Goal: Information Seeking & Learning: Check status

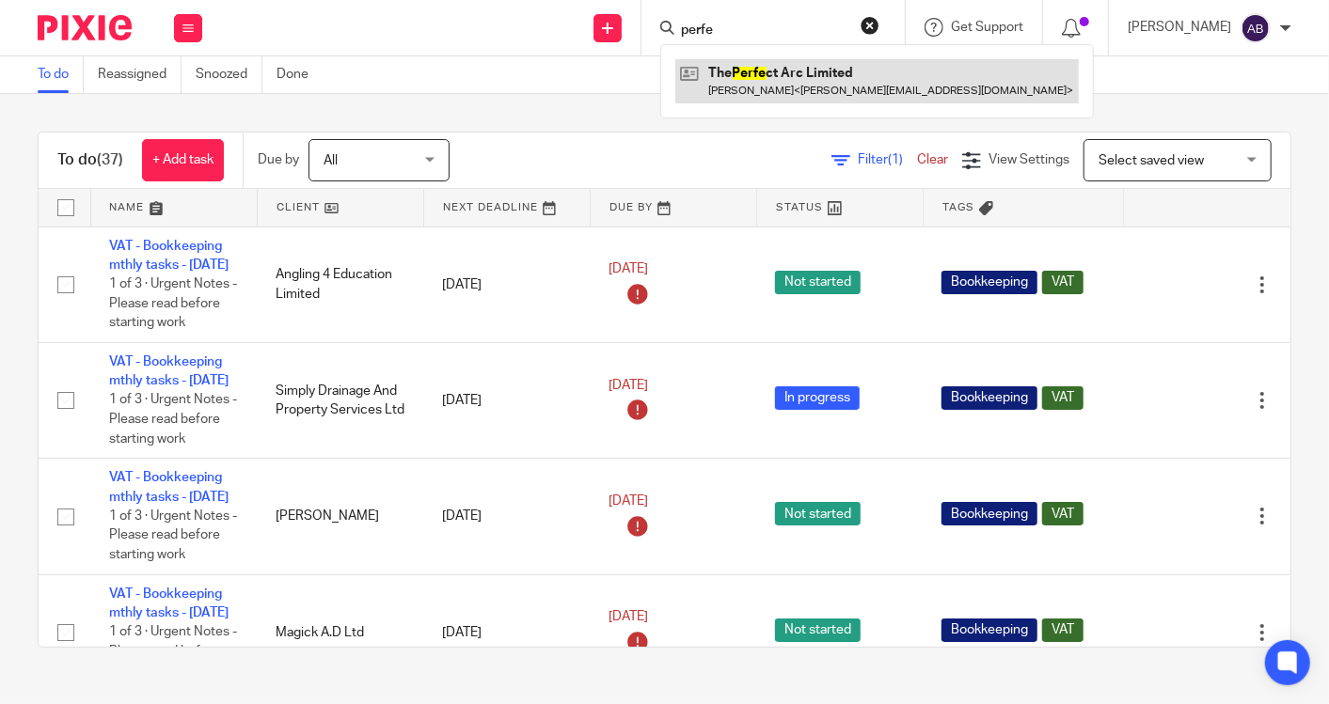
type input "perfe"
click at [759, 72] on link at bounding box center [876, 80] width 403 height 43
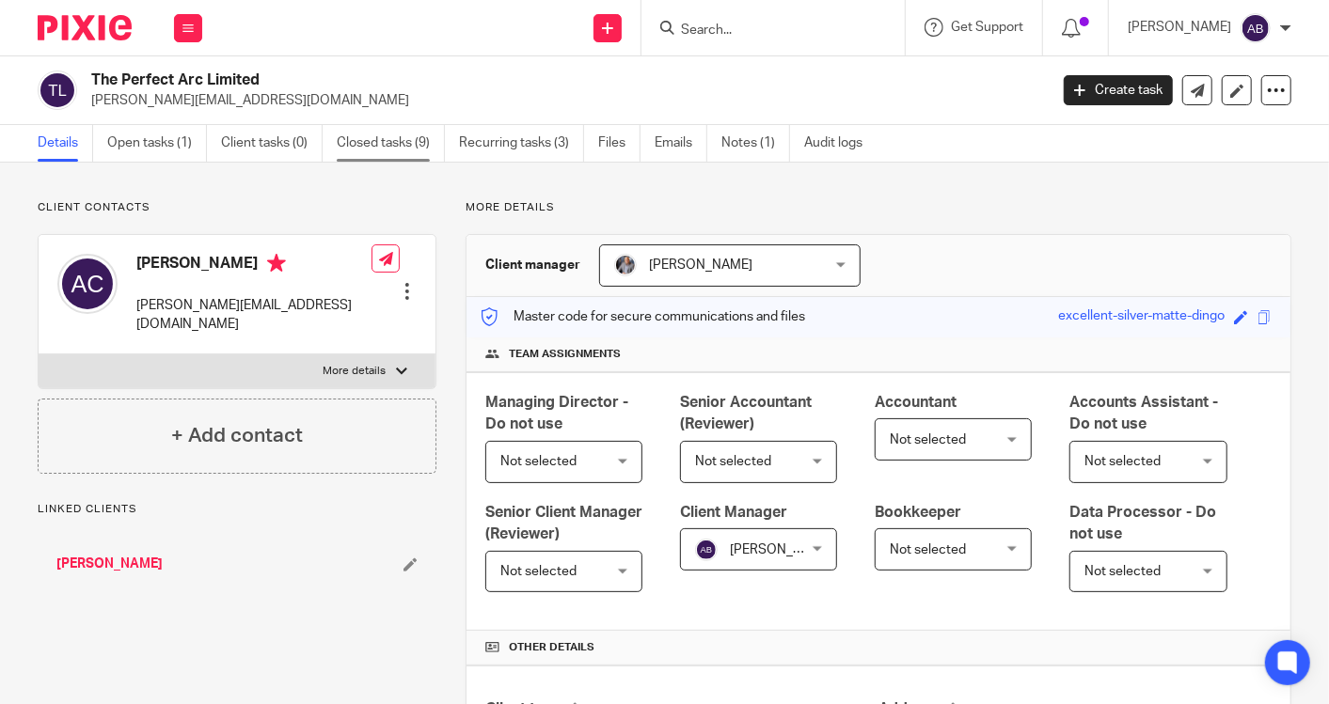
click at [371, 145] on link "Closed tasks (9)" at bounding box center [391, 143] width 108 height 37
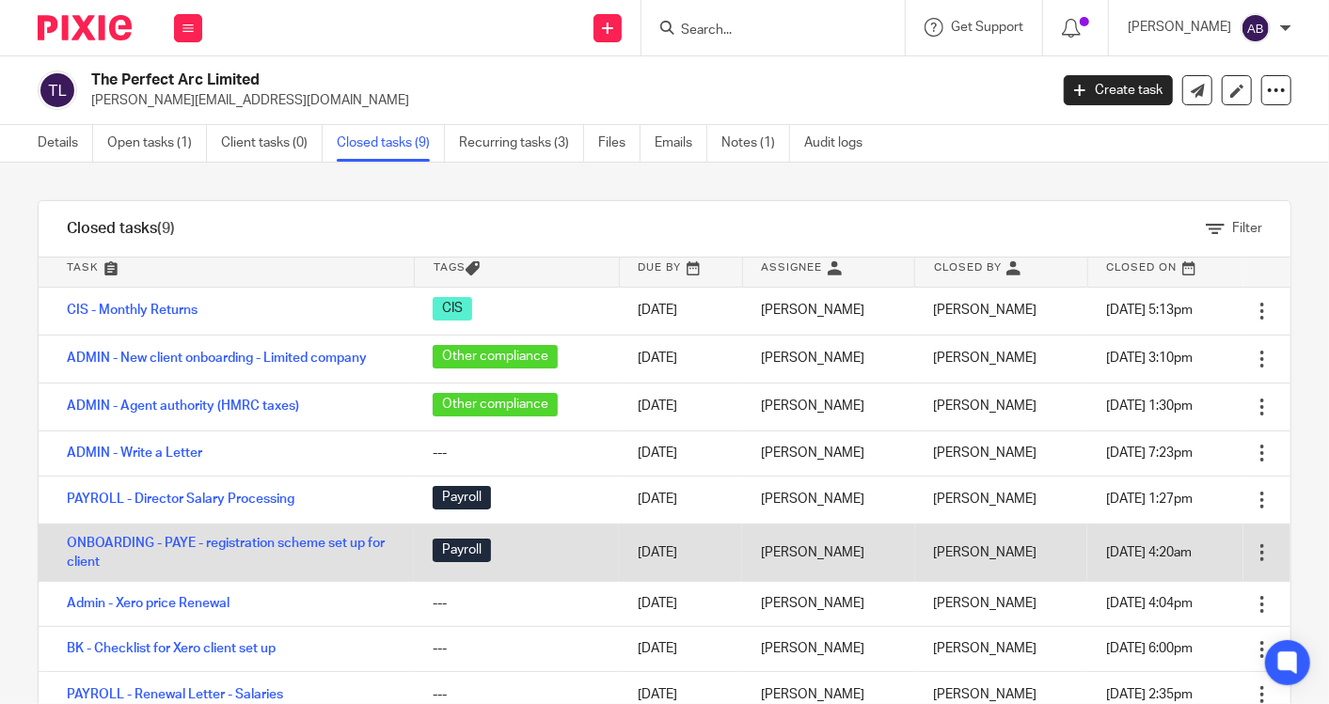
scroll to position [48, 0]
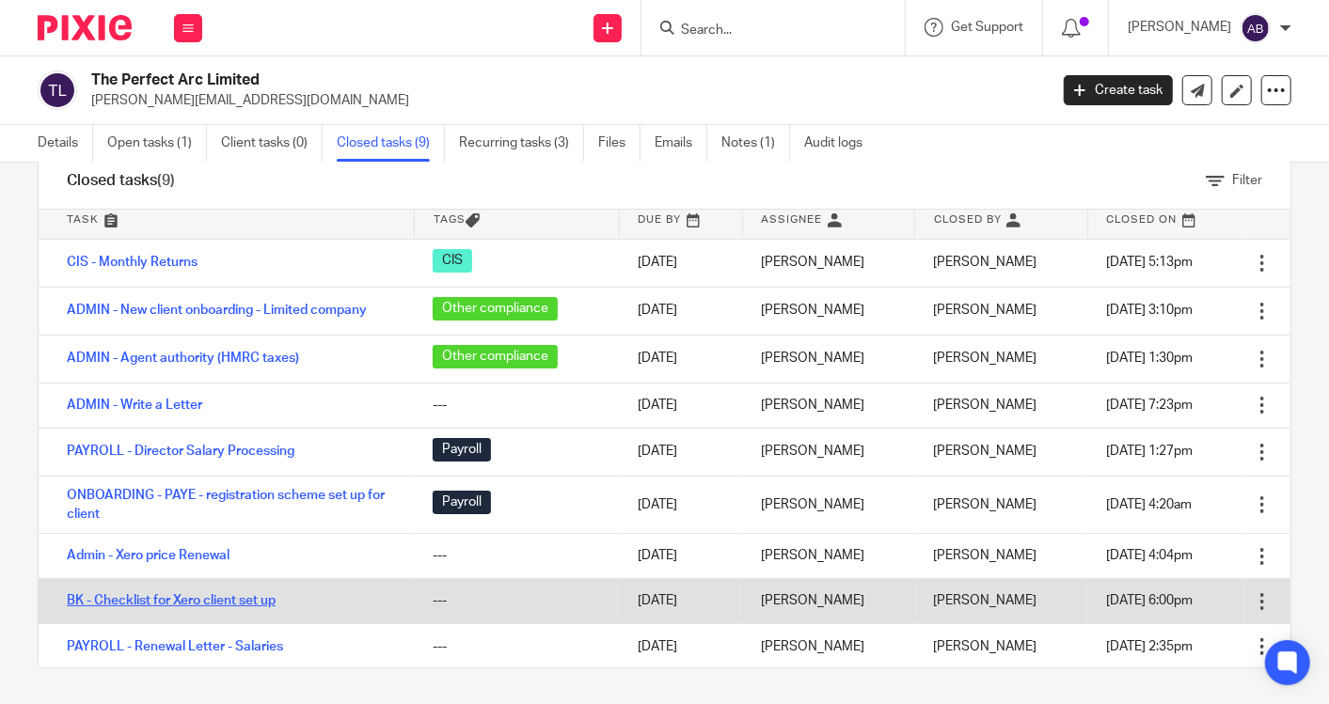
click at [231, 600] on link "BK - Checklist for Xero client set up" at bounding box center [171, 600] width 209 height 13
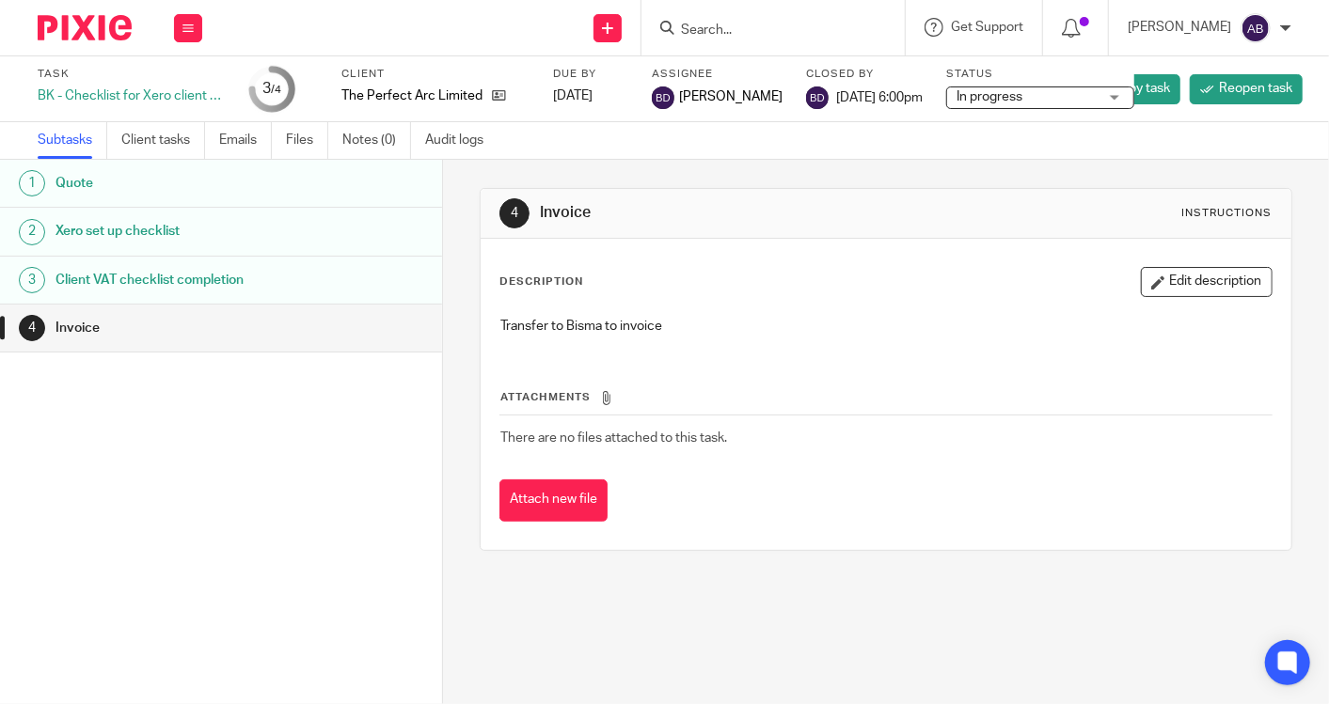
click at [154, 268] on h1 "Client VAT checklist completion" at bounding box center [177, 280] width 245 height 28
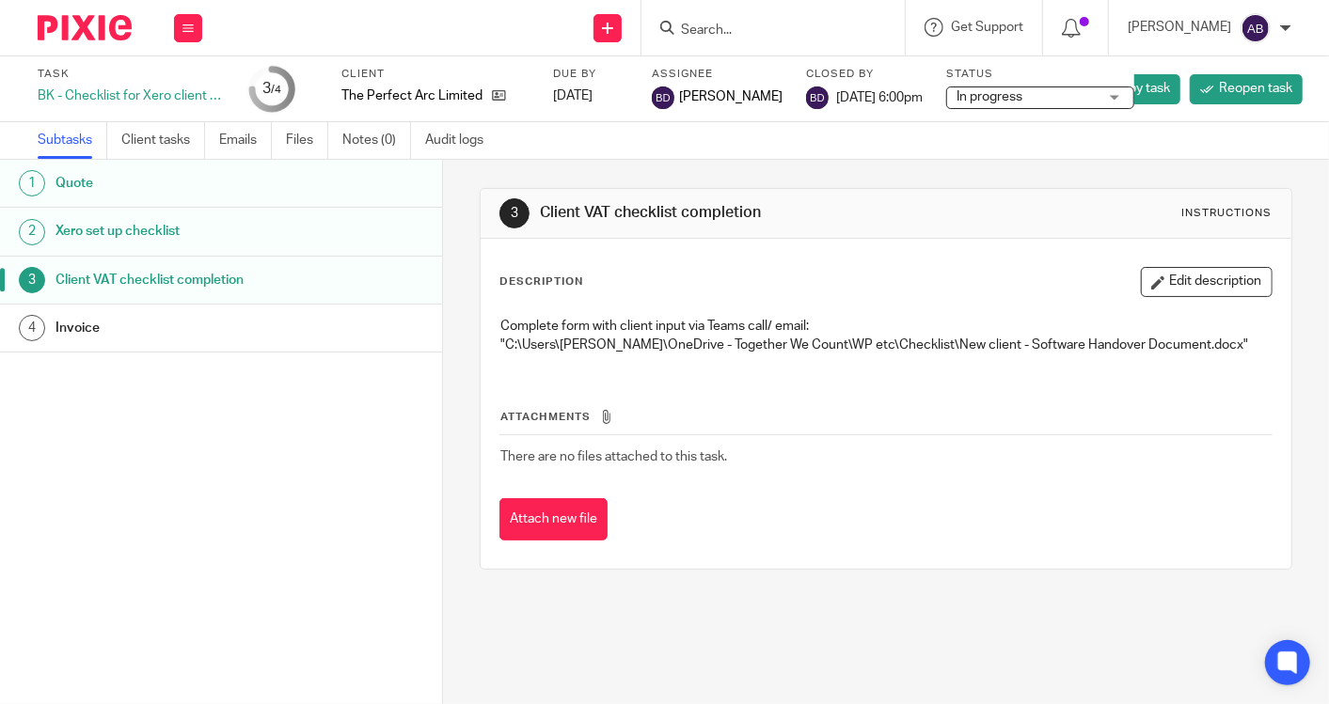
click at [220, 225] on h1 "Xero set up checklist" at bounding box center [177, 231] width 245 height 28
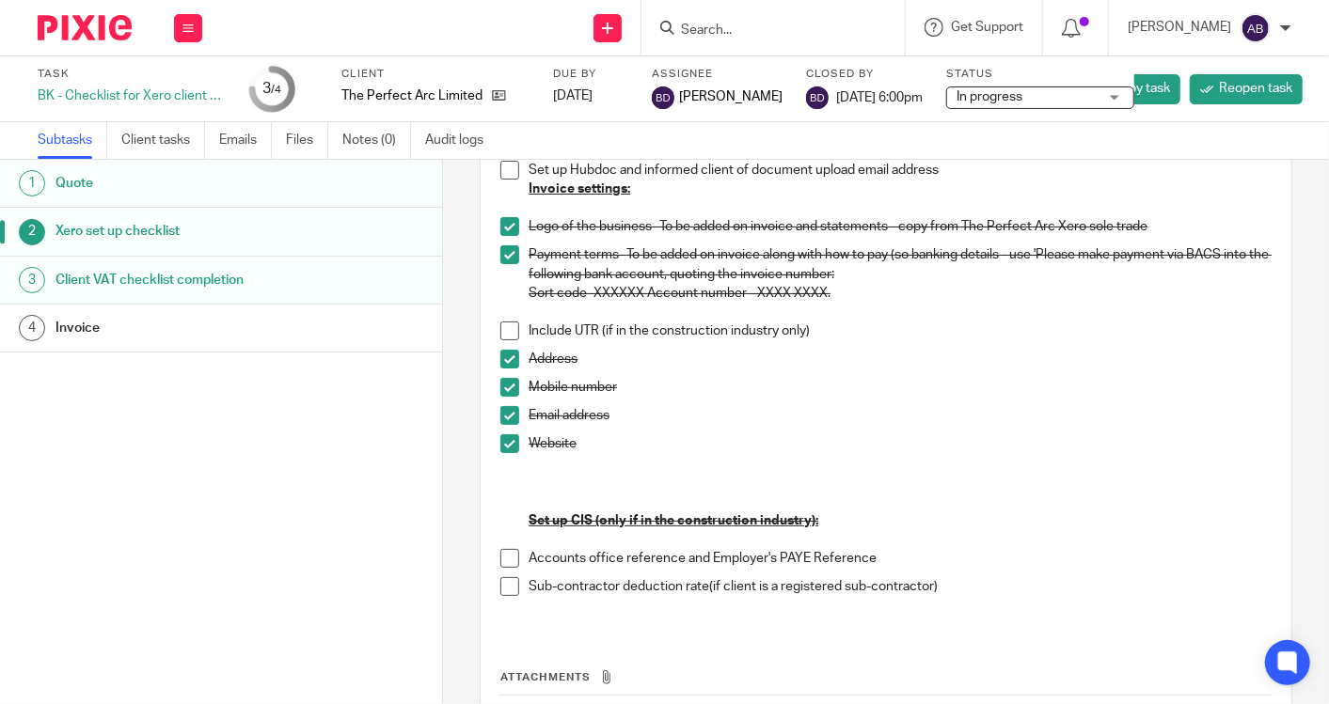
scroll to position [522, 0]
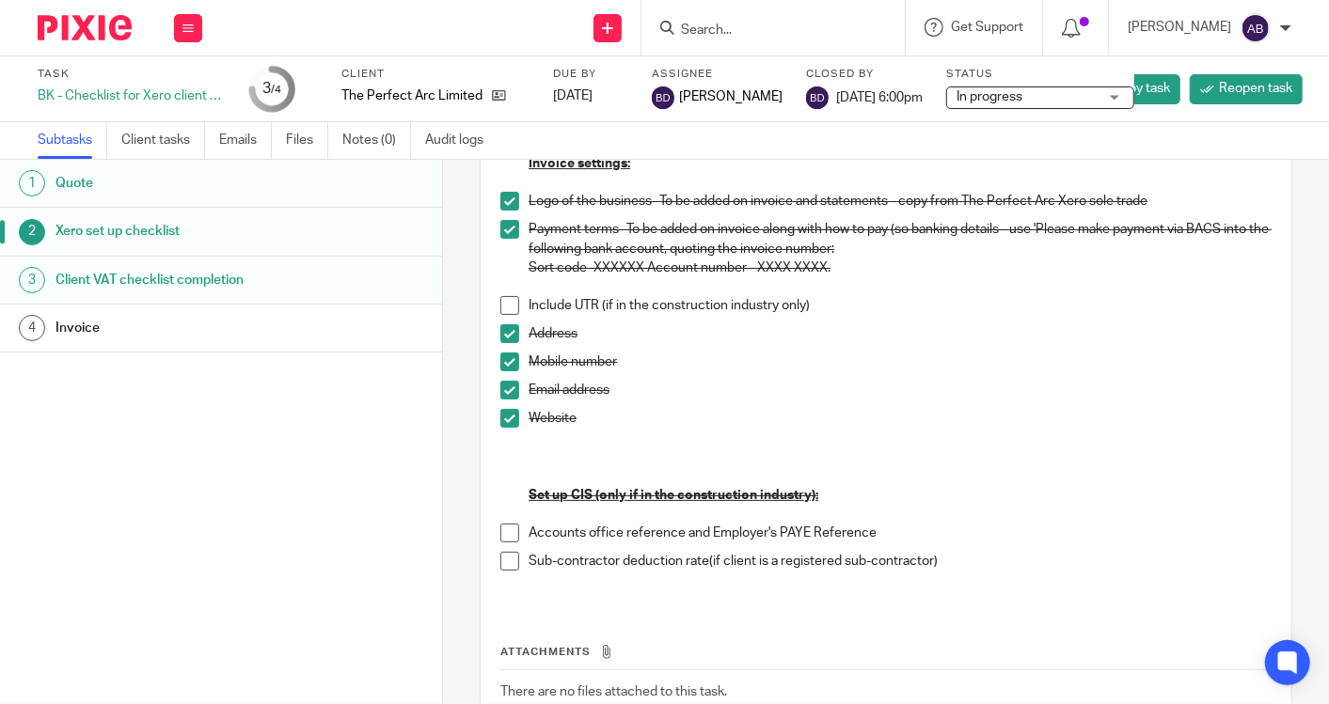
click at [740, 28] on input "Search" at bounding box center [763, 31] width 169 height 17
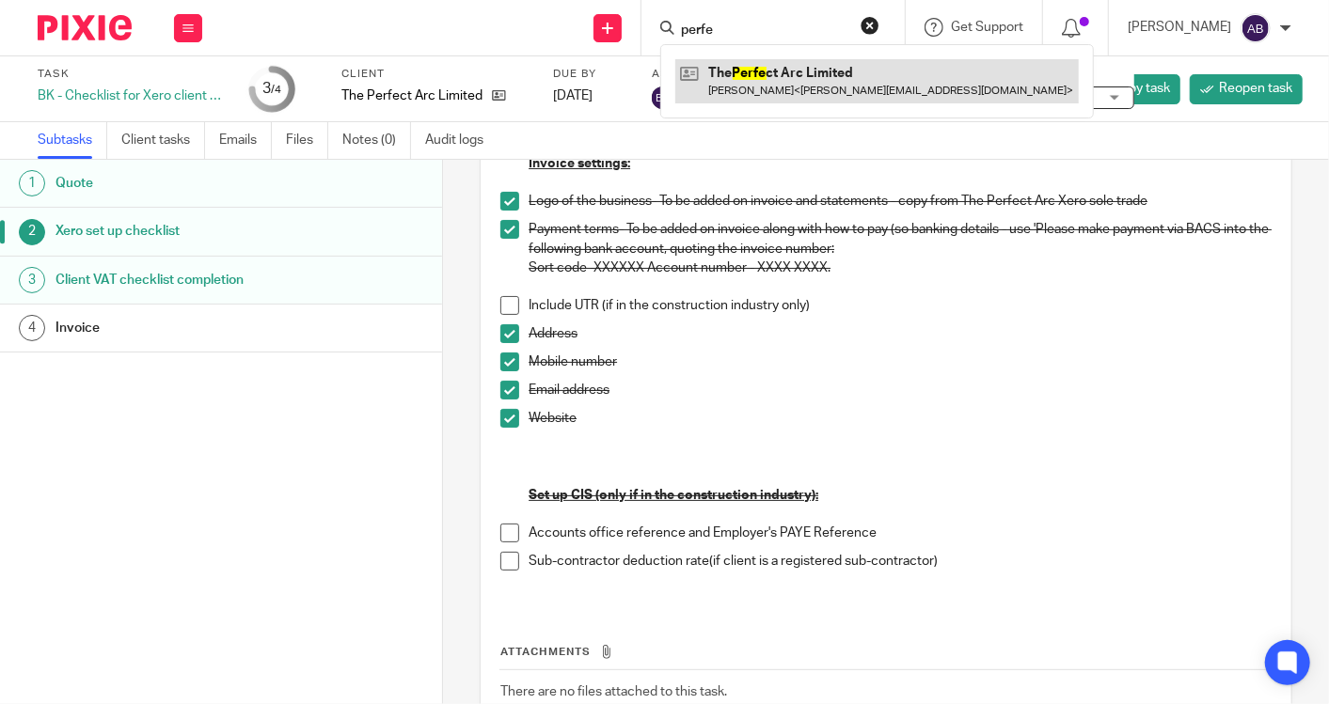
type input "perfe"
click at [737, 82] on link at bounding box center [876, 80] width 403 height 43
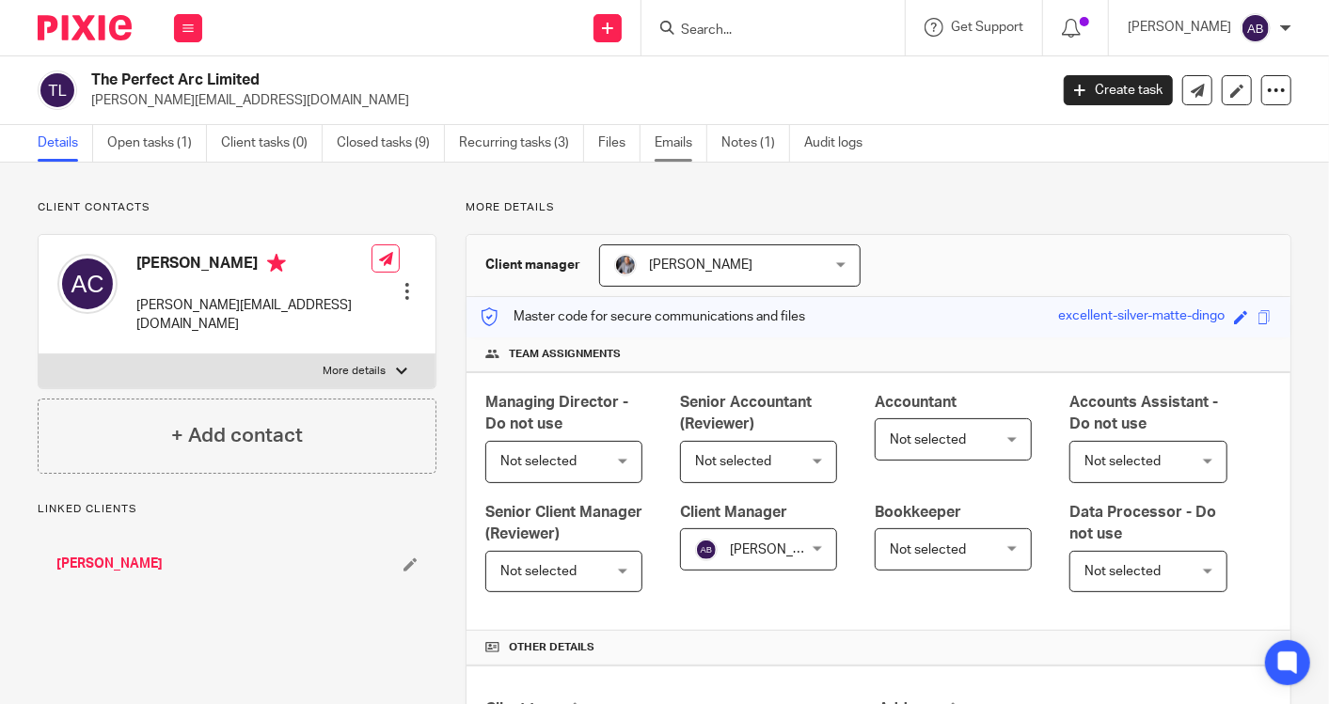
click at [678, 142] on link "Emails" at bounding box center [681, 143] width 53 height 37
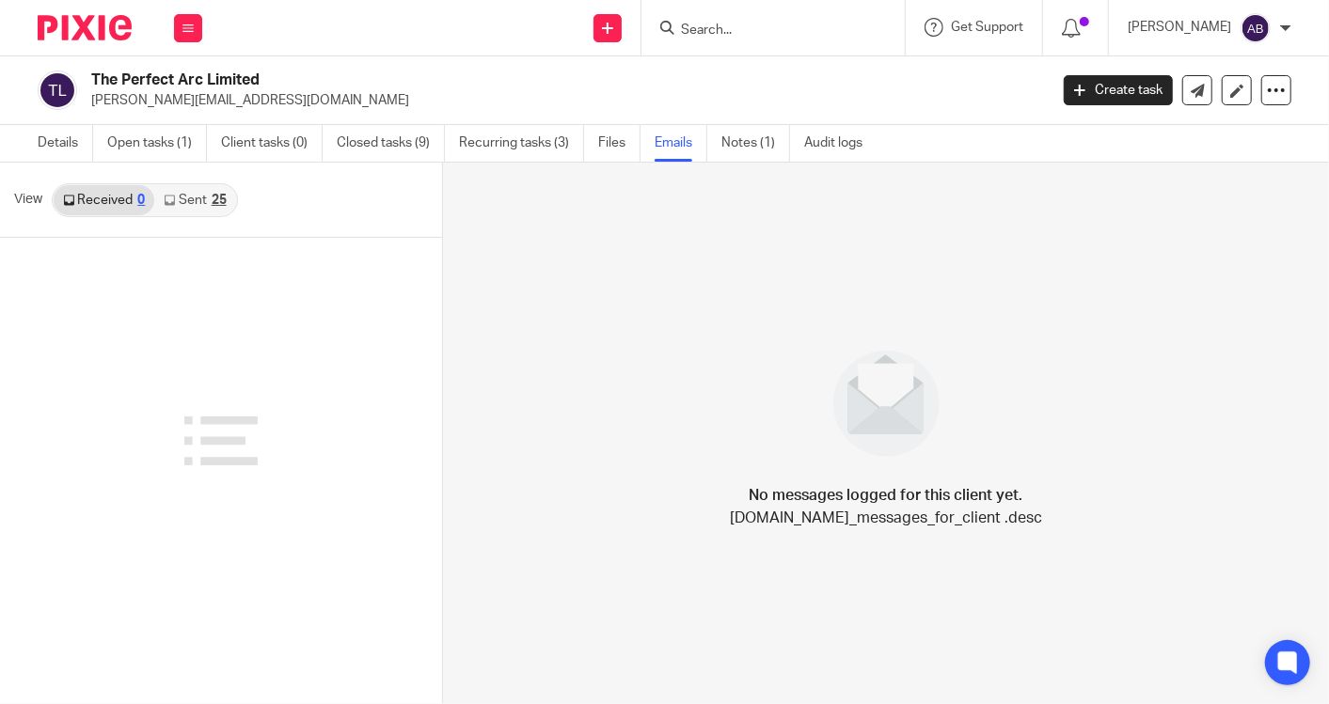
click at [175, 196] on icon at bounding box center [169, 200] width 11 height 11
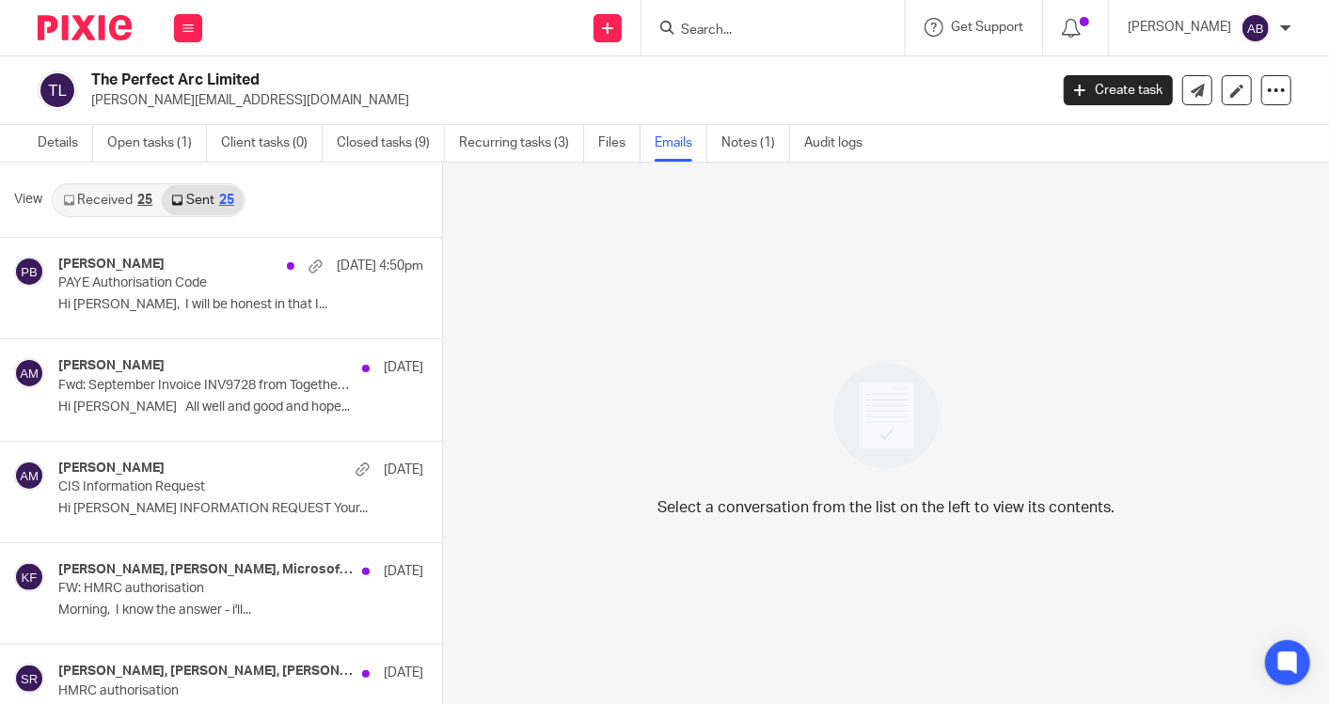
scroll to position [2, 0]
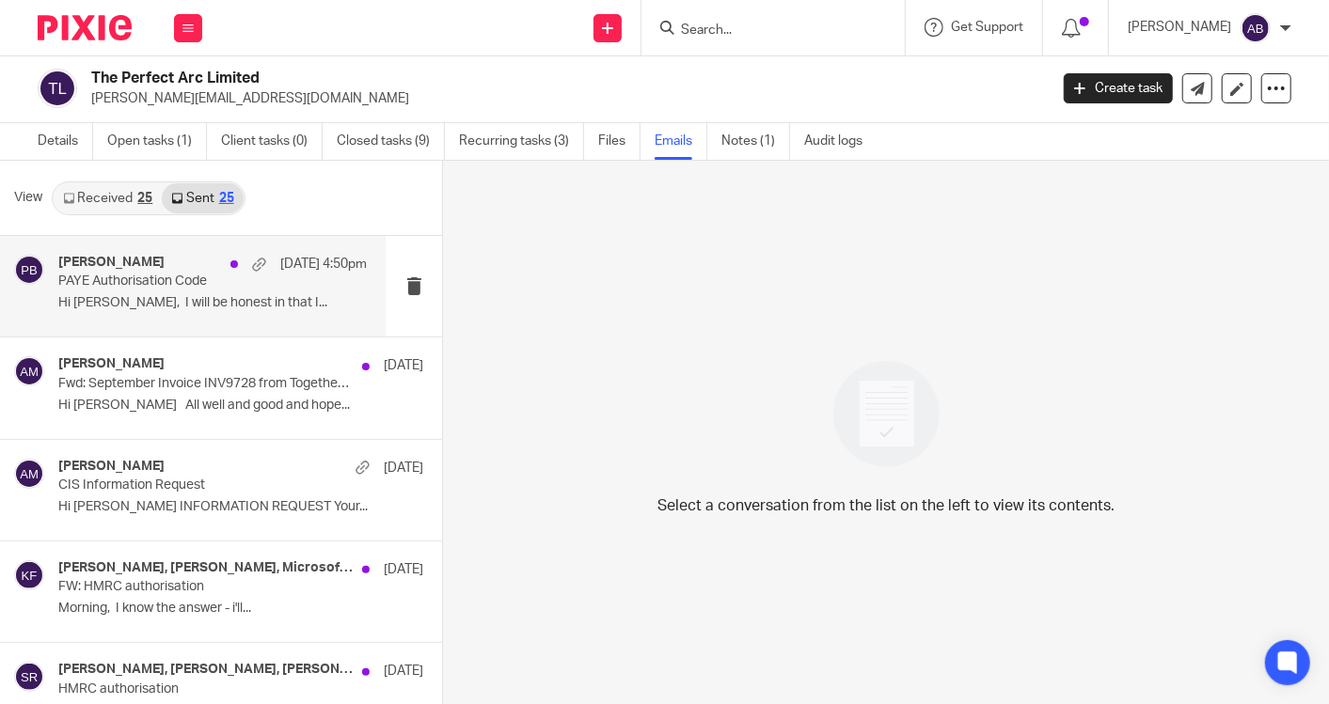
click at [196, 291] on div "[PERSON_NAME] [DATE] 4:50pm PAYE Authorisation Code Hi [PERSON_NAME], I will be…" at bounding box center [212, 286] width 308 height 63
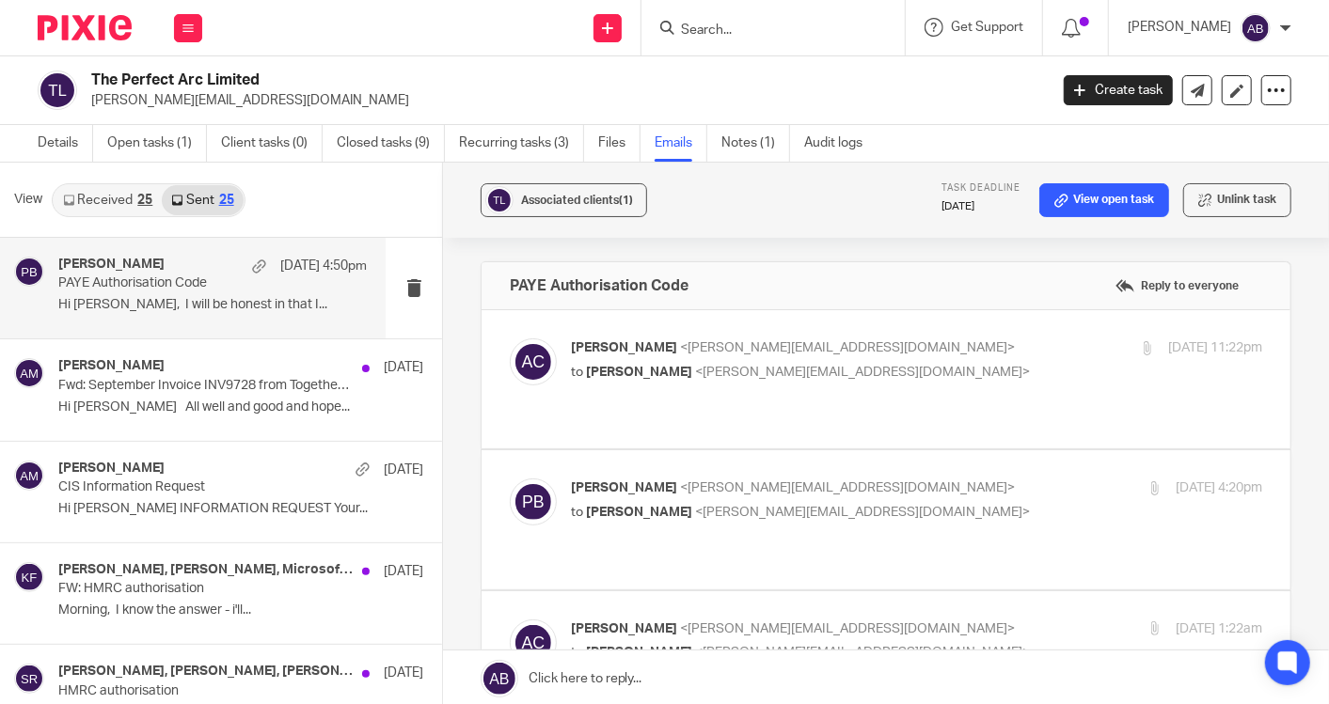
scroll to position [0, 0]
click at [956, 357] on div "[PERSON_NAME] <[PERSON_NAME][EMAIL_ADDRESS][DOMAIN_NAME]> to [PERSON_NAME] <[PE…" at bounding box center [801, 360] width 461 height 43
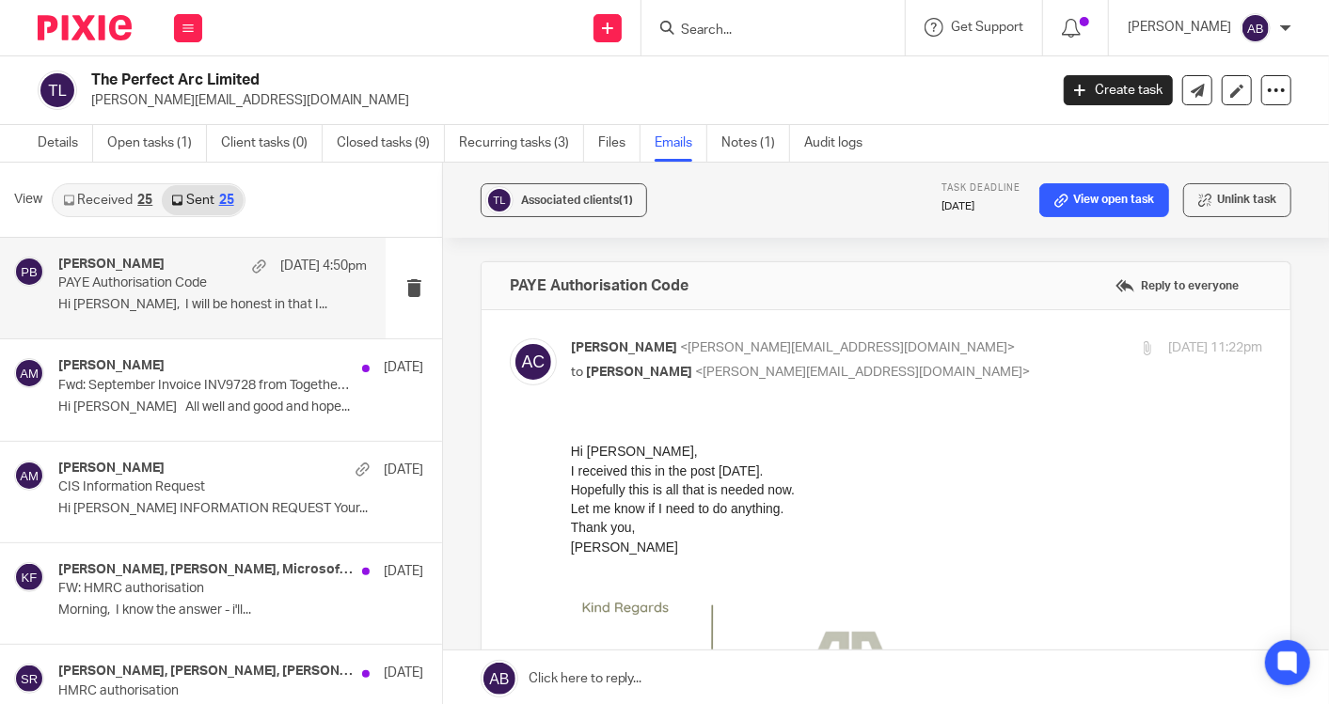
click at [940, 359] on div "[PERSON_NAME] <[PERSON_NAME][EMAIL_ADDRESS][DOMAIN_NAME]> to [PERSON_NAME] <[PE…" at bounding box center [801, 360] width 461 height 43
checkbox input "false"
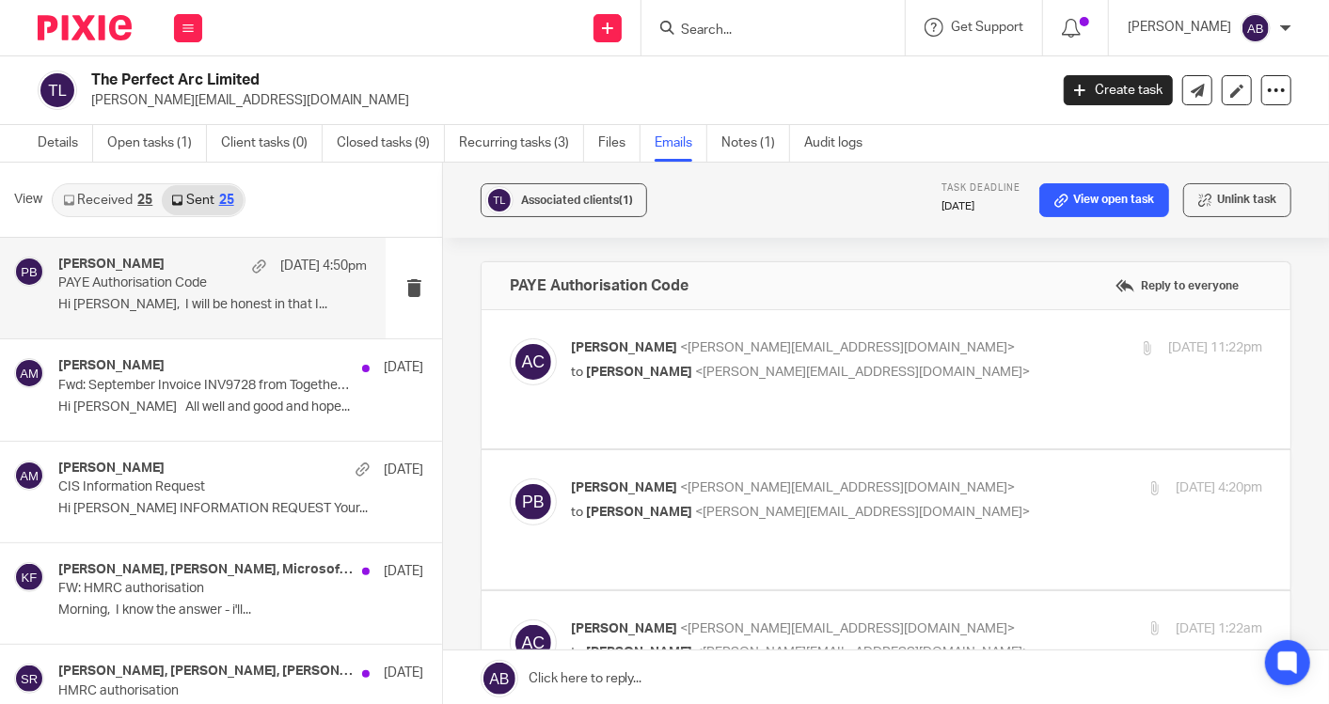
scroll to position [104, 0]
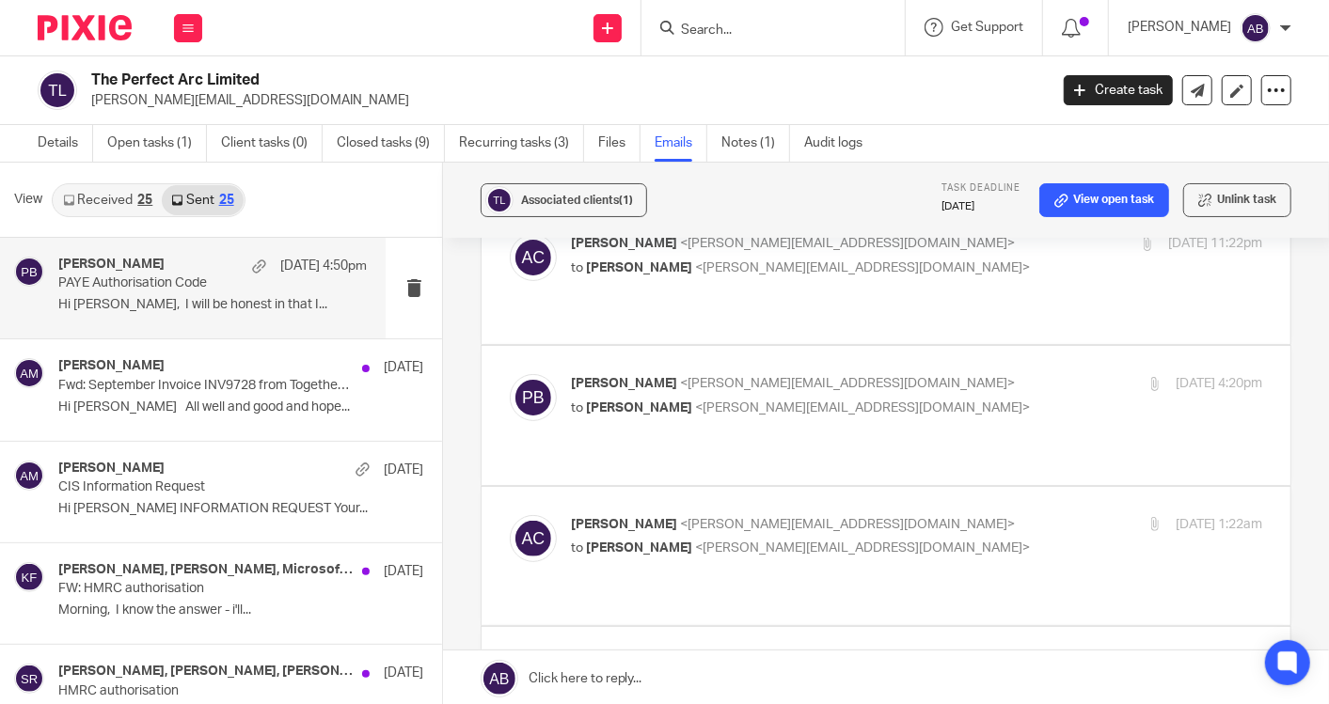
click at [939, 399] on p "to [PERSON_NAME] <[PERSON_NAME][EMAIL_ADDRESS][DOMAIN_NAME]>" at bounding box center [801, 409] width 461 height 20
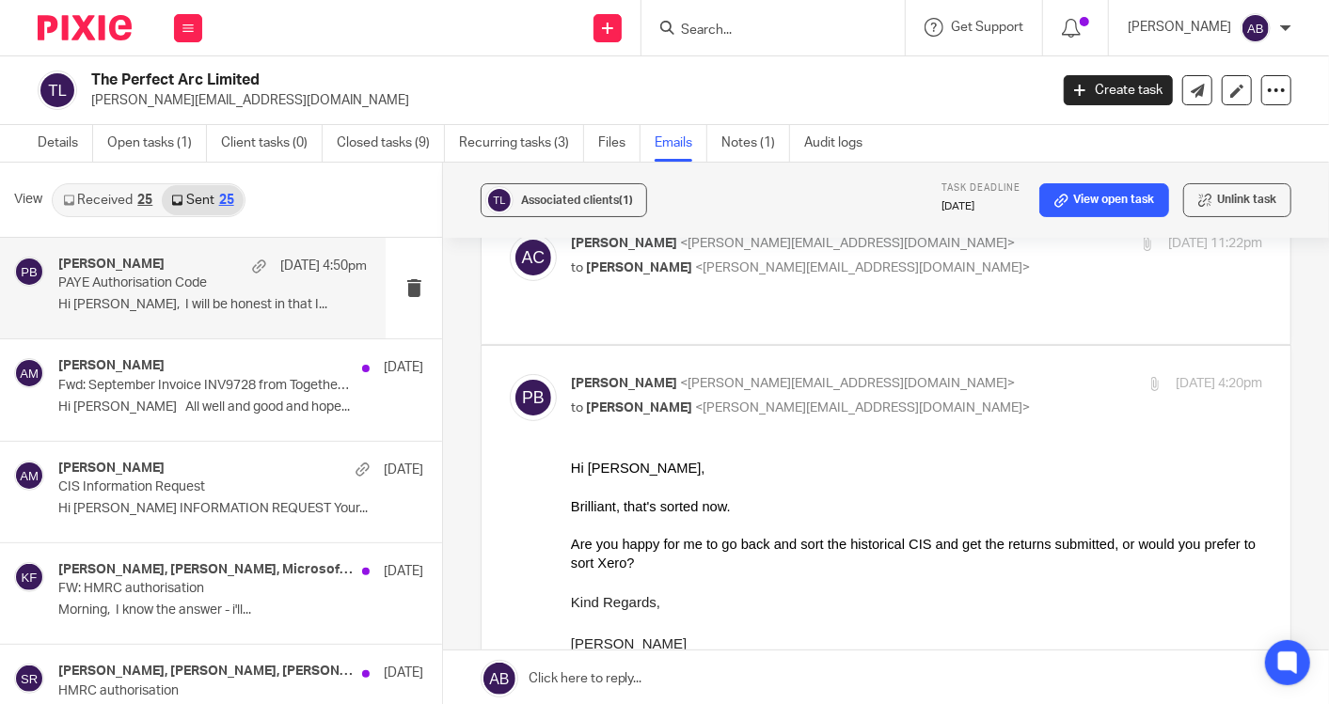
scroll to position [0, 0]
click at [912, 374] on p "[PERSON_NAME] <[PERSON_NAME][EMAIL_ADDRESS][DOMAIN_NAME]>" at bounding box center [801, 384] width 461 height 20
checkbox input "false"
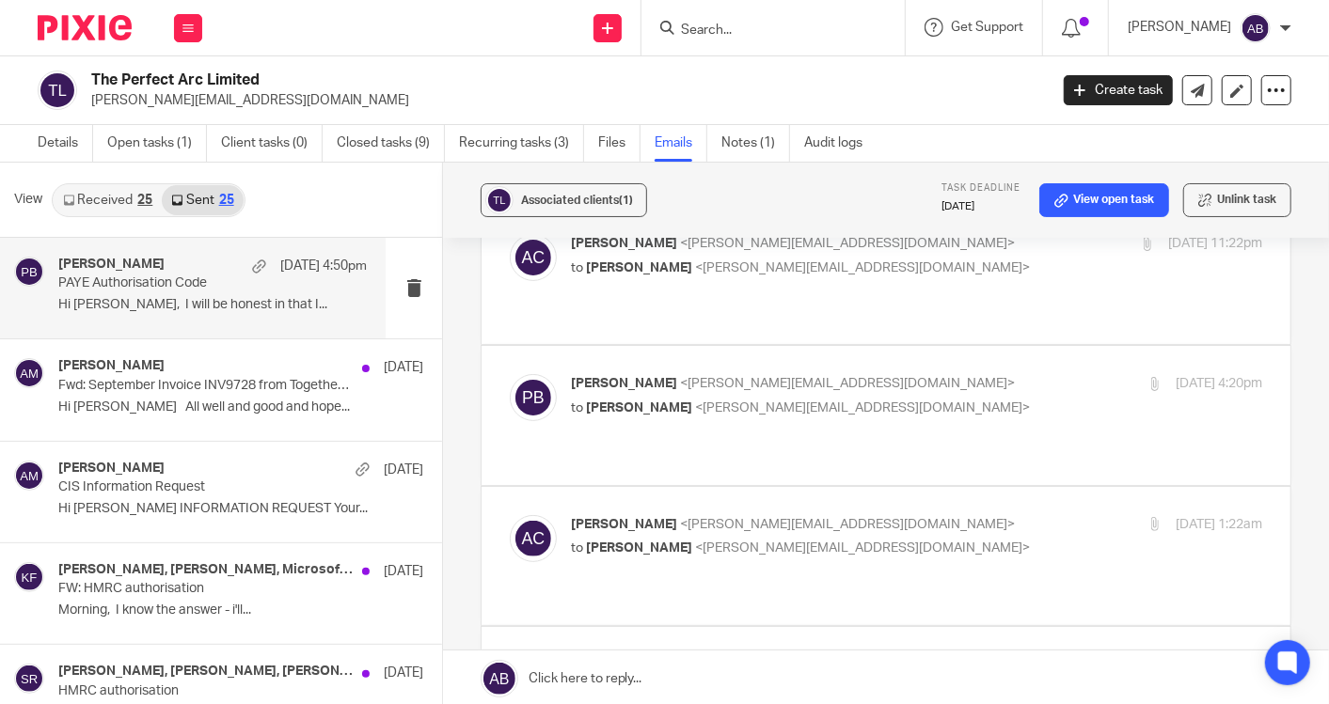
scroll to position [209, 0]
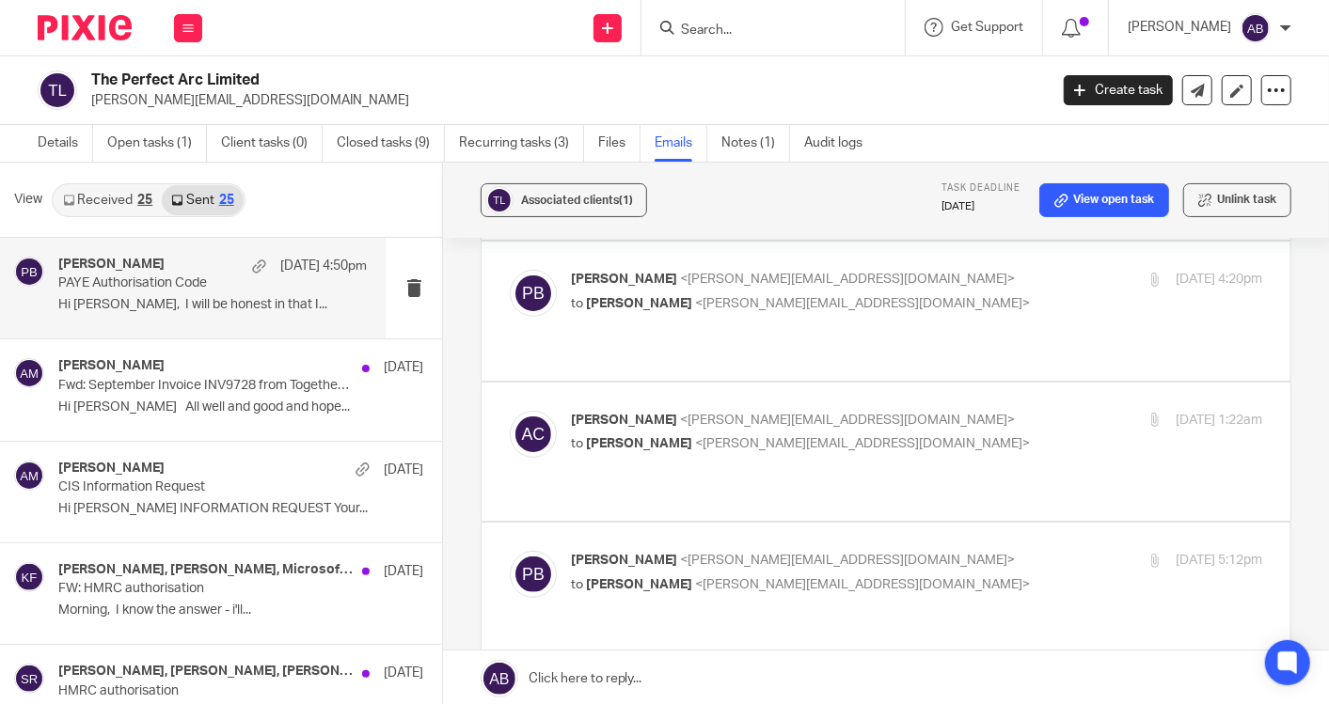
click at [911, 411] on p "[PERSON_NAME] <[PERSON_NAME][EMAIL_ADDRESS][DOMAIN_NAME]>" at bounding box center [801, 421] width 461 height 20
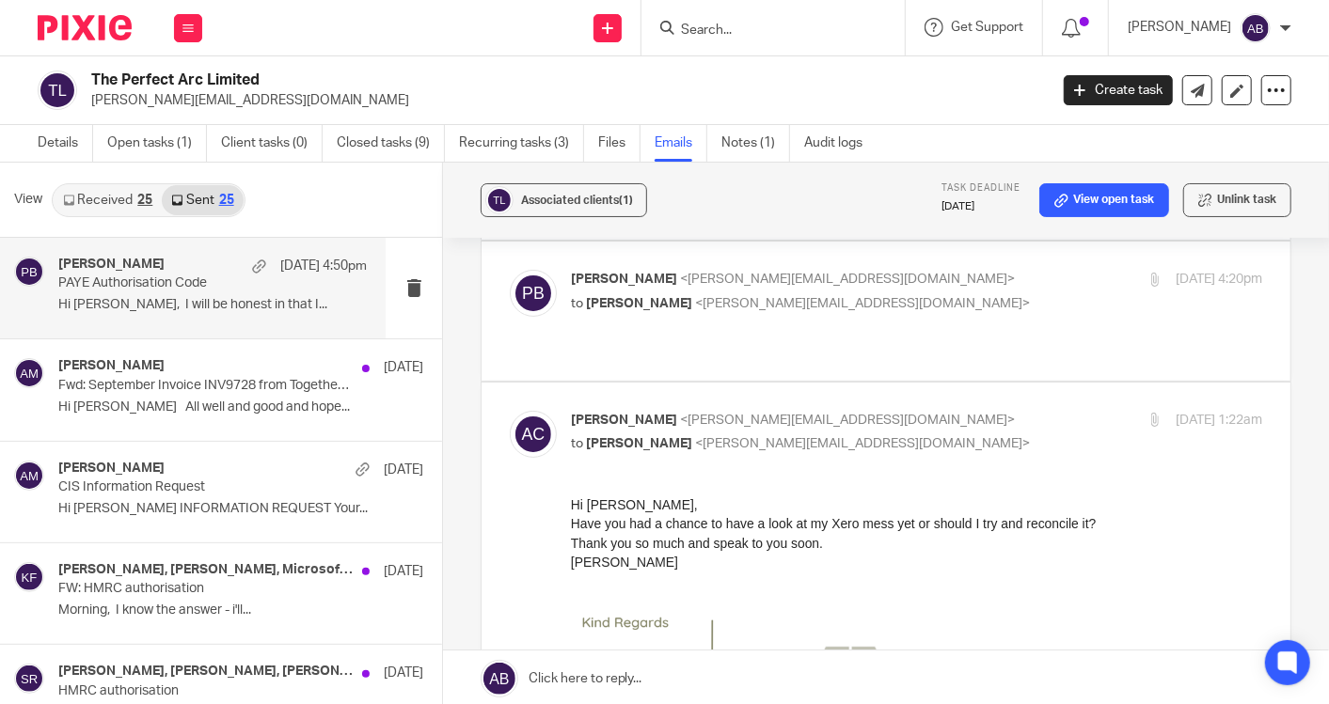
scroll to position [0, 0]
click at [911, 411] on p "[PERSON_NAME] <[PERSON_NAME][EMAIL_ADDRESS][DOMAIN_NAME]>" at bounding box center [801, 421] width 461 height 20
checkbox input "false"
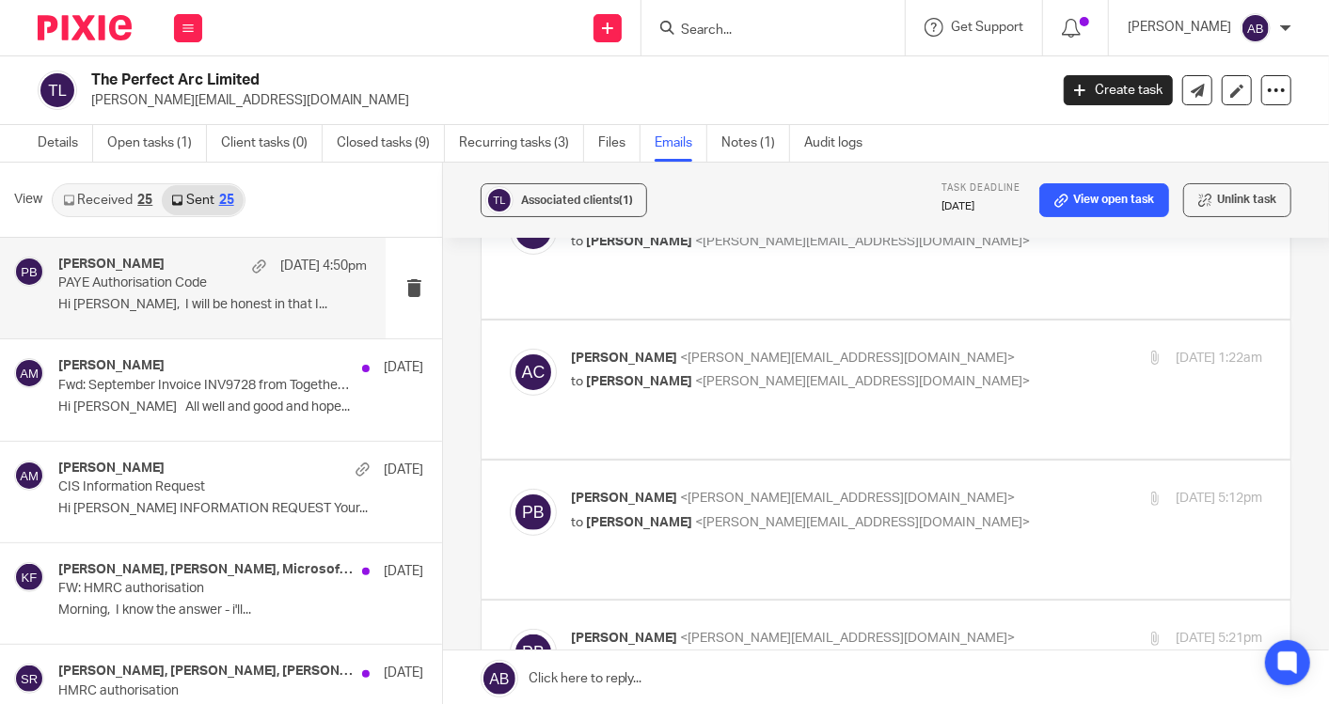
scroll to position [313, 0]
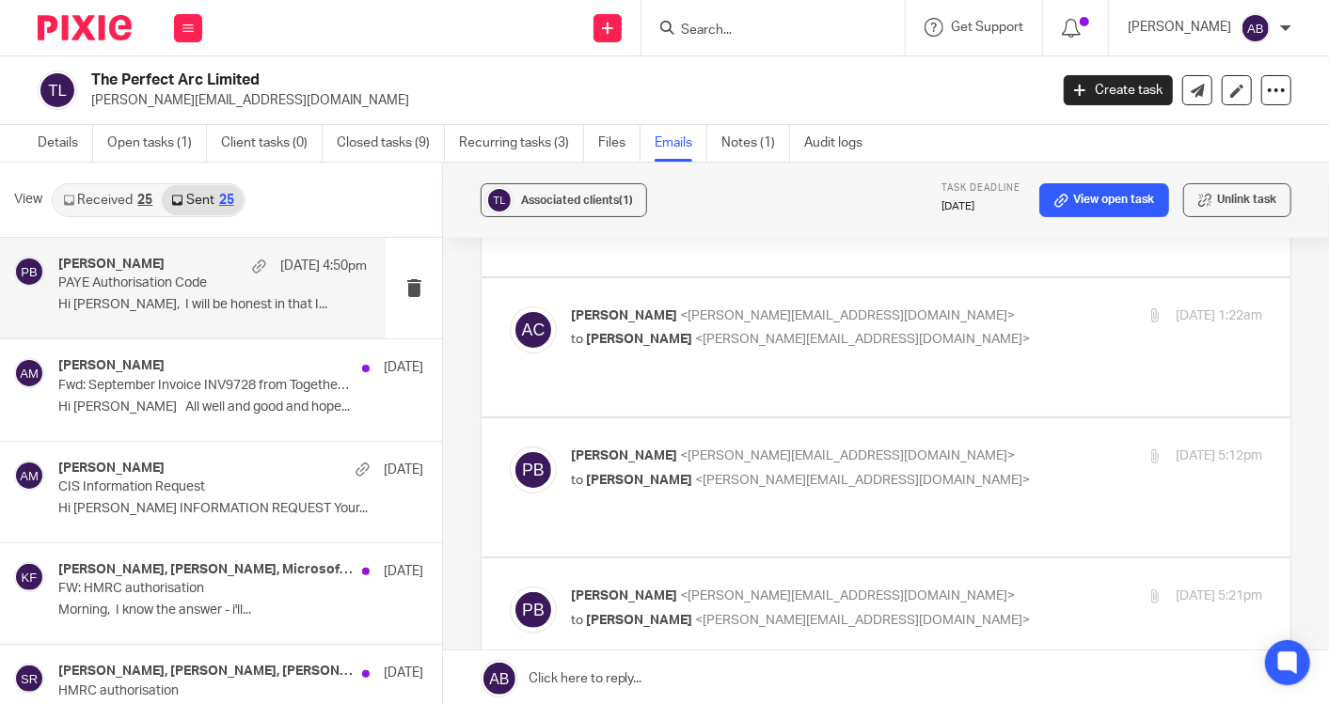
click at [912, 471] on p "to [PERSON_NAME] <[PERSON_NAME][EMAIL_ADDRESS][DOMAIN_NAME]>" at bounding box center [801, 481] width 461 height 20
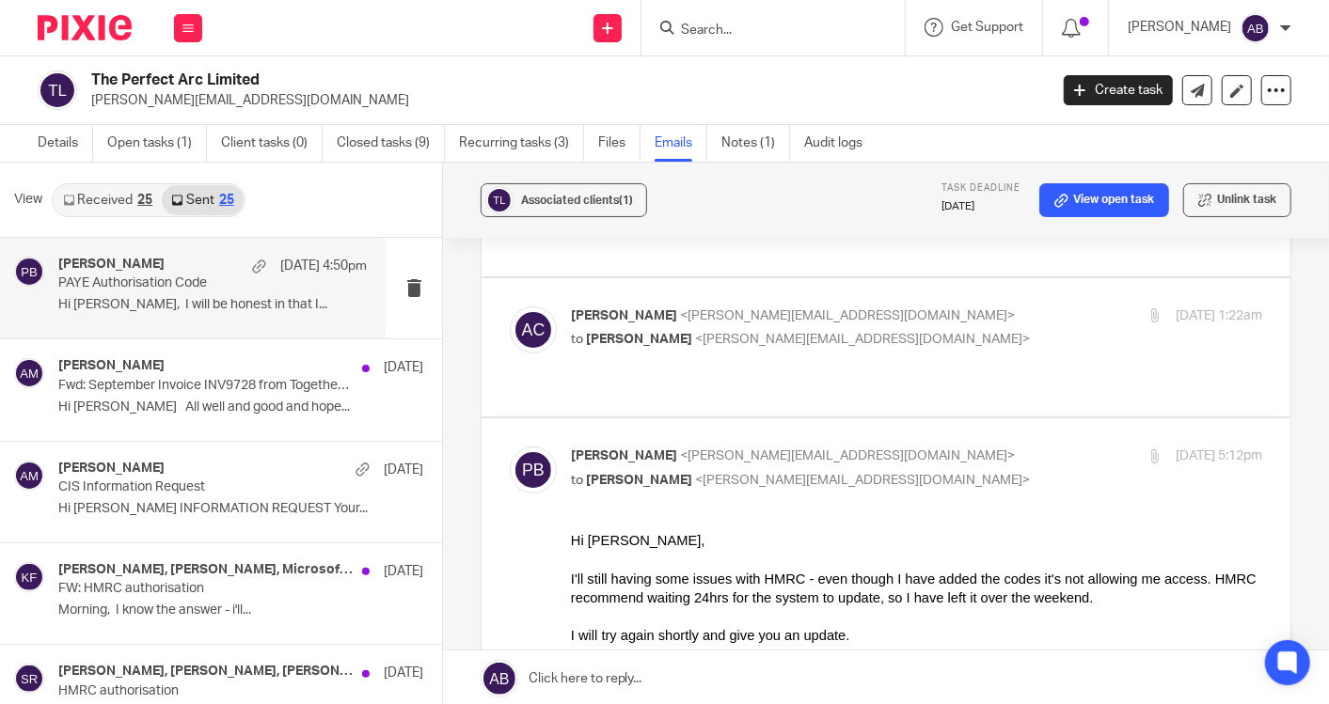
scroll to position [0, 0]
click at [910, 471] on p "to [PERSON_NAME] <[PERSON_NAME][EMAIL_ADDRESS][DOMAIN_NAME]>" at bounding box center [801, 481] width 461 height 20
checkbox input "false"
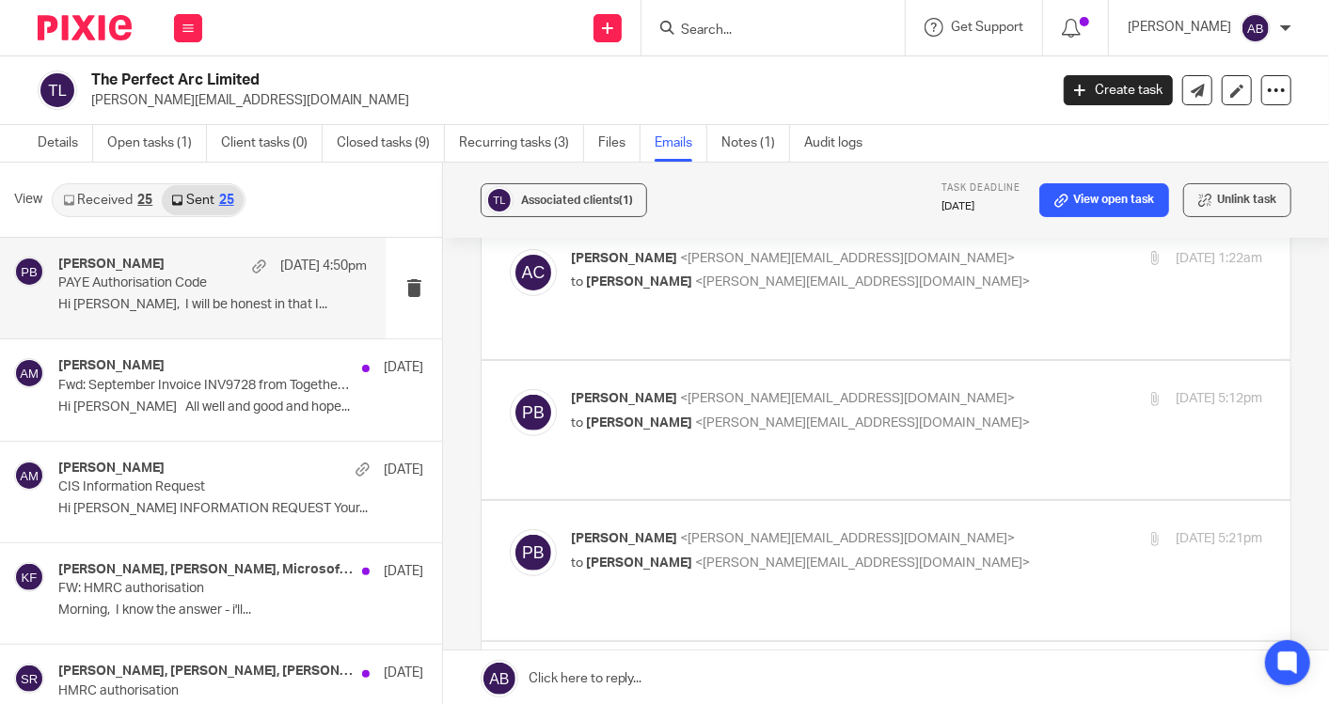
scroll to position [418, 0]
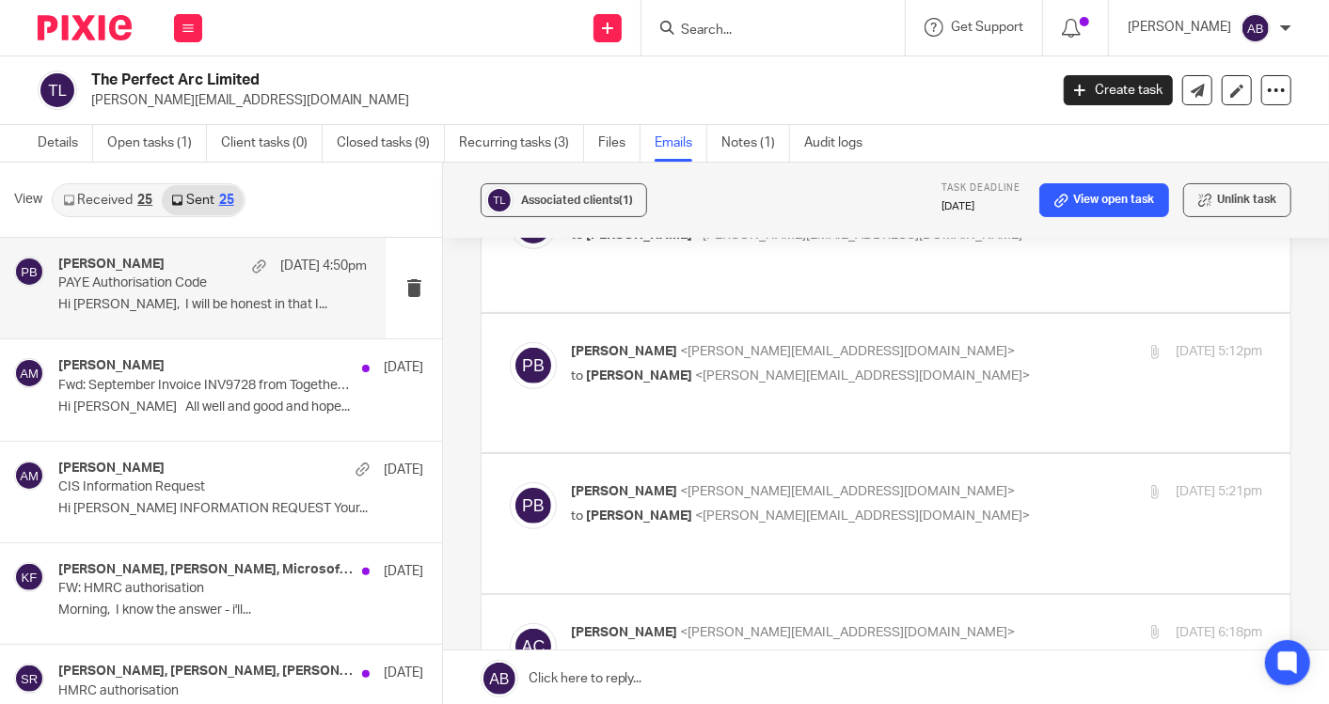
click at [911, 507] on p "to [PERSON_NAME] <[PERSON_NAME][EMAIL_ADDRESS][DOMAIN_NAME]>" at bounding box center [801, 517] width 461 height 20
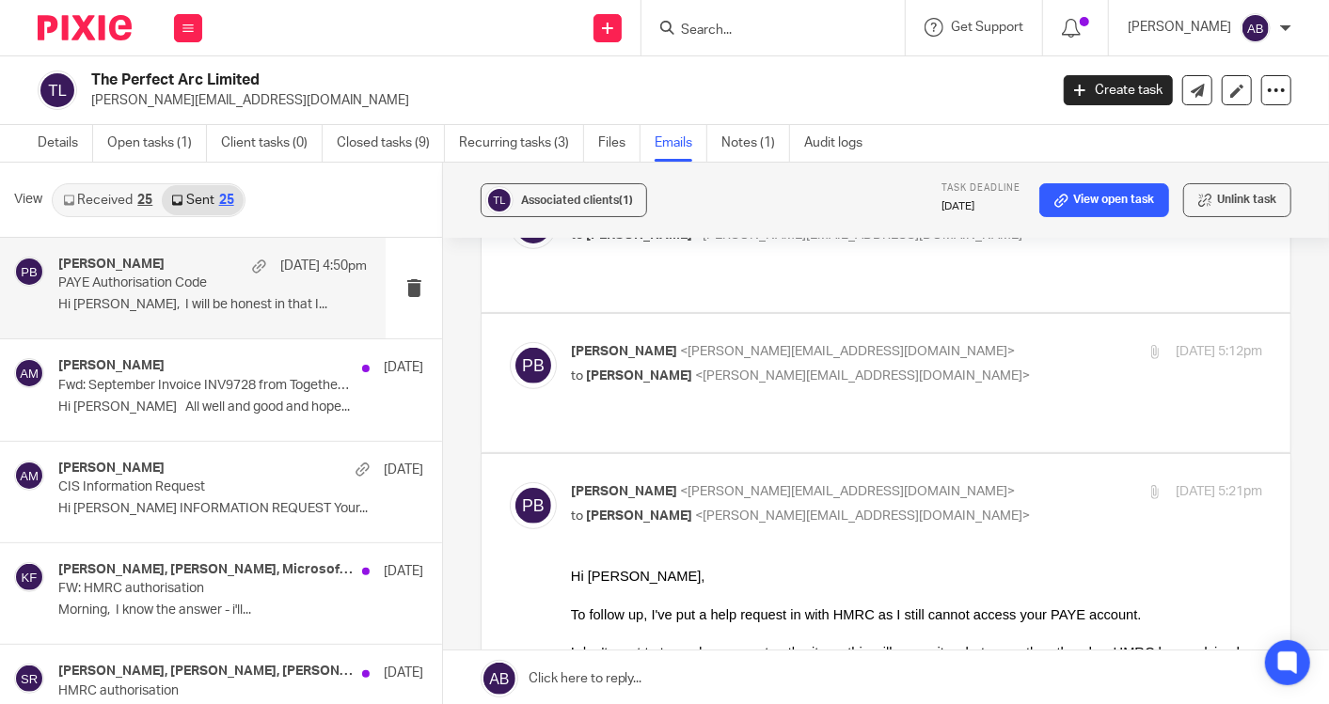
scroll to position [0, 0]
click at [912, 507] on p "to [PERSON_NAME] <[PERSON_NAME][EMAIL_ADDRESS][DOMAIN_NAME]>" at bounding box center [801, 517] width 461 height 20
checkbox input "false"
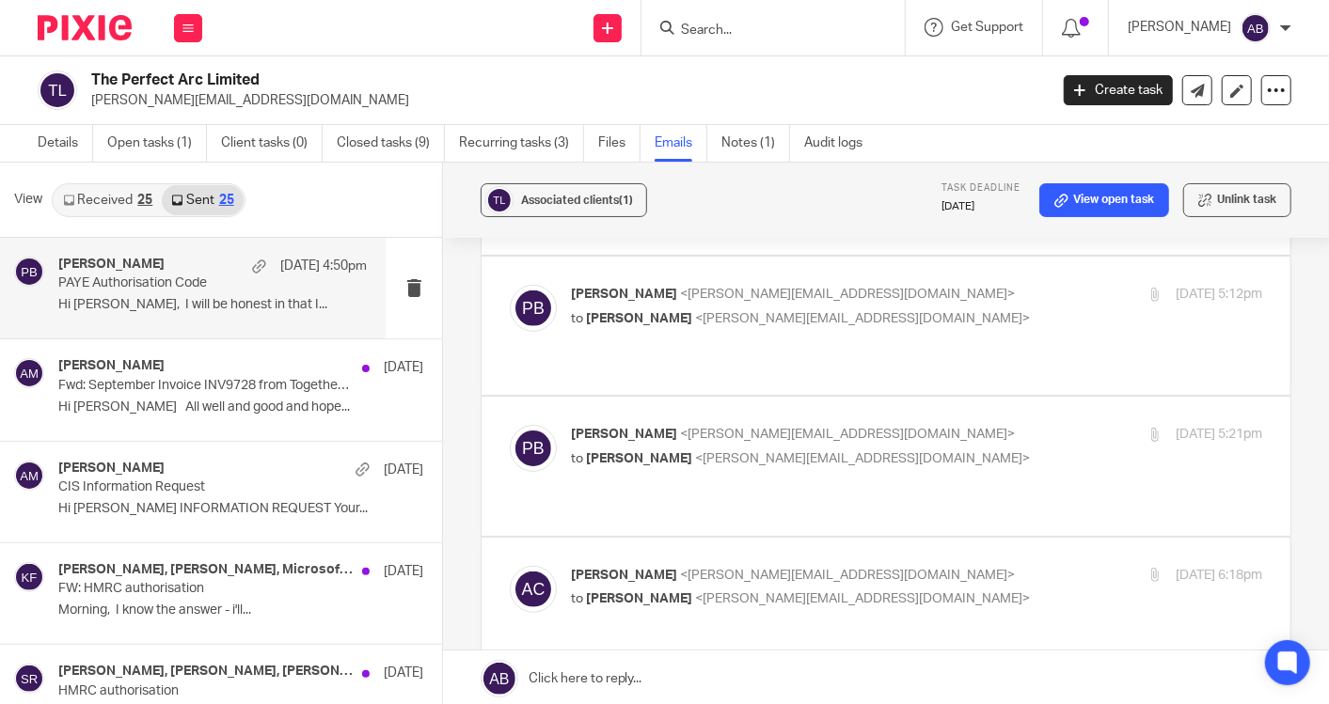
scroll to position [522, 0]
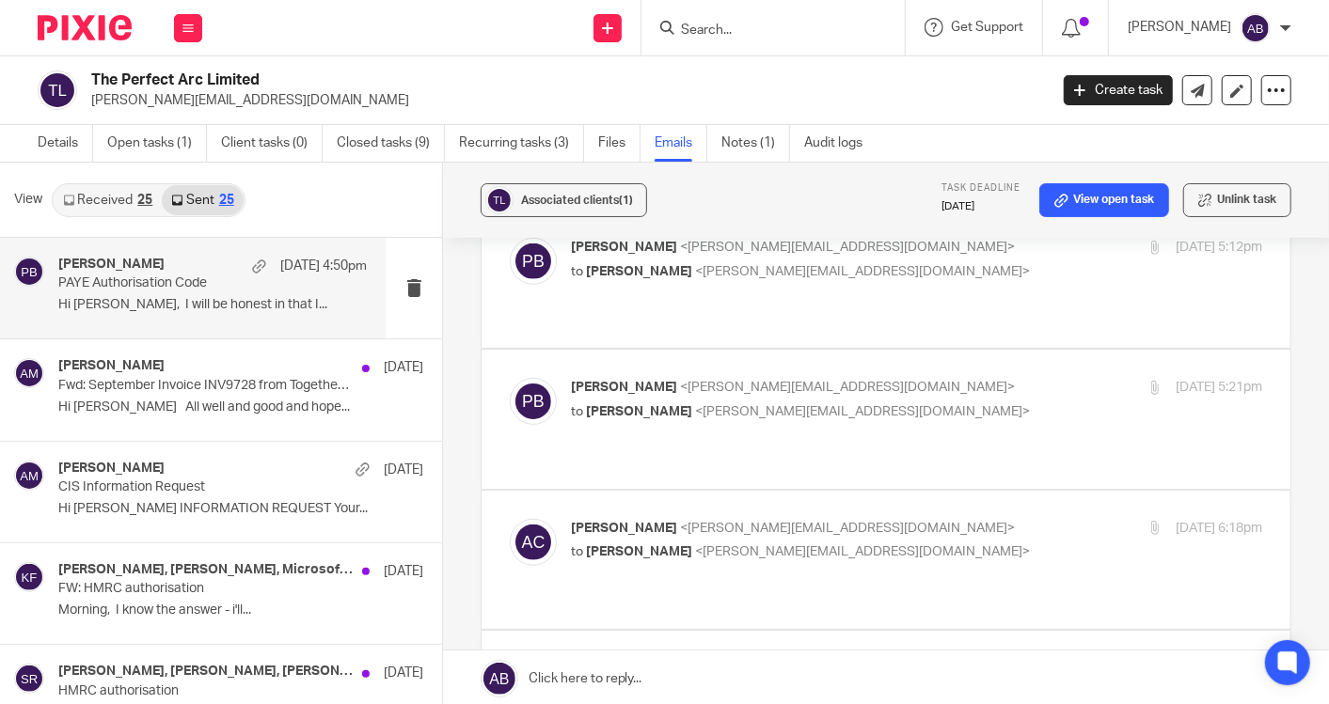
click at [912, 543] on p "to [PERSON_NAME] <[PERSON_NAME][EMAIL_ADDRESS][DOMAIN_NAME]>" at bounding box center [801, 553] width 461 height 20
checkbox input "false"
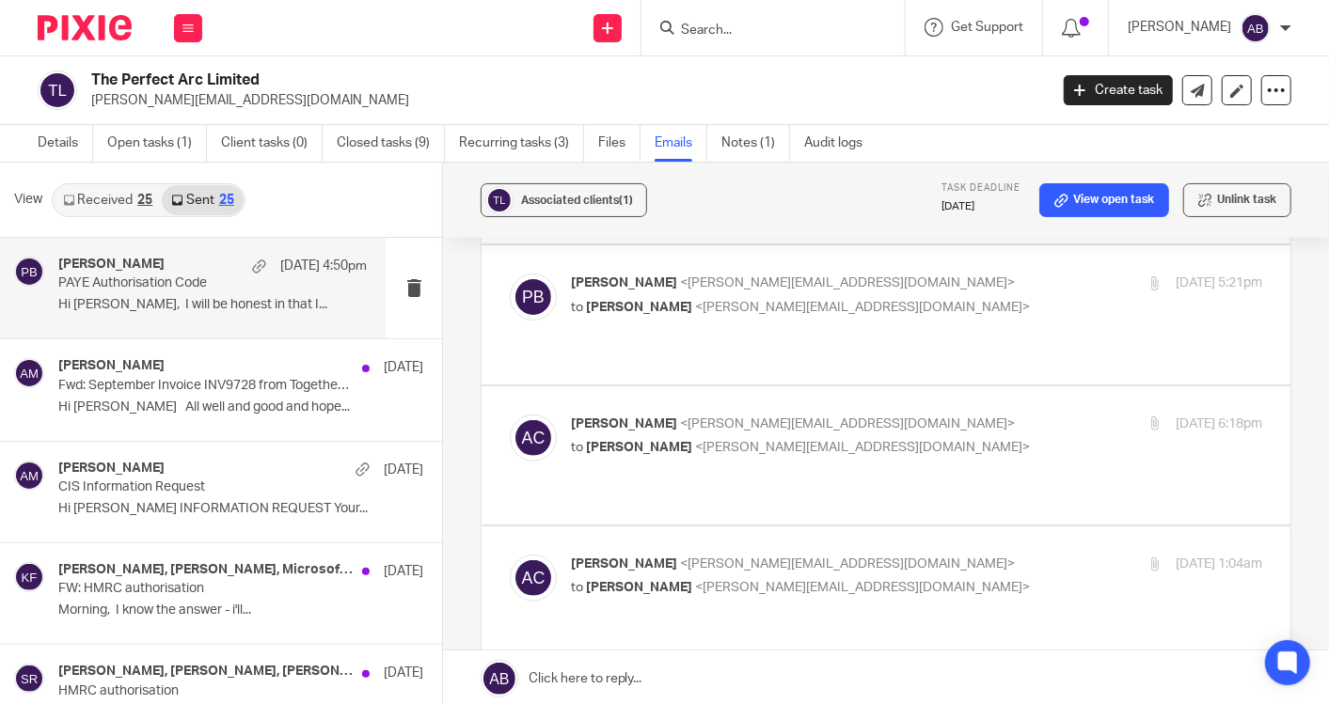
click at [912, 555] on p "[PERSON_NAME] <[PERSON_NAME][EMAIL_ADDRESS][DOMAIN_NAME]>" at bounding box center [801, 565] width 461 height 20
checkbox input "false"
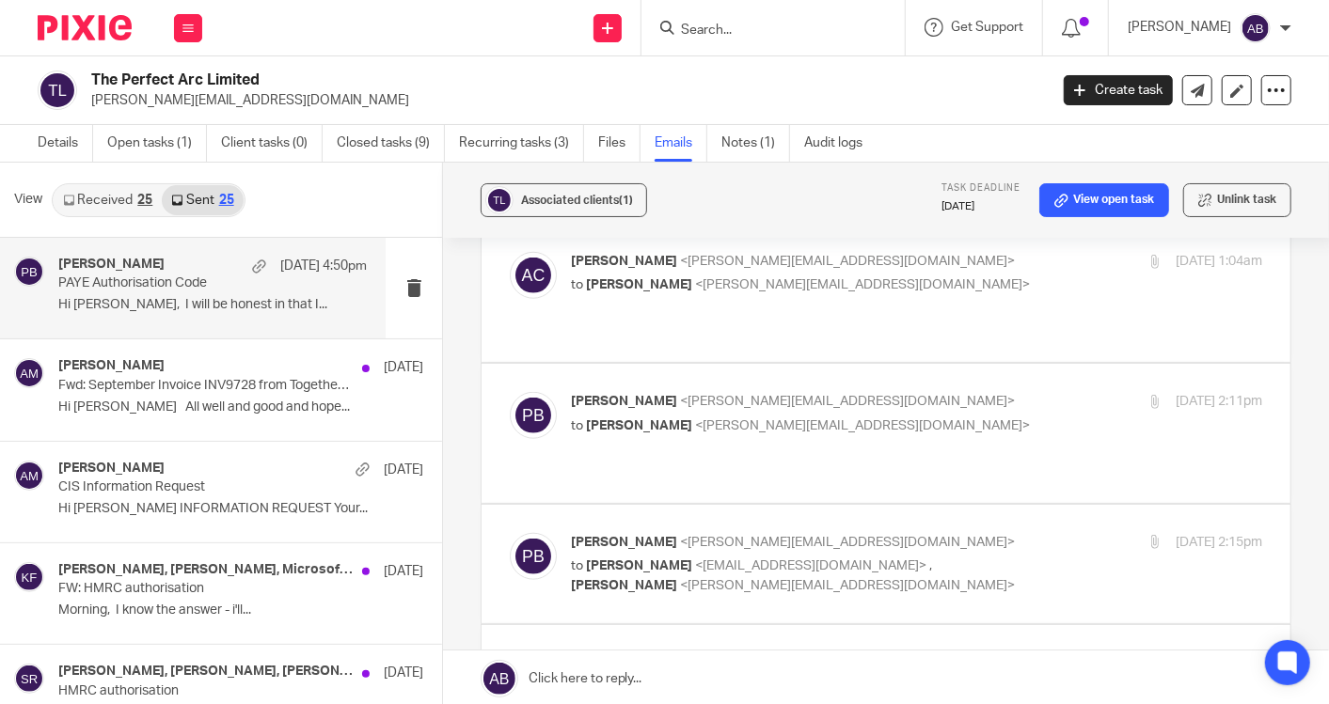
scroll to position [940, 0]
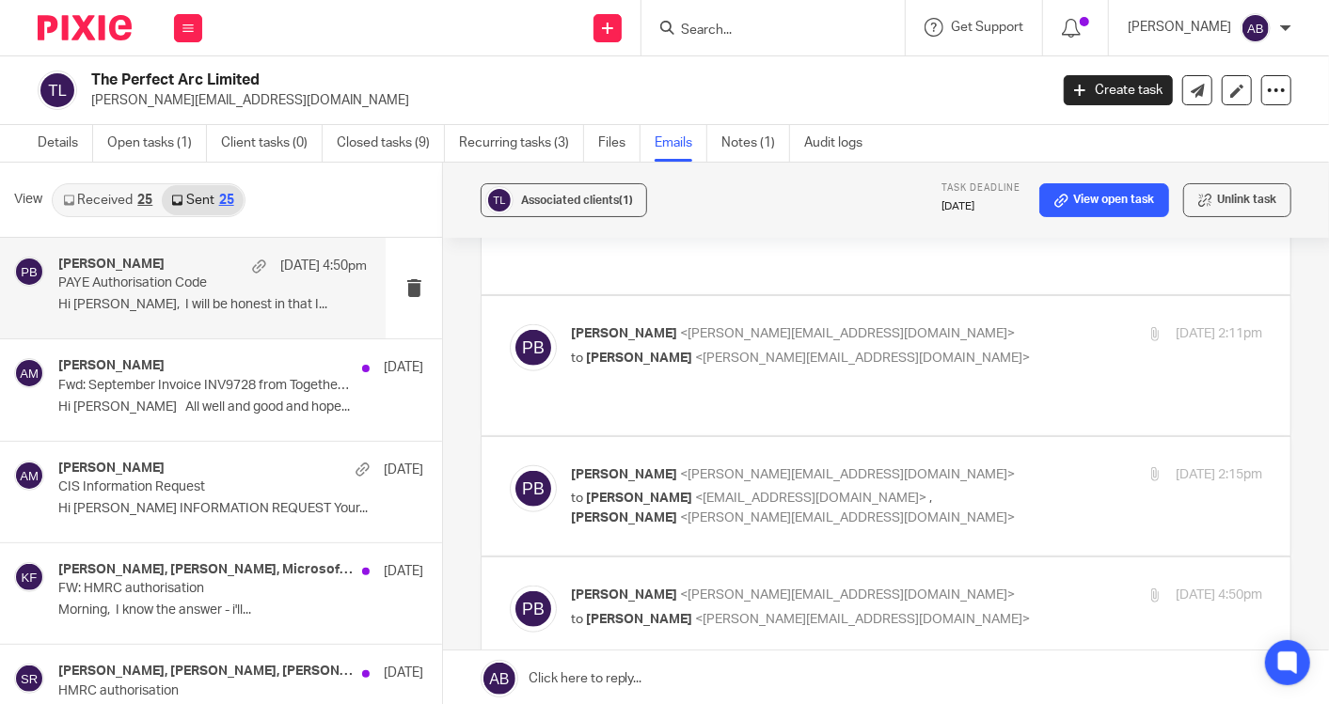
scroll to position [1045, 0]
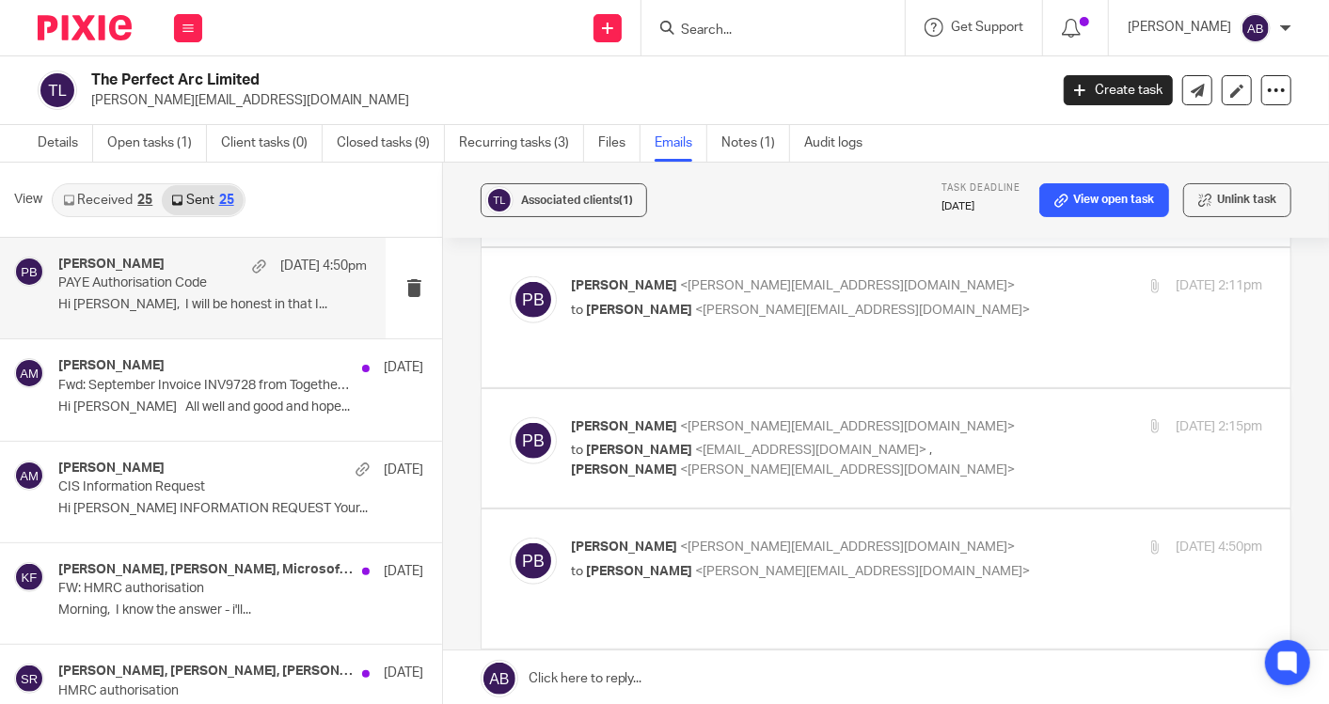
click at [934, 679] on p "[PERSON_NAME] <[PERSON_NAME][EMAIL_ADDRESS][DOMAIN_NAME]>" at bounding box center [801, 689] width 461 height 20
checkbox input "false"
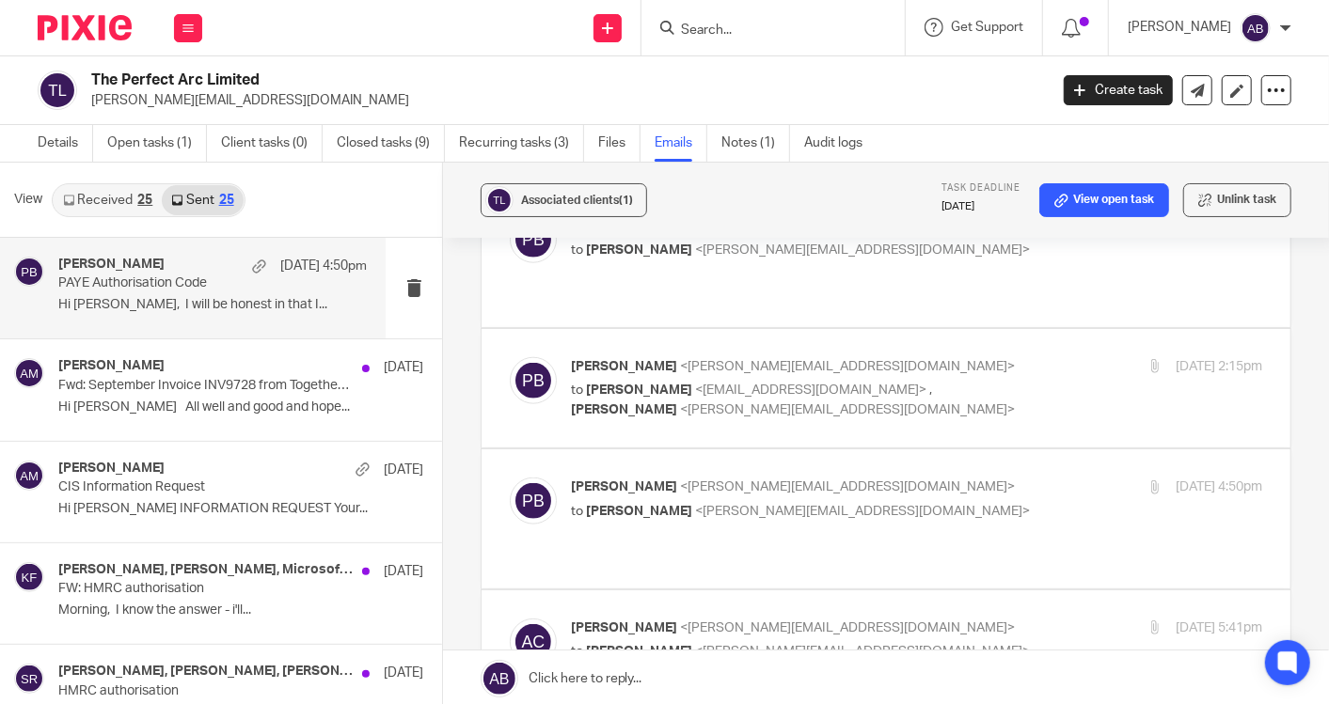
scroll to position [1149, 0]
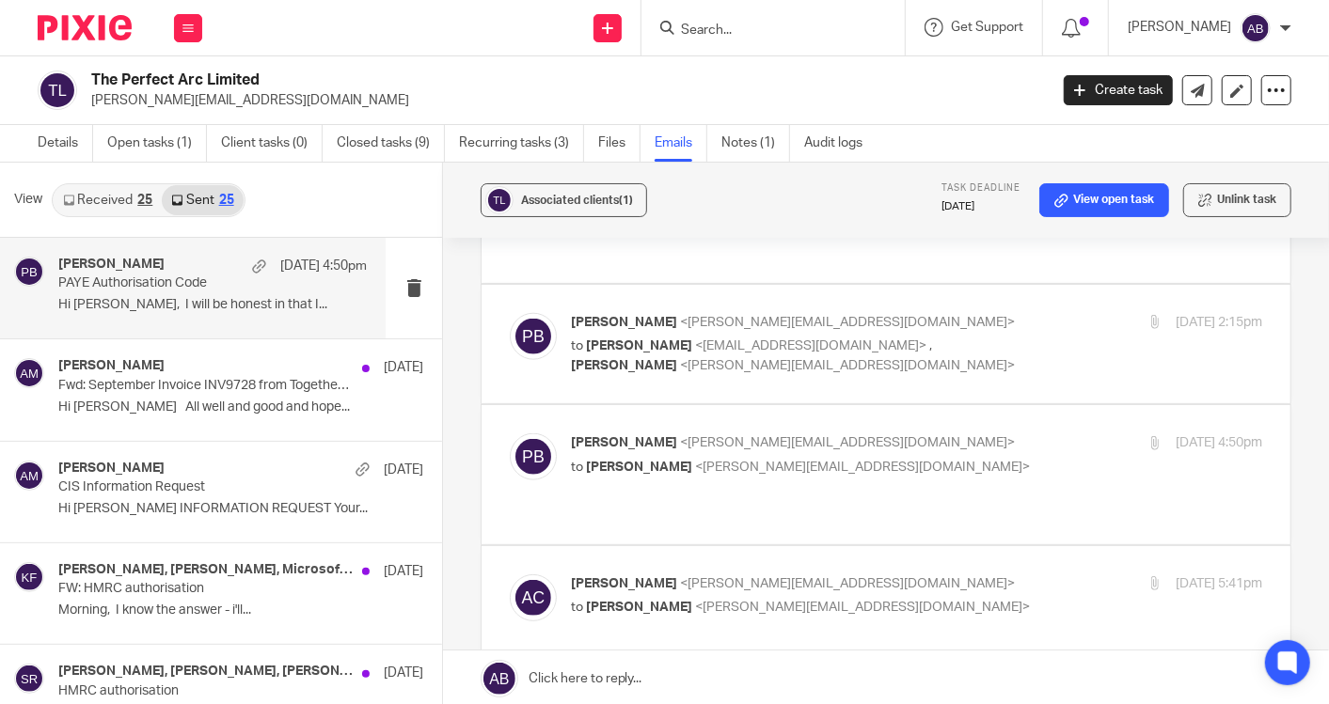
click at [510, 703] on input "checkbox" at bounding box center [509, 714] width 1 height 1
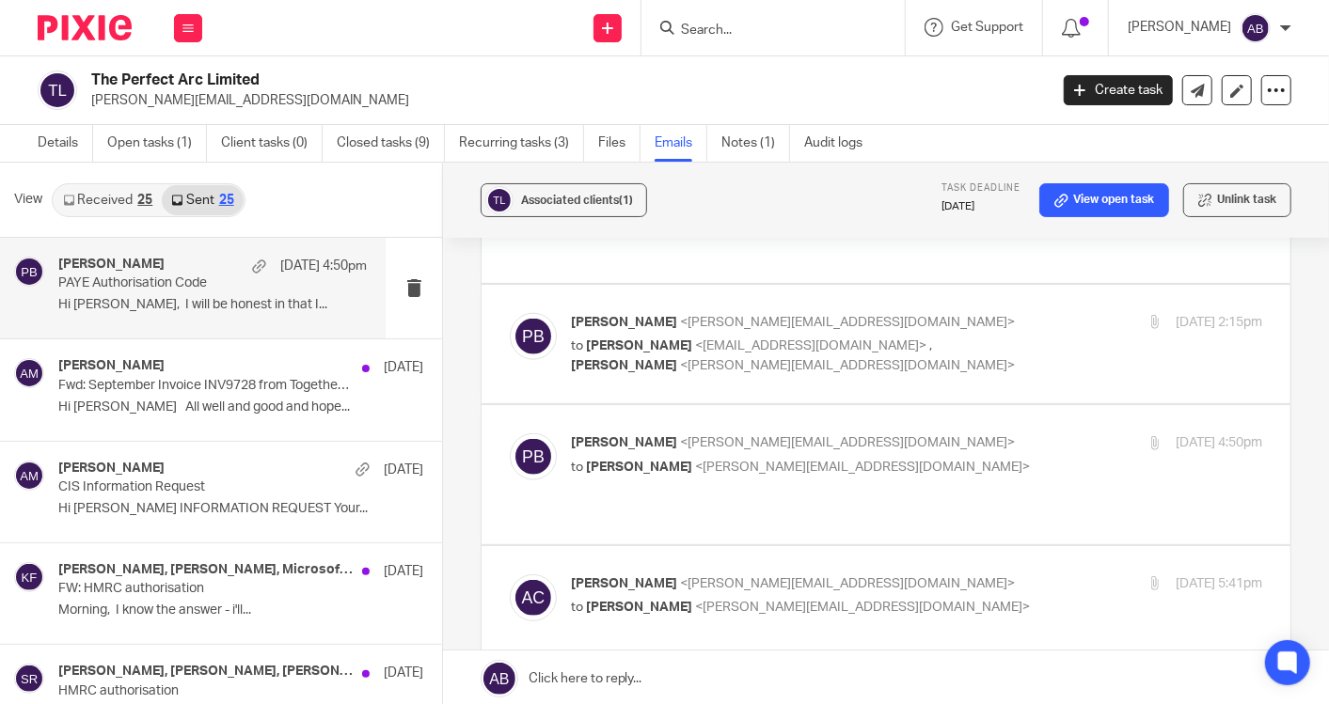
checkbox input "false"
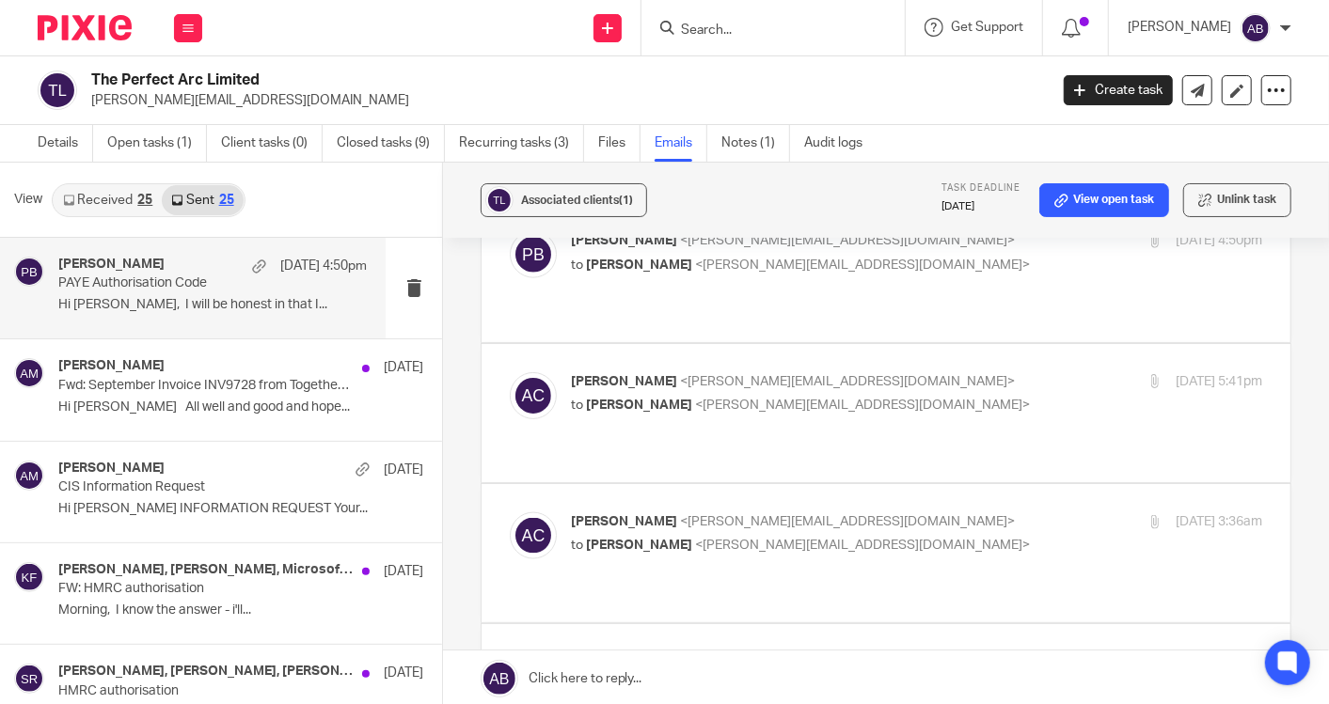
scroll to position [1358, 0]
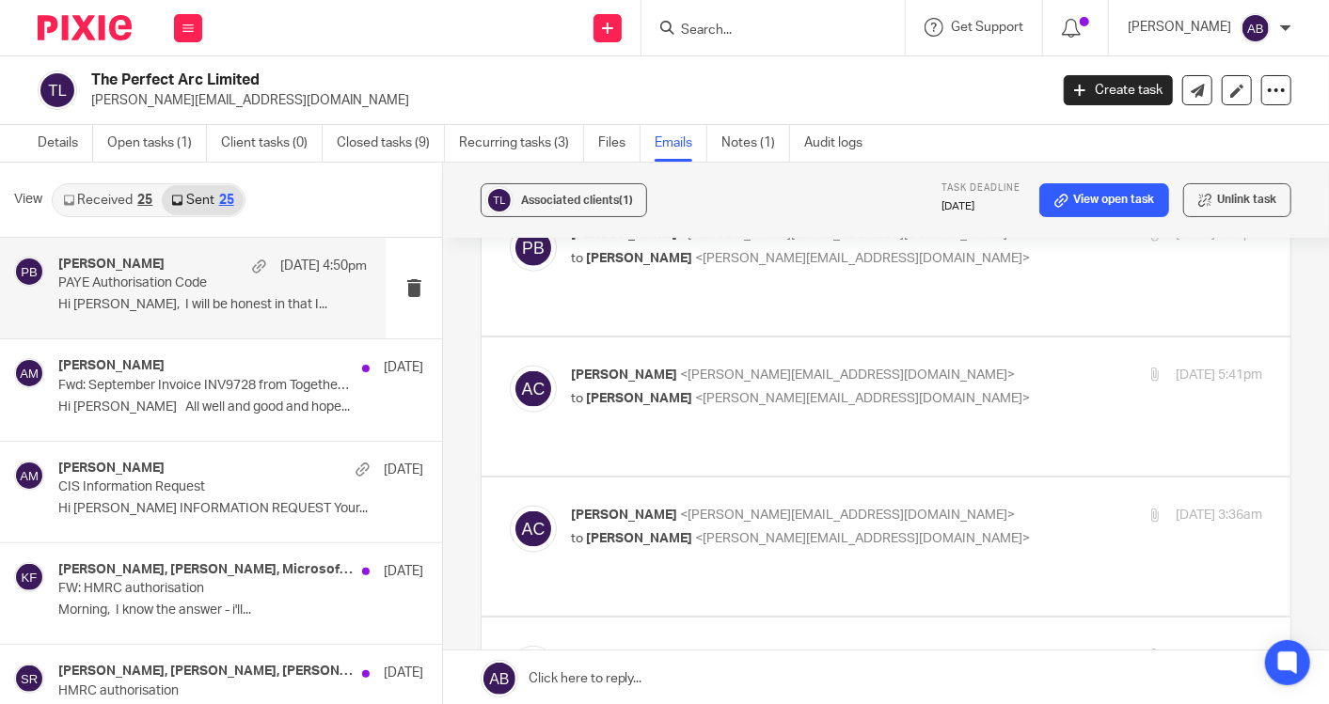
click at [983, 646] on p "[PERSON_NAME] <[PERSON_NAME][EMAIL_ADDRESS][DOMAIN_NAME]>" at bounding box center [801, 656] width 461 height 20
click at [979, 646] on p "[PERSON_NAME] <[PERSON_NAME][EMAIL_ADDRESS][DOMAIN_NAME]>" at bounding box center [801, 656] width 461 height 20
checkbox input "false"
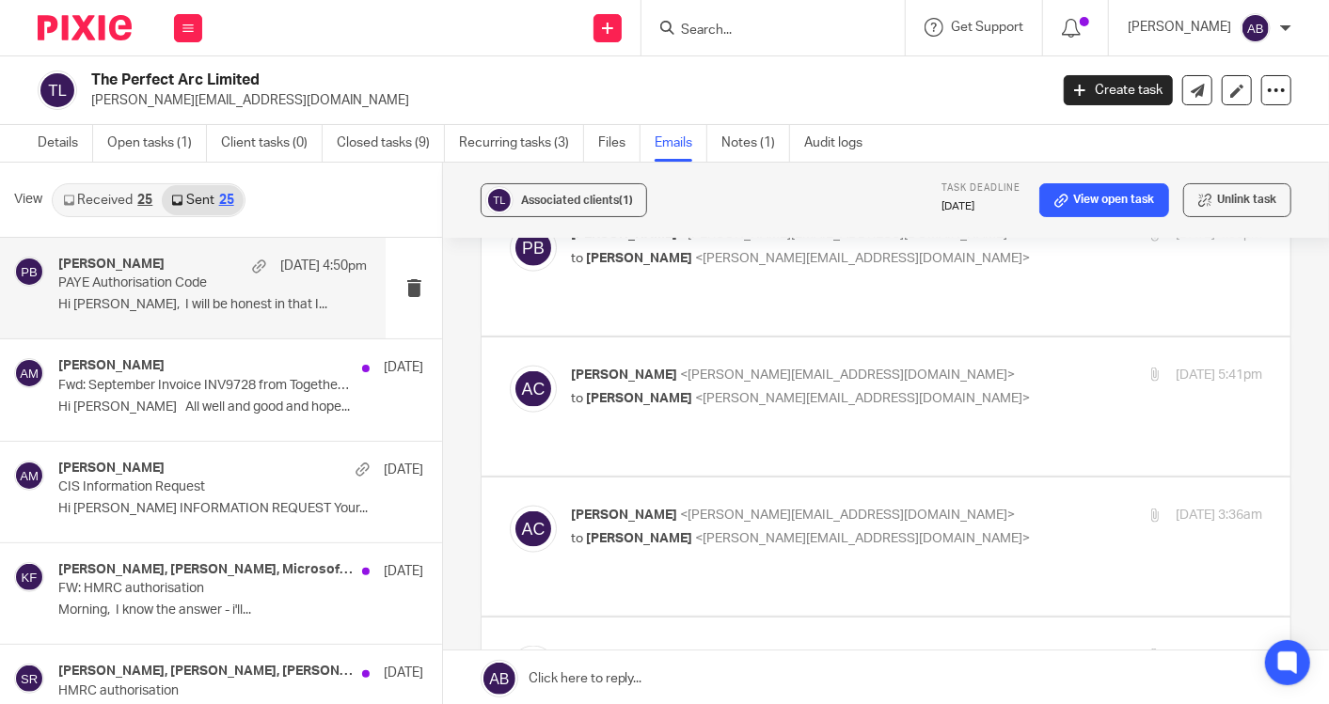
checkbox input "false"
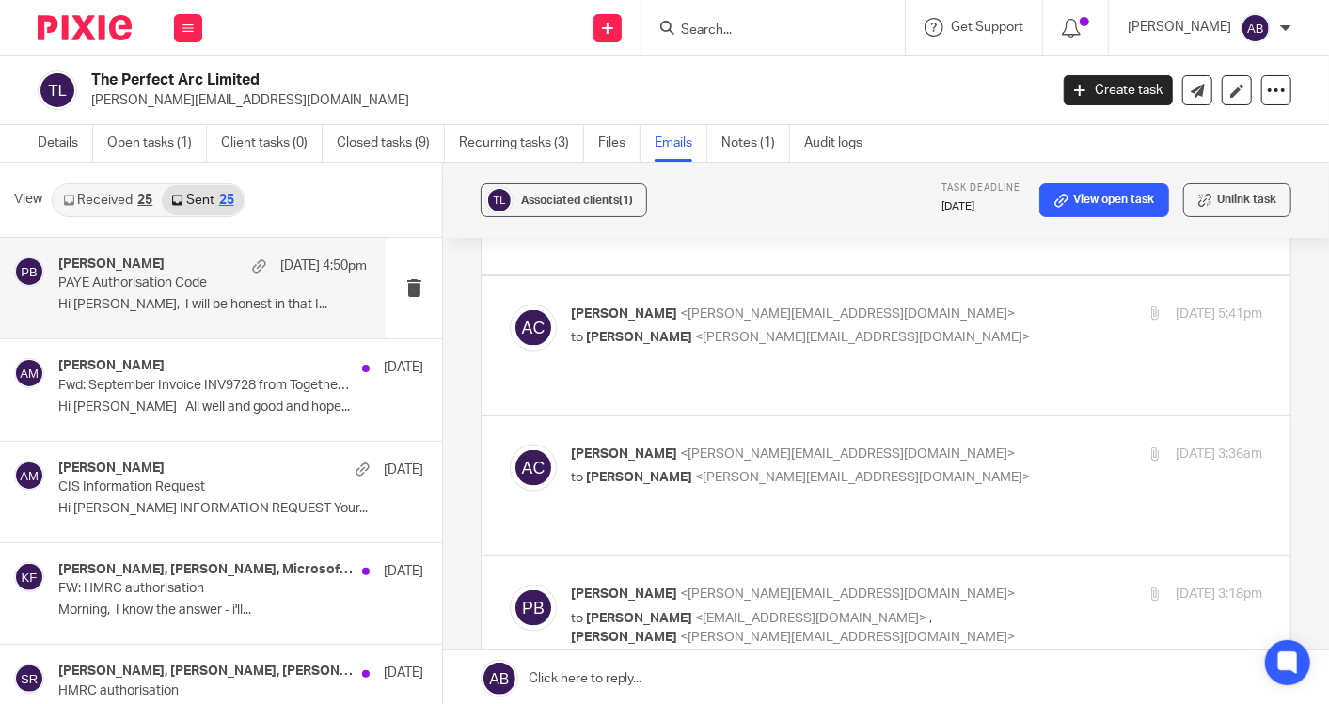
scroll to position [1462, 0]
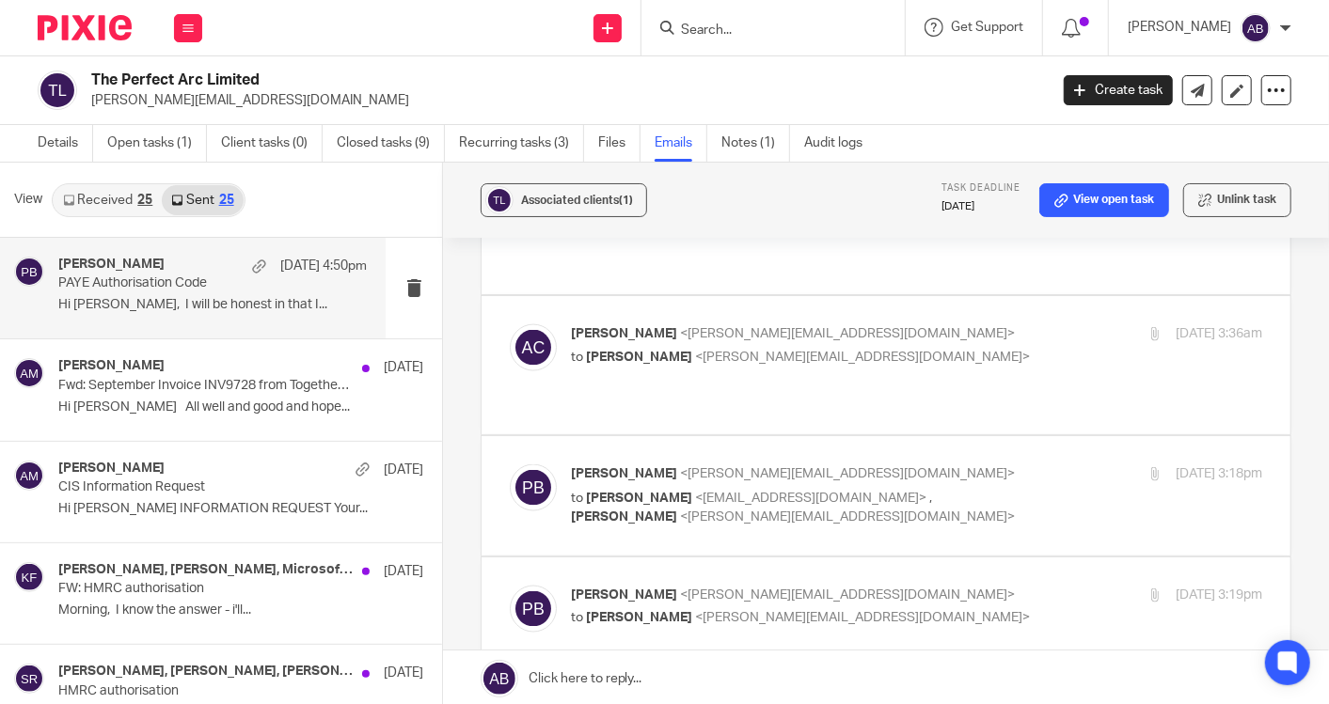
scroll to position [1567, 0]
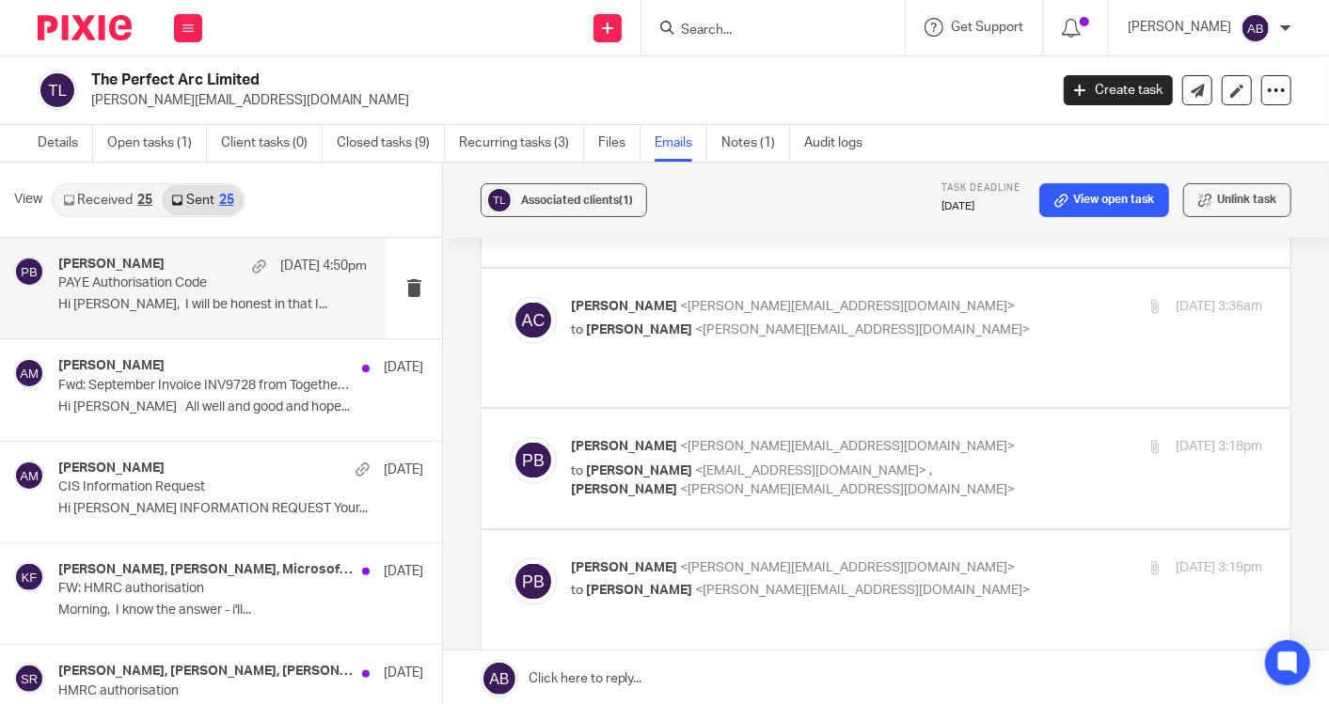
click at [918, 699] on p "[PERSON_NAME] <[PERSON_NAME][EMAIL_ADDRESS][DOMAIN_NAME]>" at bounding box center [801, 709] width 461 height 20
checkbox input "false"
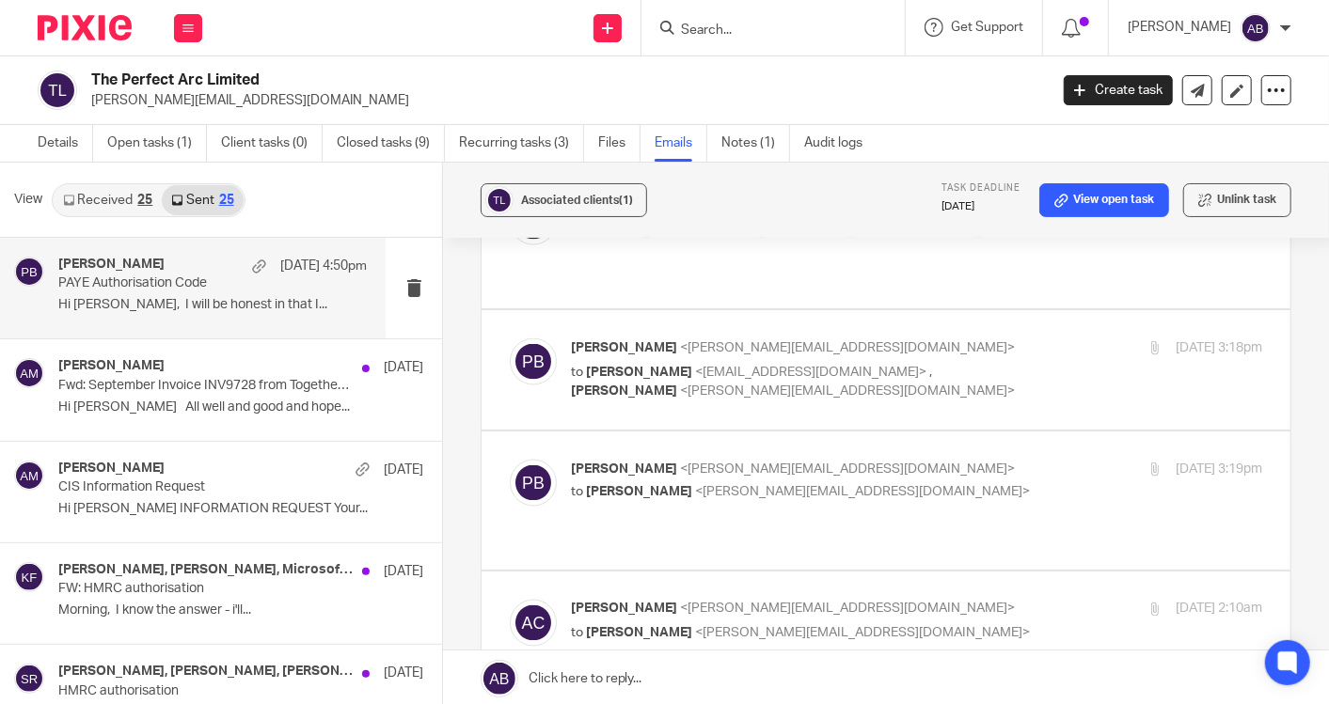
scroll to position [1567, 0]
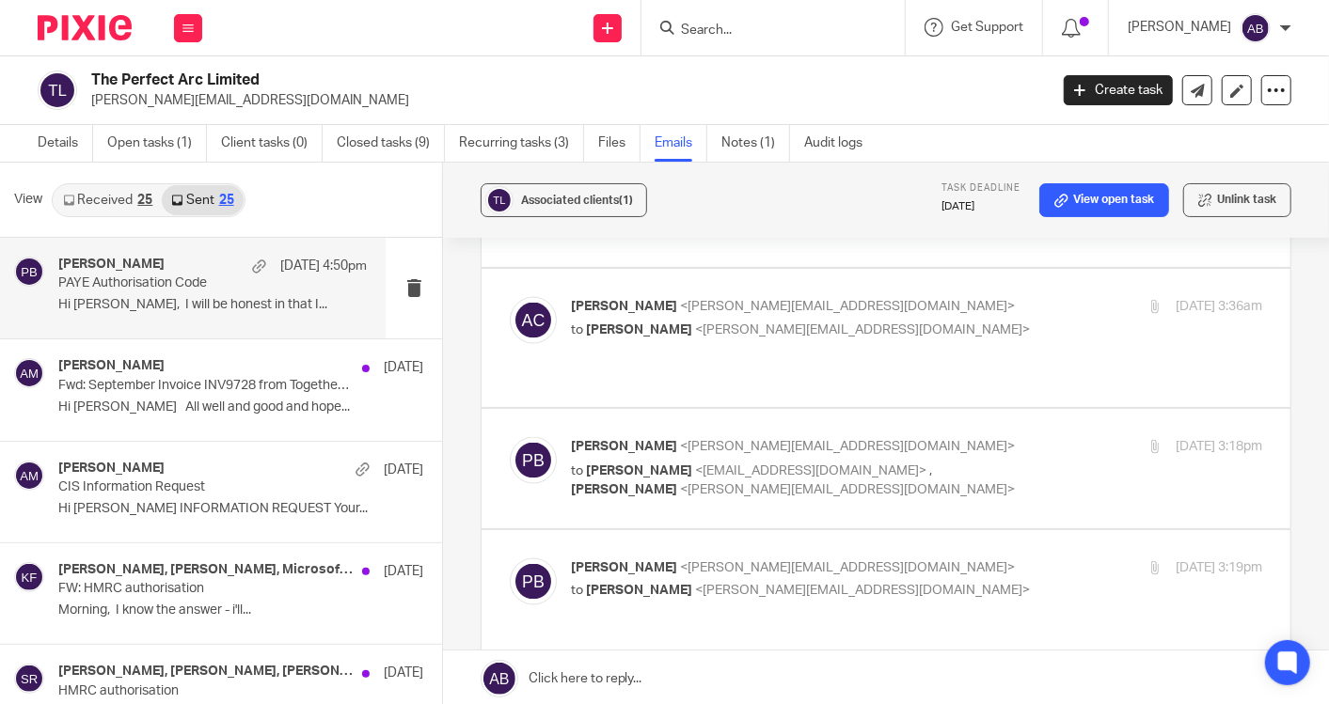
checkbox input "false"
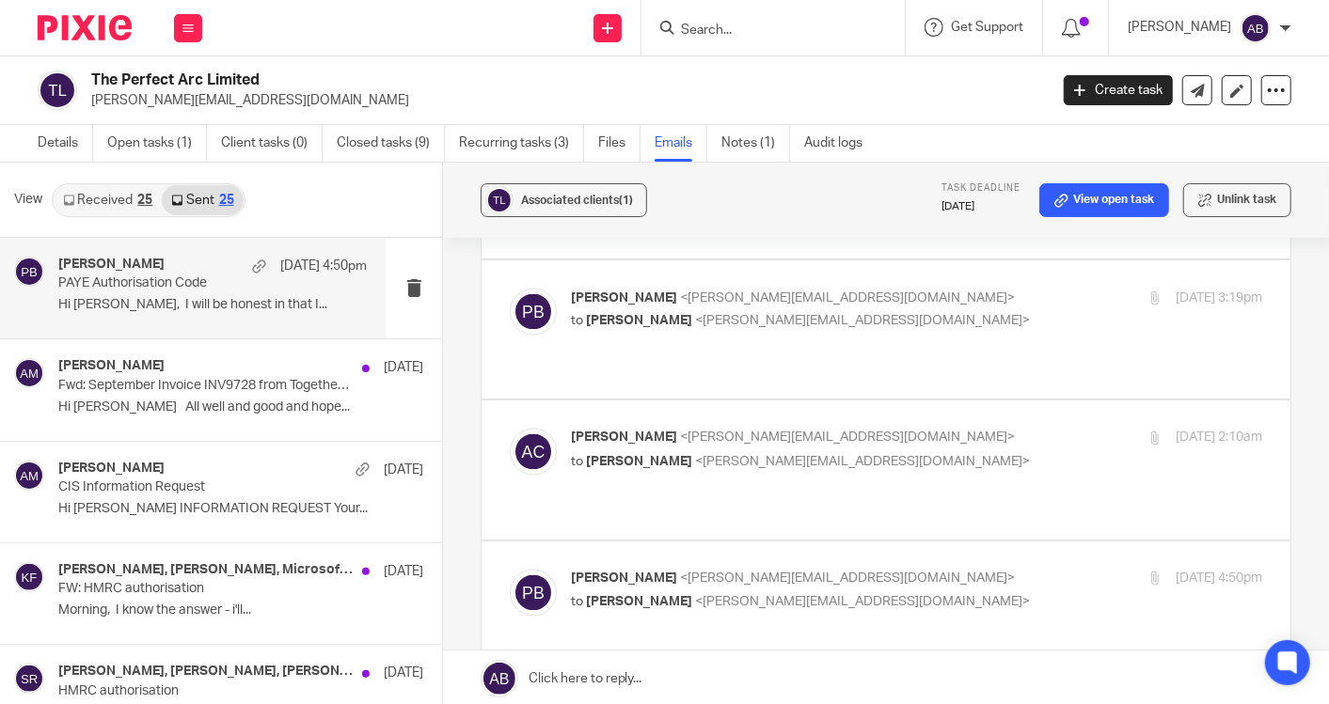
scroll to position [1881, 0]
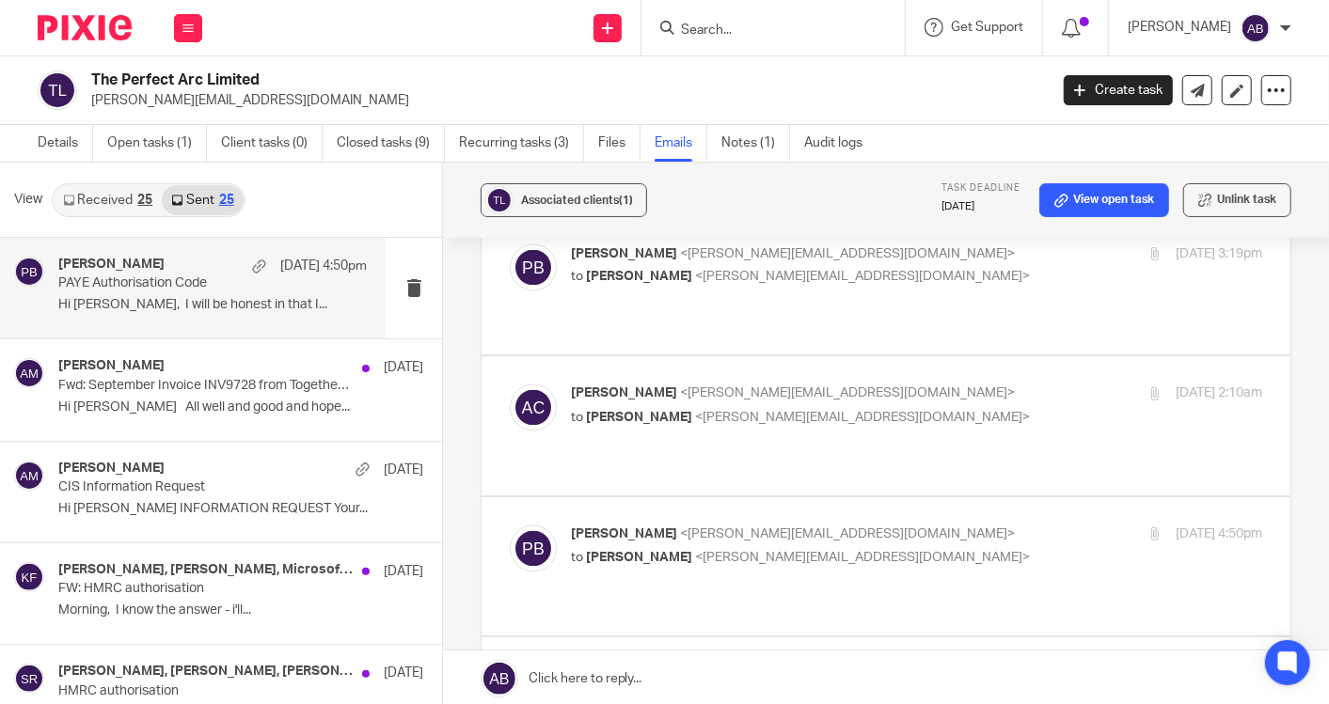
click at [917, 689] on p "to [PERSON_NAME] <[PERSON_NAME][EMAIL_ADDRESS][DOMAIN_NAME]>" at bounding box center [801, 699] width 461 height 20
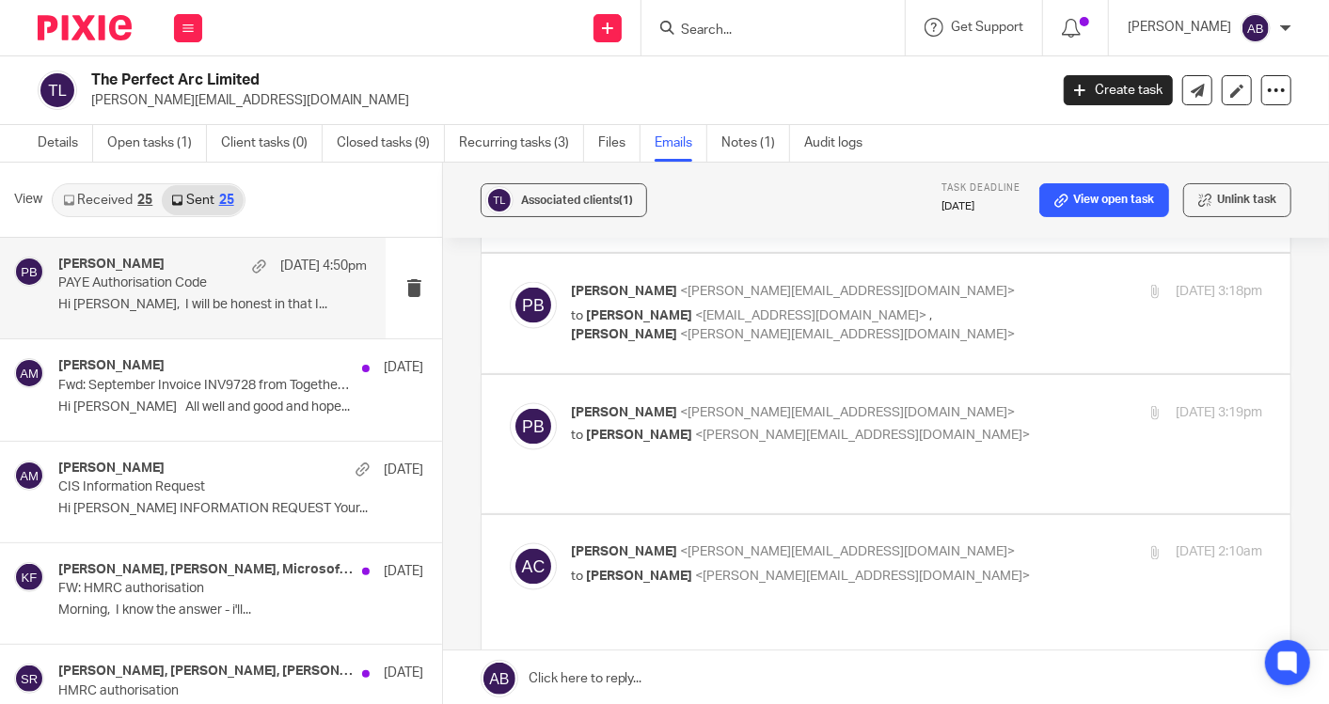
drag, startPoint x: 910, startPoint y: 406, endPoint x: 878, endPoint y: 387, distance: 37.6
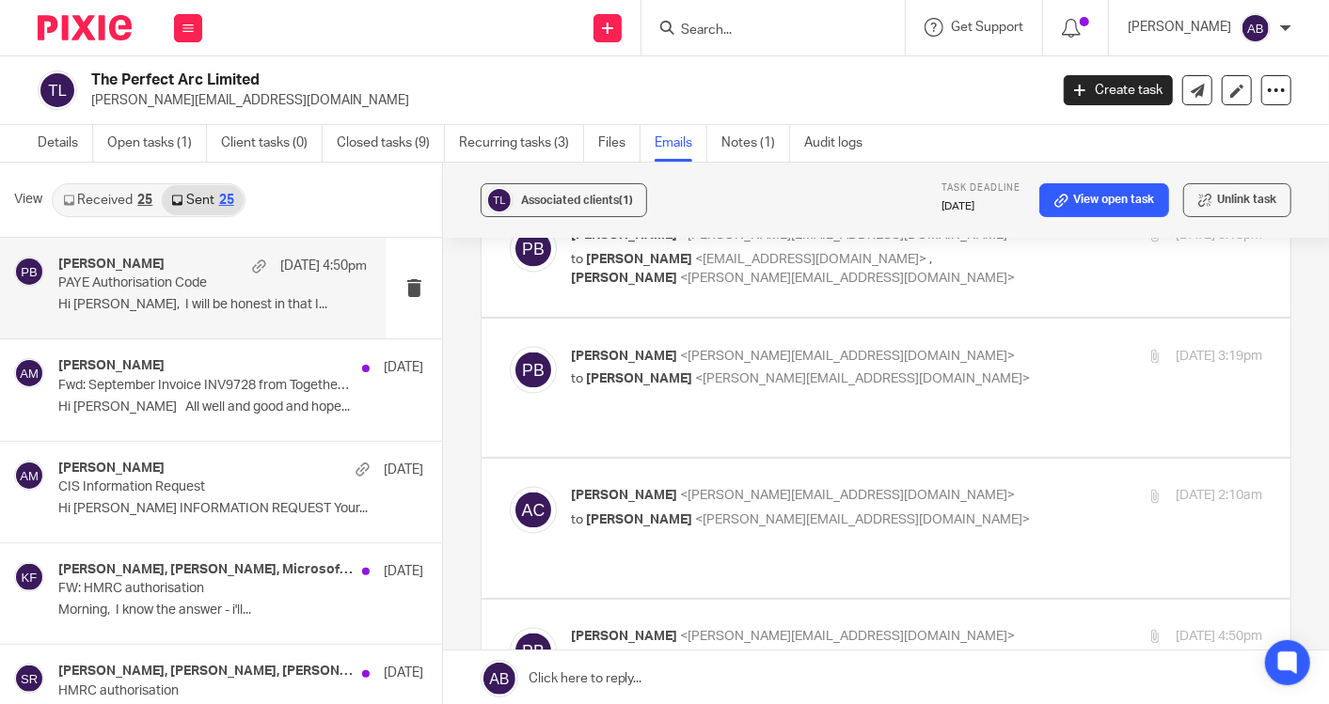
scroll to position [1671, 0]
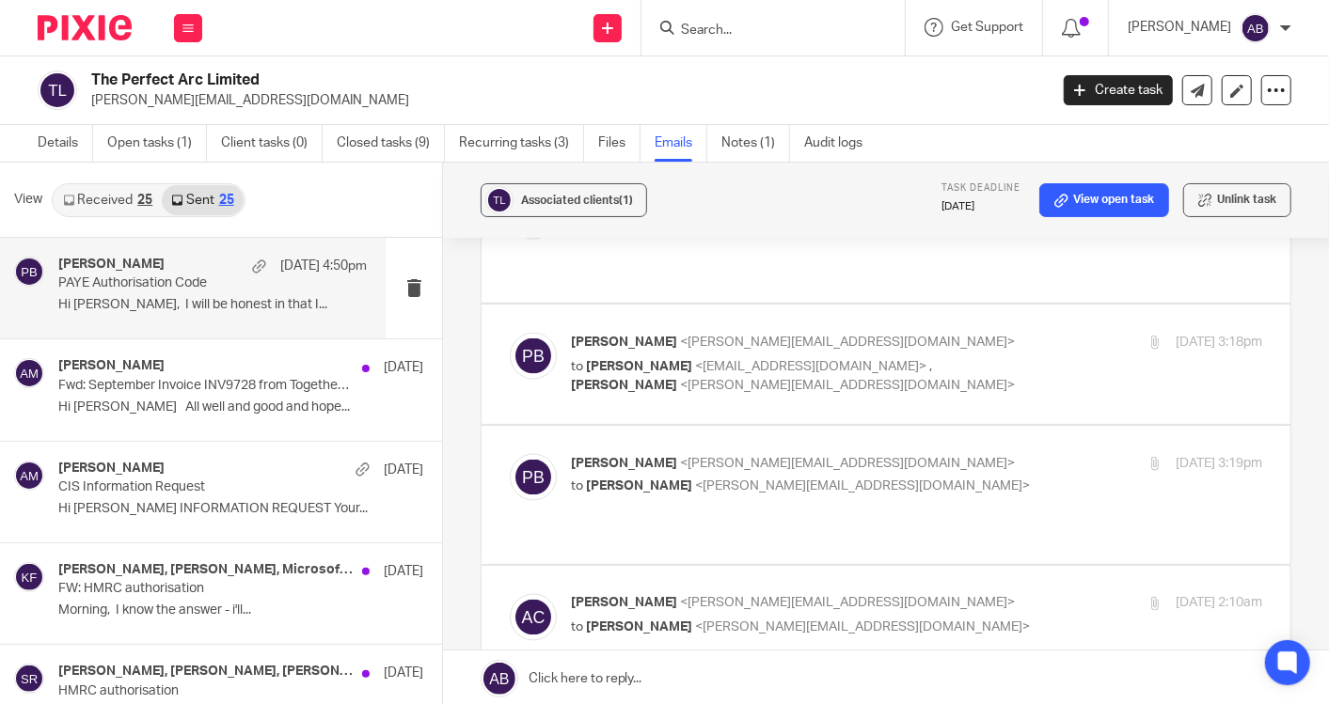
checkbox input "false"
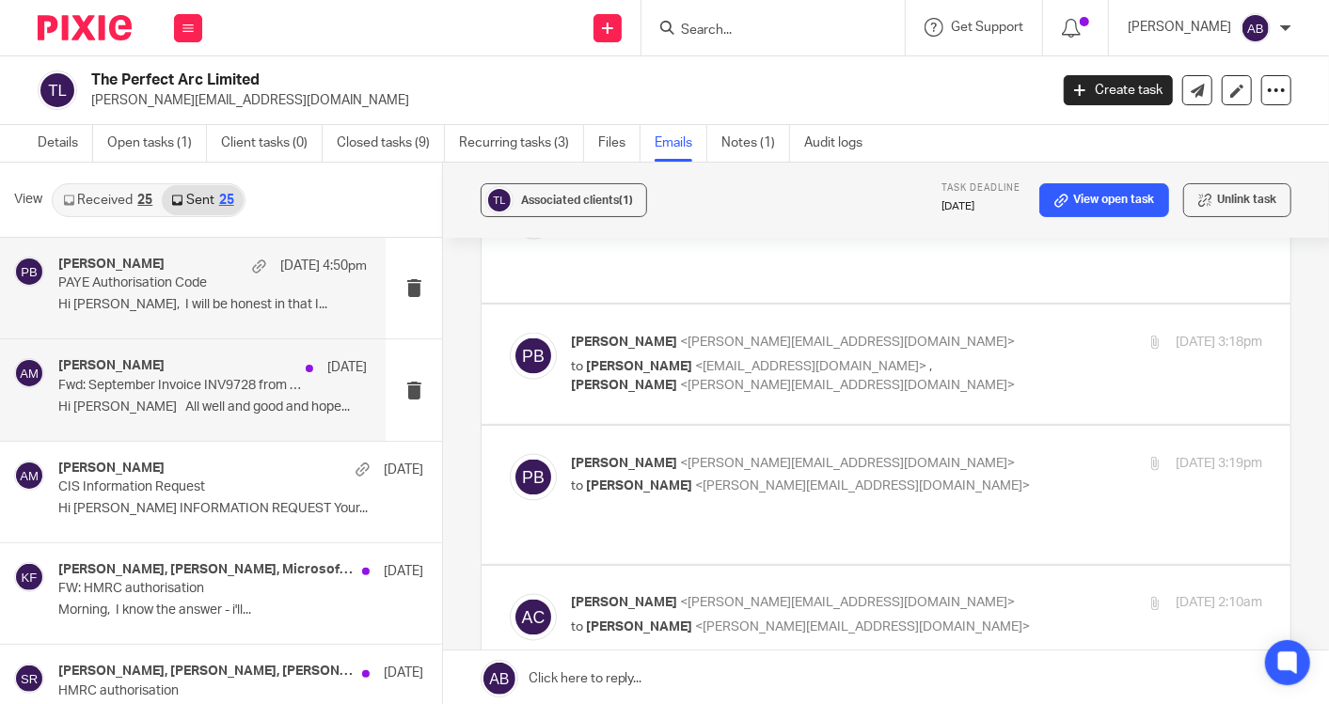
click at [181, 408] on p "Hi [PERSON_NAME] All well and good and hope..." at bounding box center [212, 408] width 308 height 16
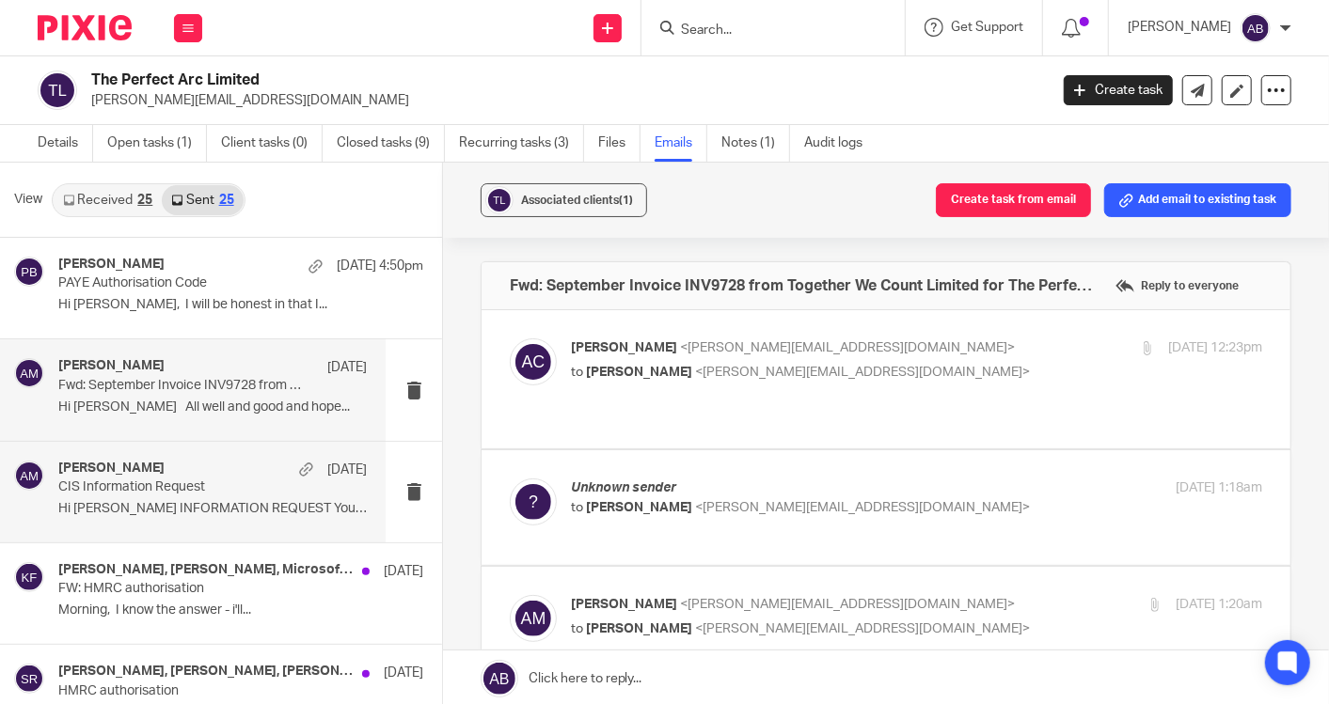
scroll to position [0, 0]
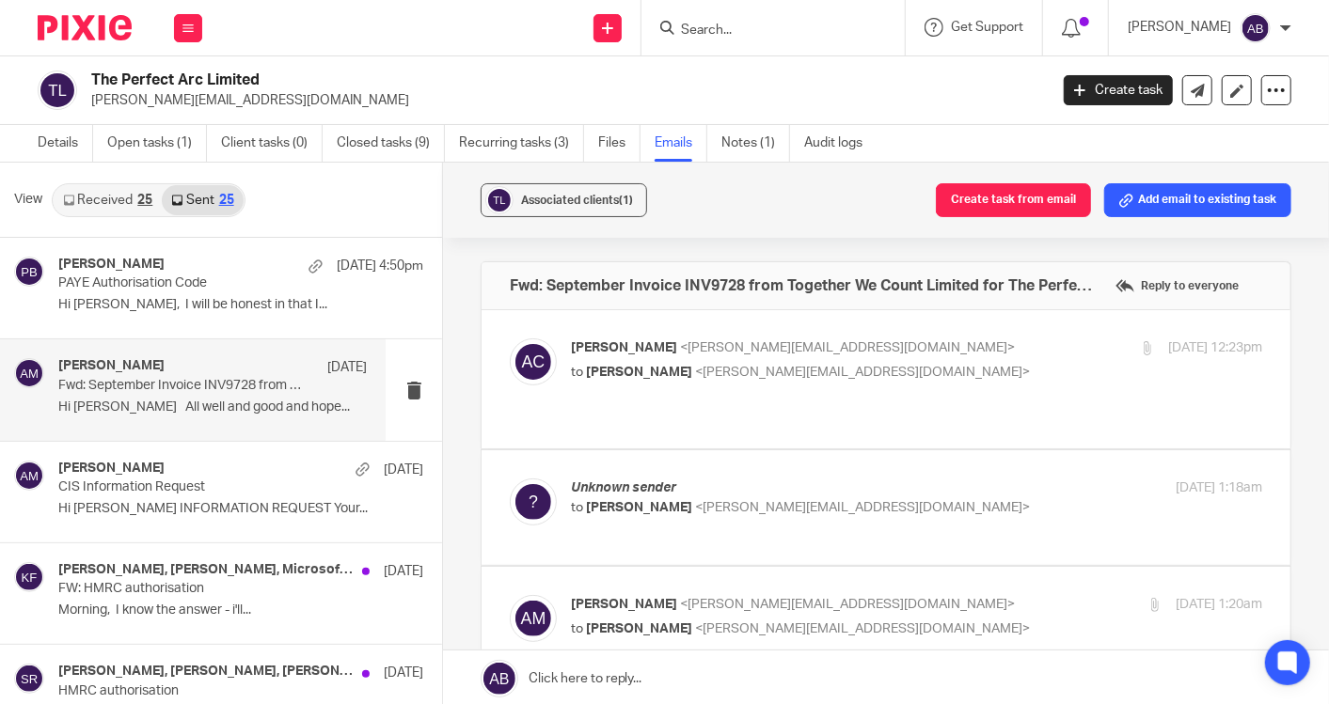
click at [945, 364] on p "to [PERSON_NAME] <[PERSON_NAME][EMAIL_ADDRESS][DOMAIN_NAME]>" at bounding box center [801, 373] width 461 height 20
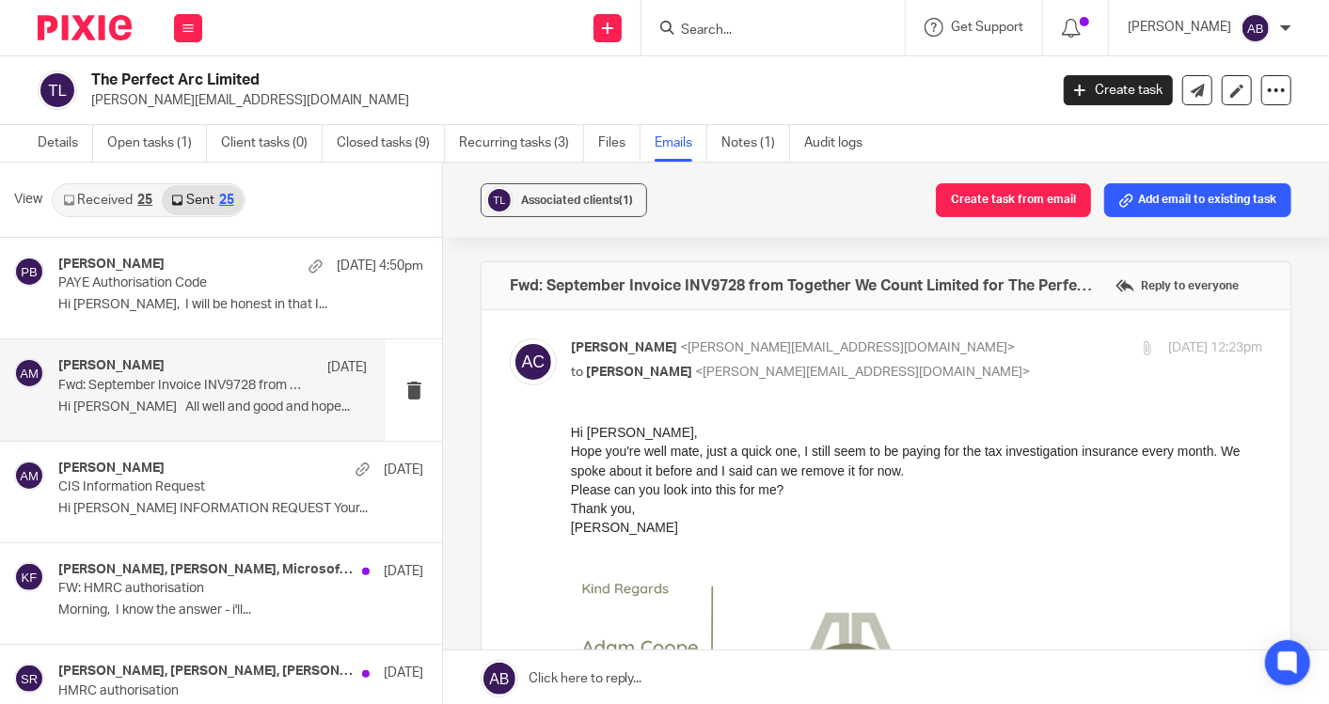
click at [950, 359] on div "[PERSON_NAME] <[PERSON_NAME][EMAIL_ADDRESS][DOMAIN_NAME]> to [PERSON_NAME] <[PE…" at bounding box center [801, 360] width 461 height 43
checkbox input "false"
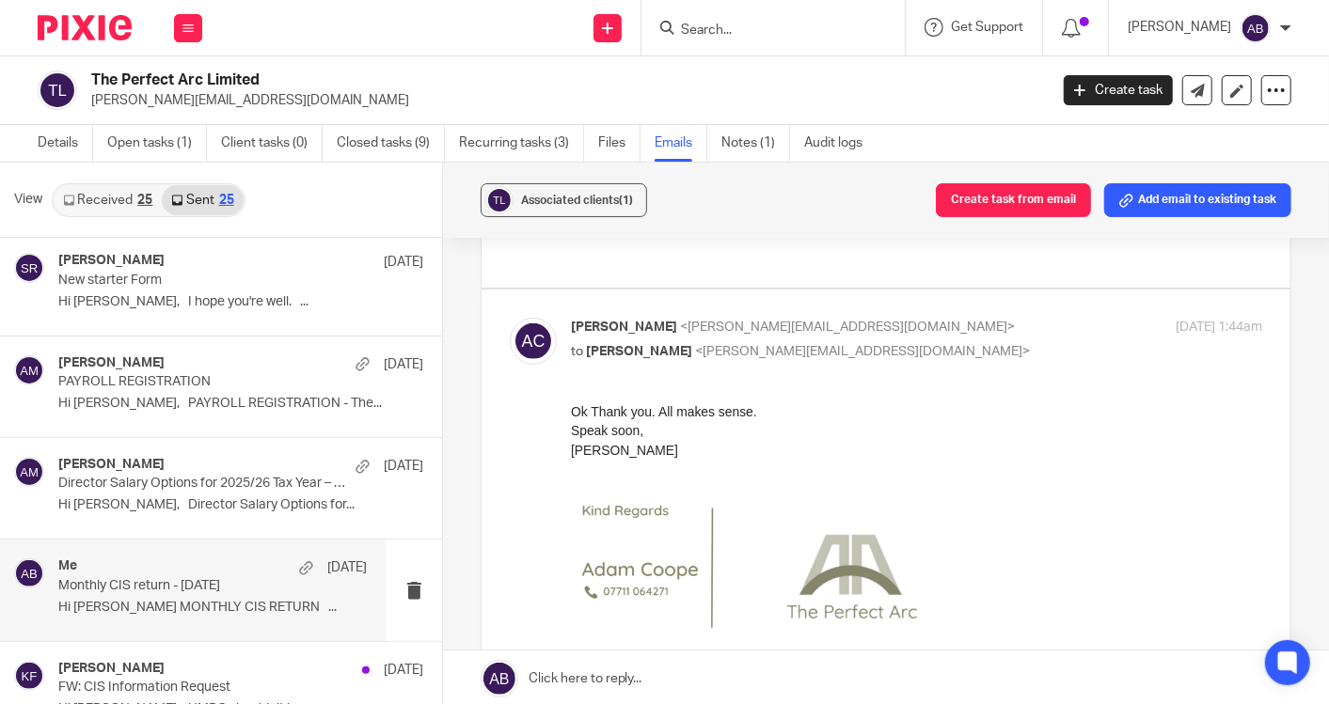
scroll to position [940, 0]
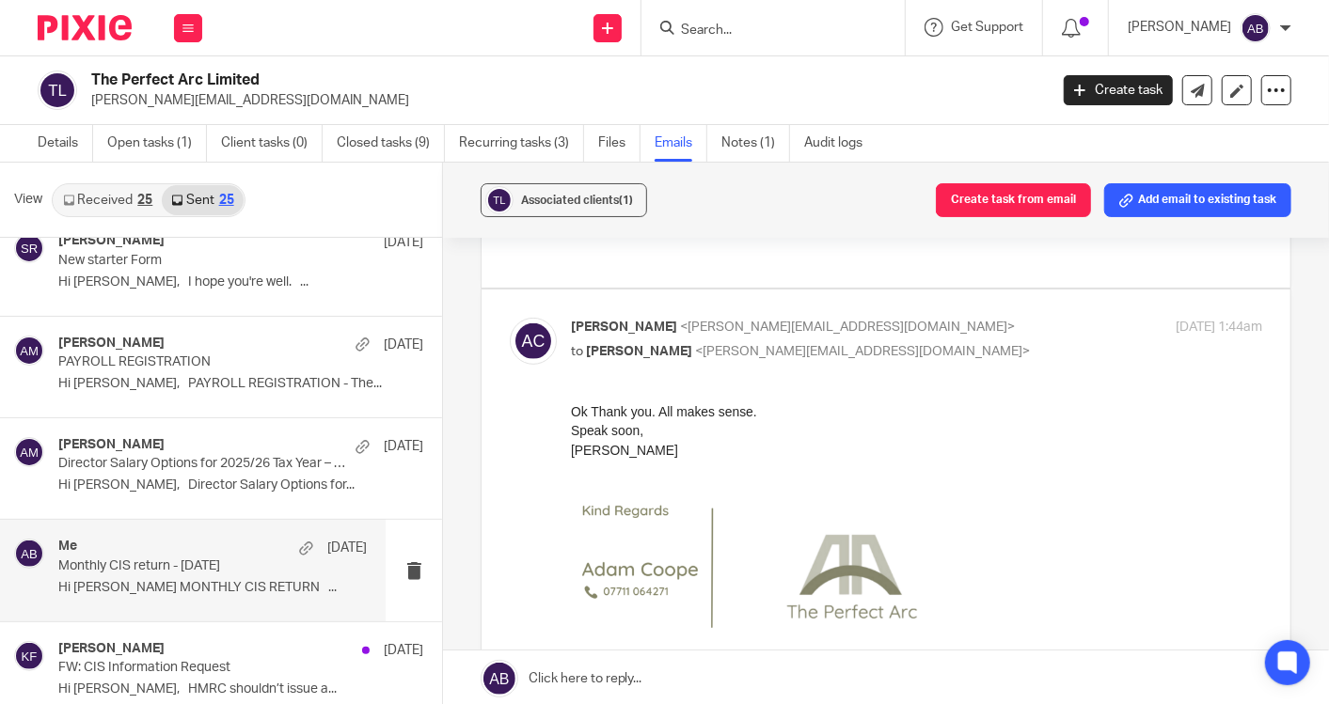
click at [194, 564] on p "Monthly CIS return - [DATE]" at bounding box center [181, 567] width 246 height 16
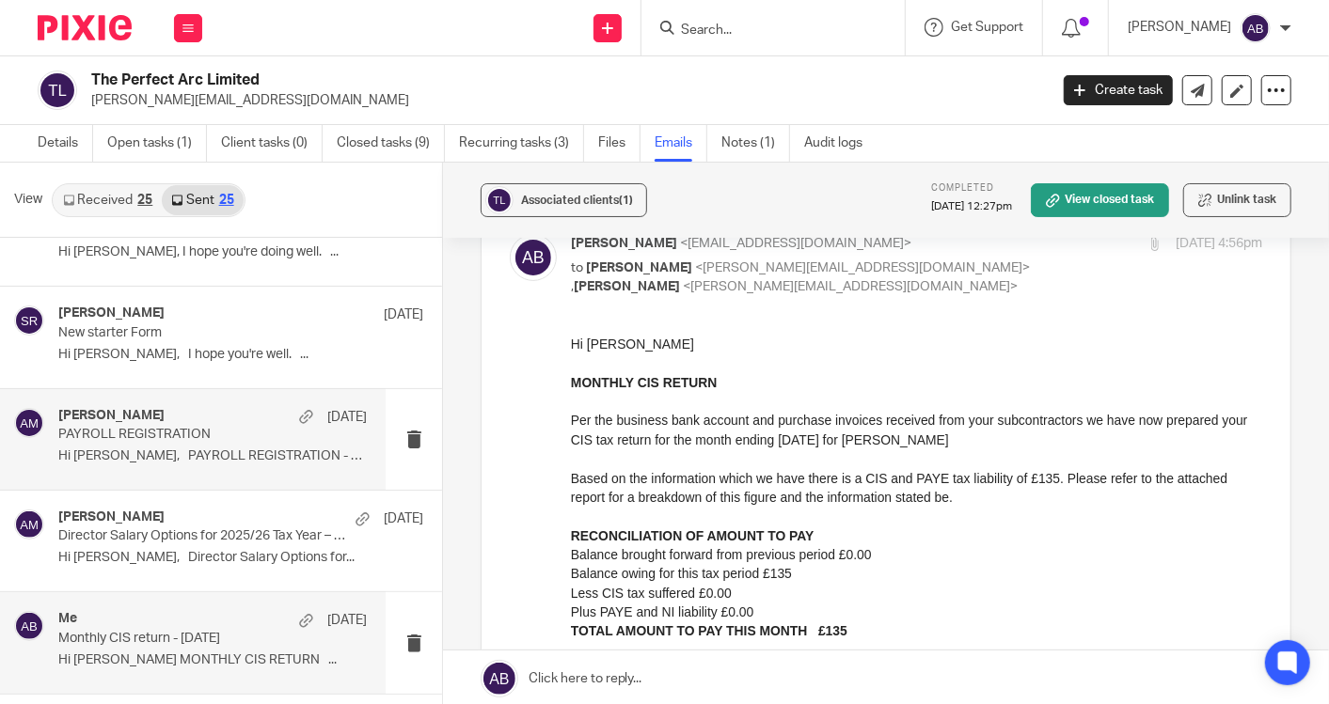
scroll to position [835, 0]
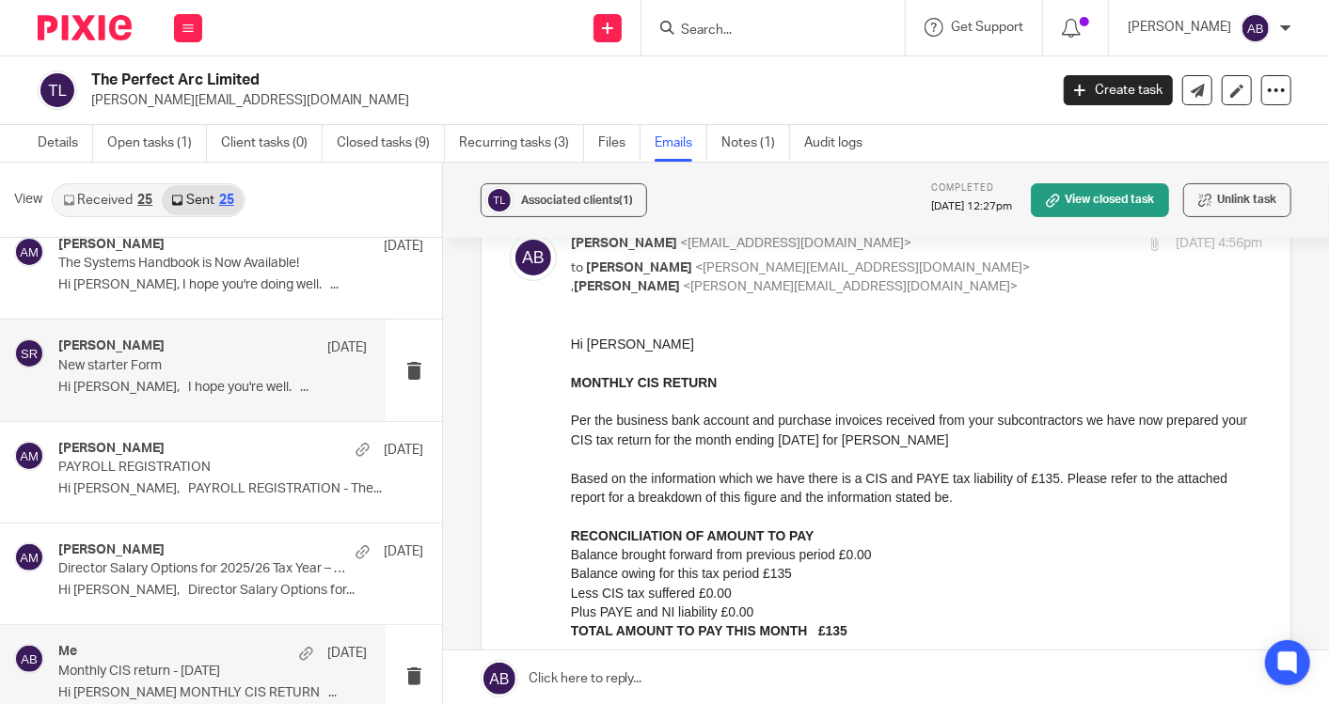
click at [202, 387] on p "Hi [PERSON_NAME], I hope you're well. ..." at bounding box center [212, 388] width 308 height 16
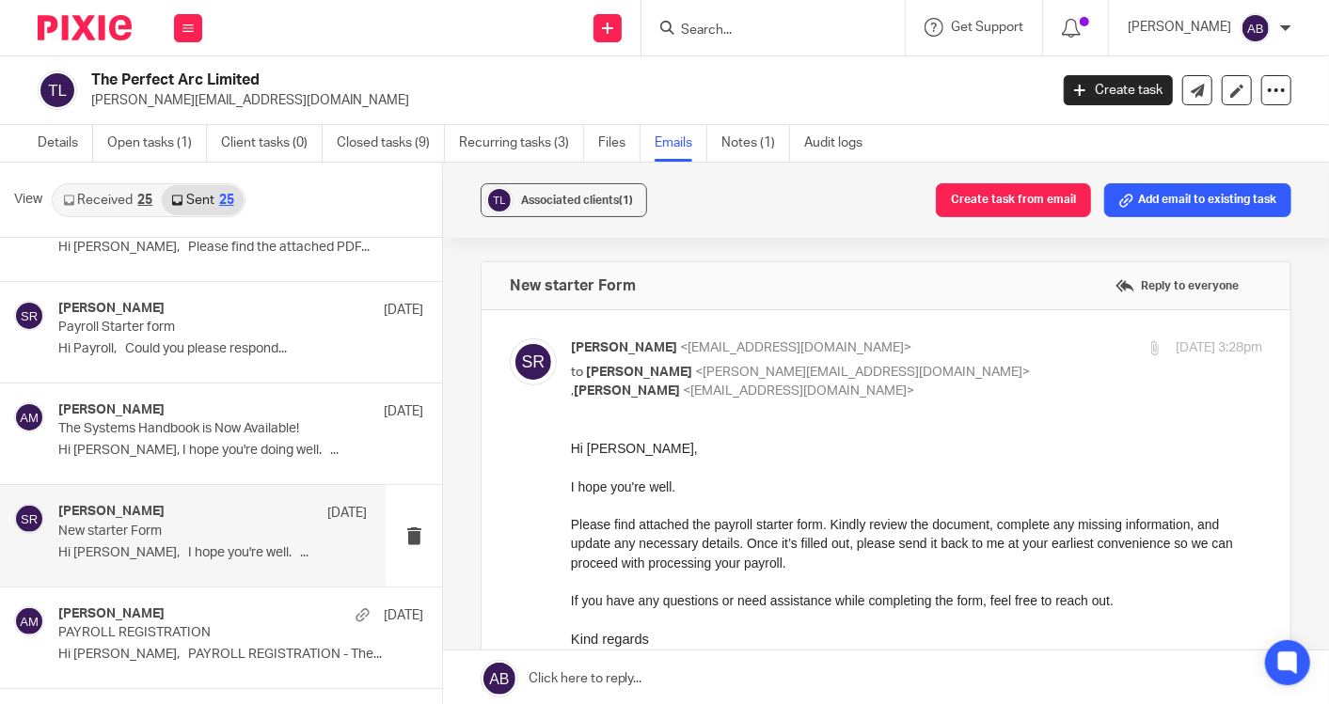
scroll to position [626, 0]
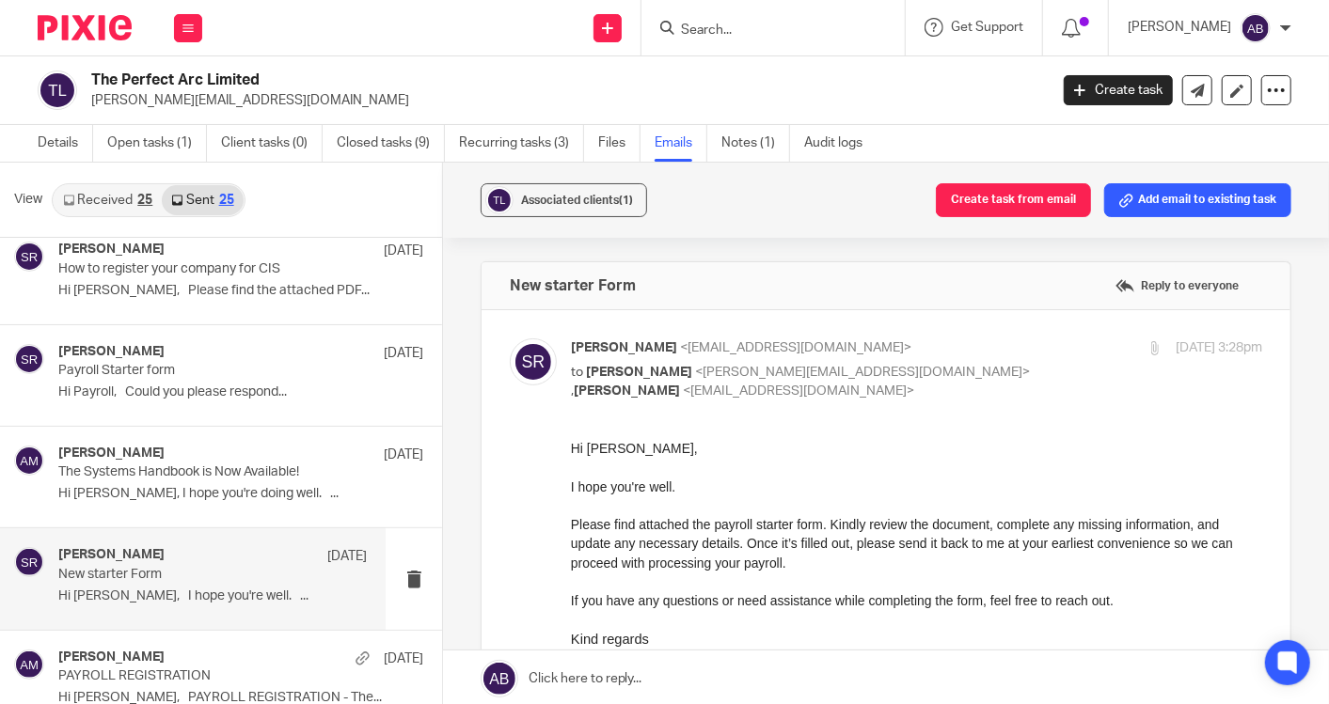
click at [202, 387] on p "Hi Payroll, Could you please respond..." at bounding box center [240, 393] width 365 height 16
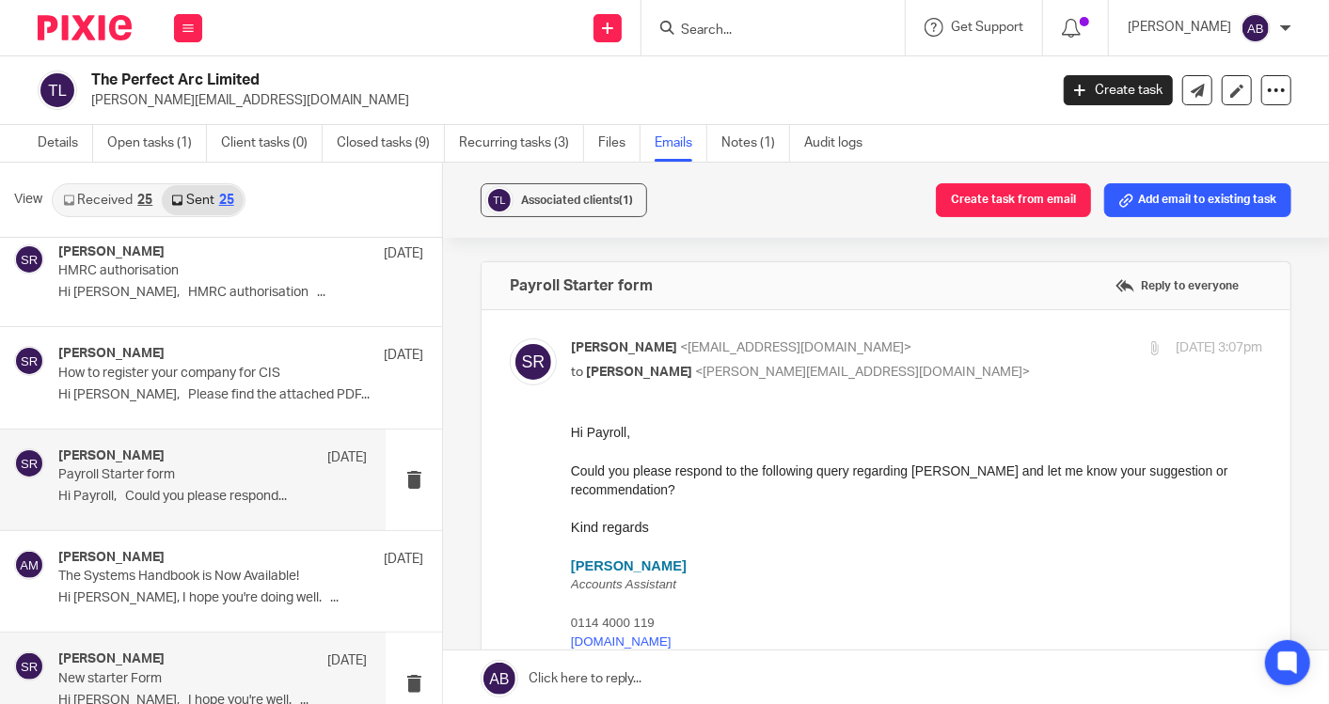
scroll to position [0, 0]
click at [202, 387] on p "Hi [PERSON_NAME], Please find the attached PDF..." at bounding box center [240, 395] width 365 height 16
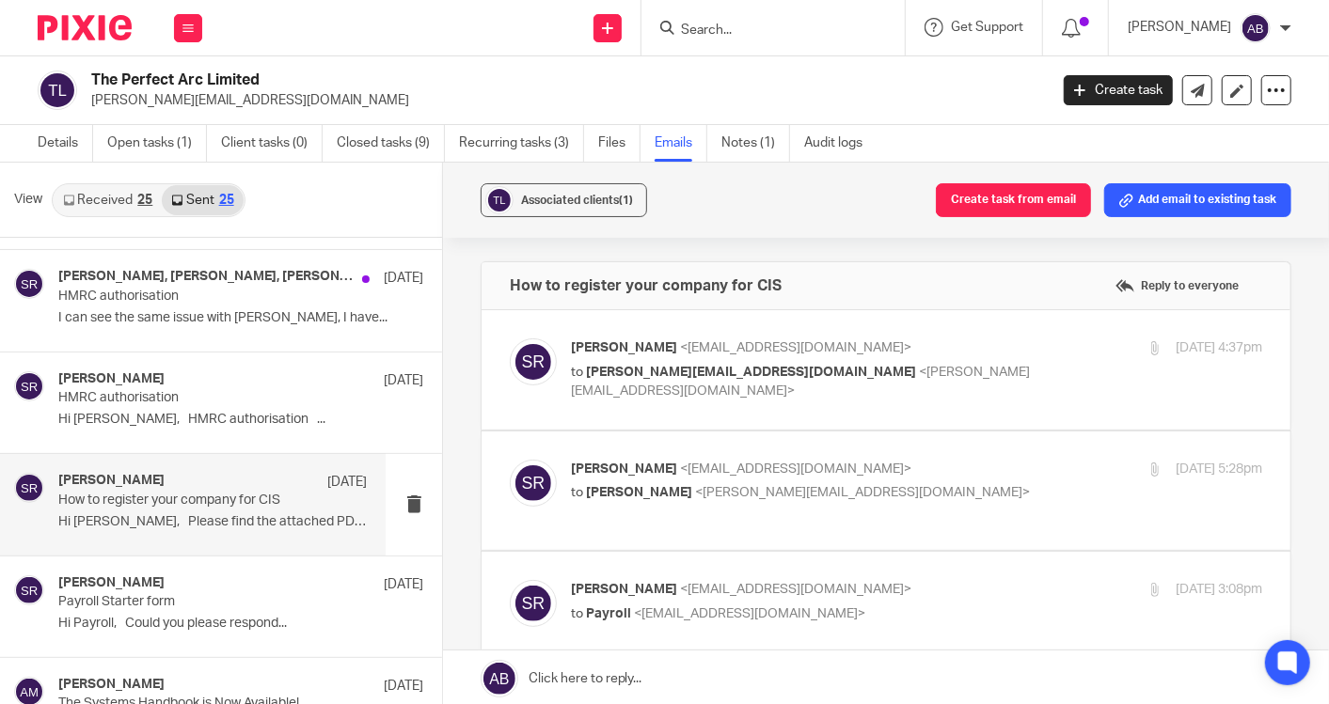
scroll to position [313, 0]
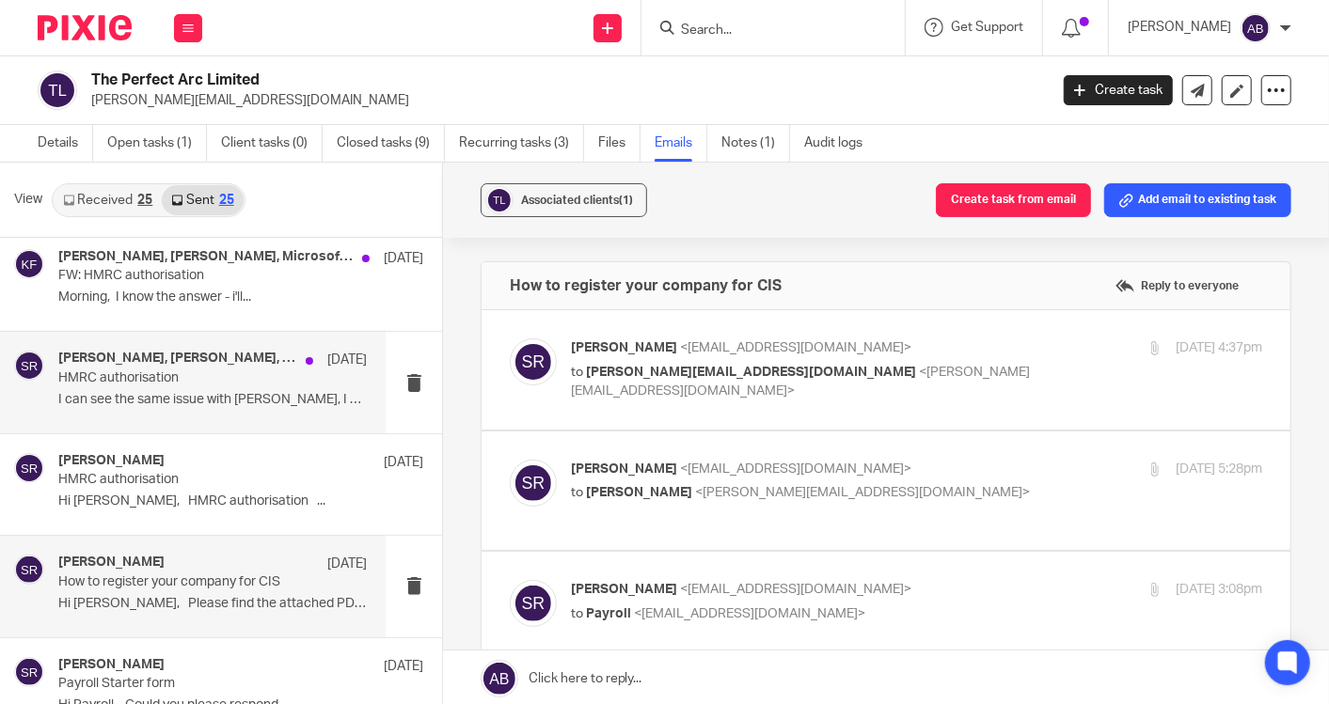
click at [230, 392] on p "I can see the same issue with [PERSON_NAME], I have..." at bounding box center [212, 400] width 308 height 16
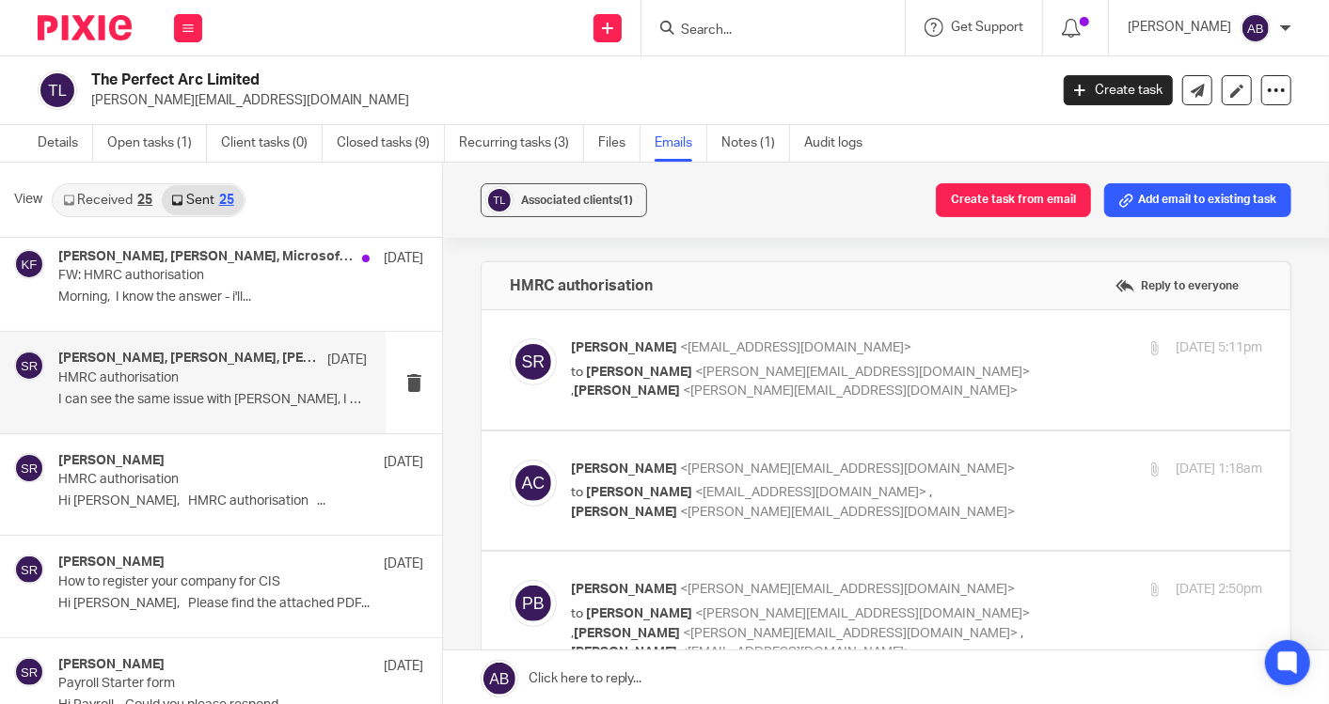
scroll to position [0, 0]
click at [1002, 364] on p "to [PERSON_NAME] <[PERSON_NAME][EMAIL_ADDRESS][DOMAIN_NAME]> , [PERSON_NAME] <[…" at bounding box center [801, 382] width 461 height 39
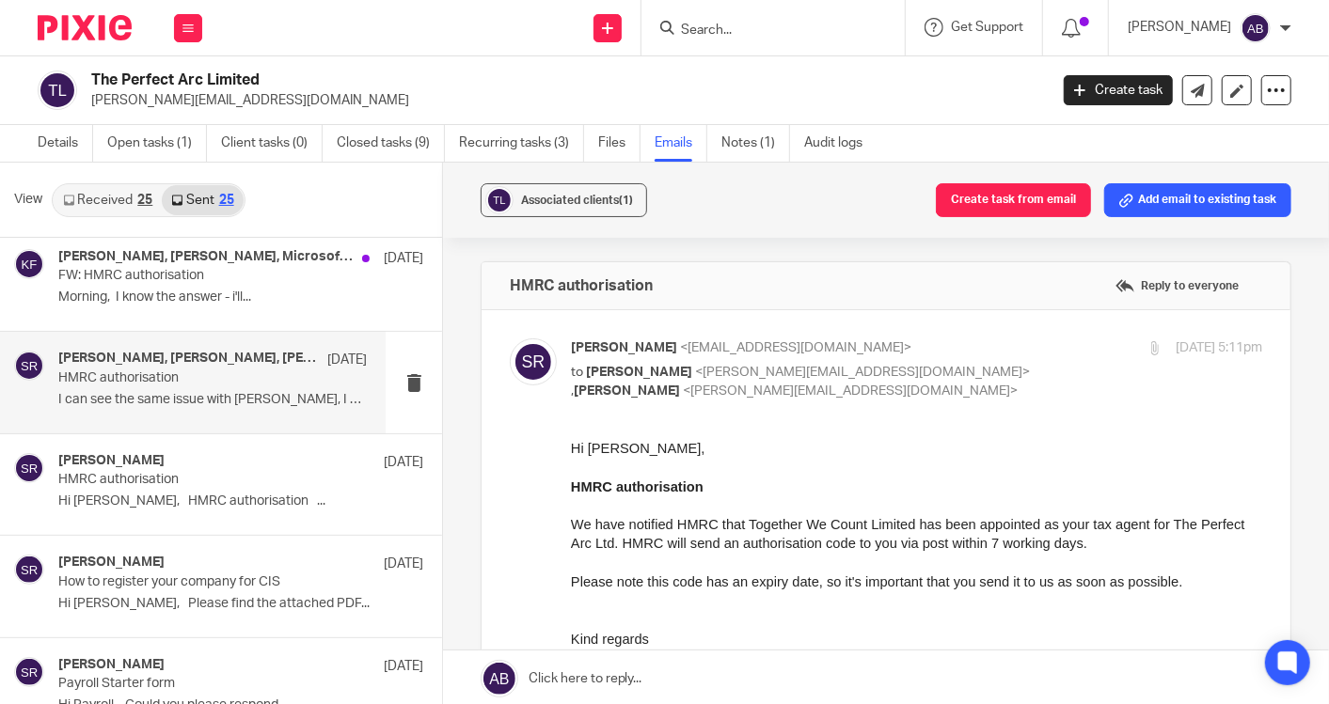
click at [1002, 364] on p "to [PERSON_NAME] <[PERSON_NAME][EMAIL_ADDRESS][DOMAIN_NAME]> , [PERSON_NAME] <[…" at bounding box center [801, 382] width 461 height 39
checkbox input "false"
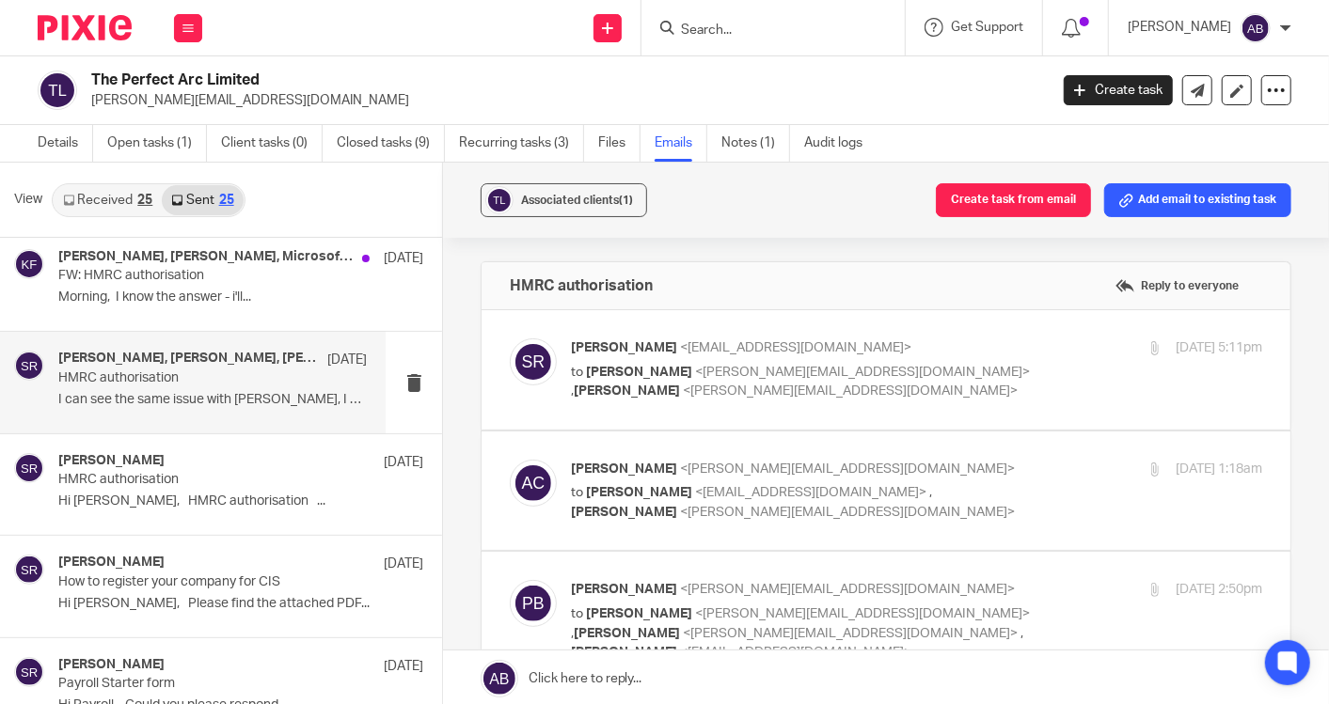
click at [976, 466] on p "[PERSON_NAME] <[PERSON_NAME][EMAIL_ADDRESS][DOMAIN_NAME]>" at bounding box center [801, 470] width 461 height 20
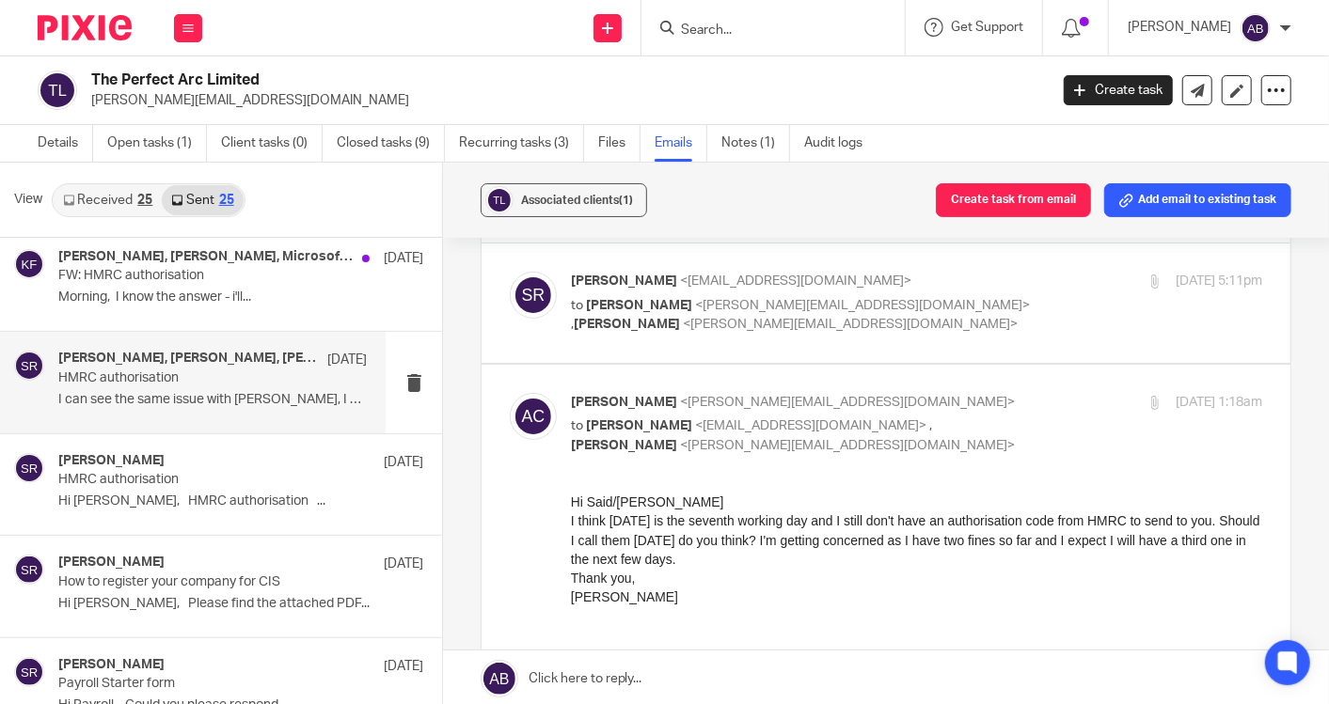
scroll to position [104, 0]
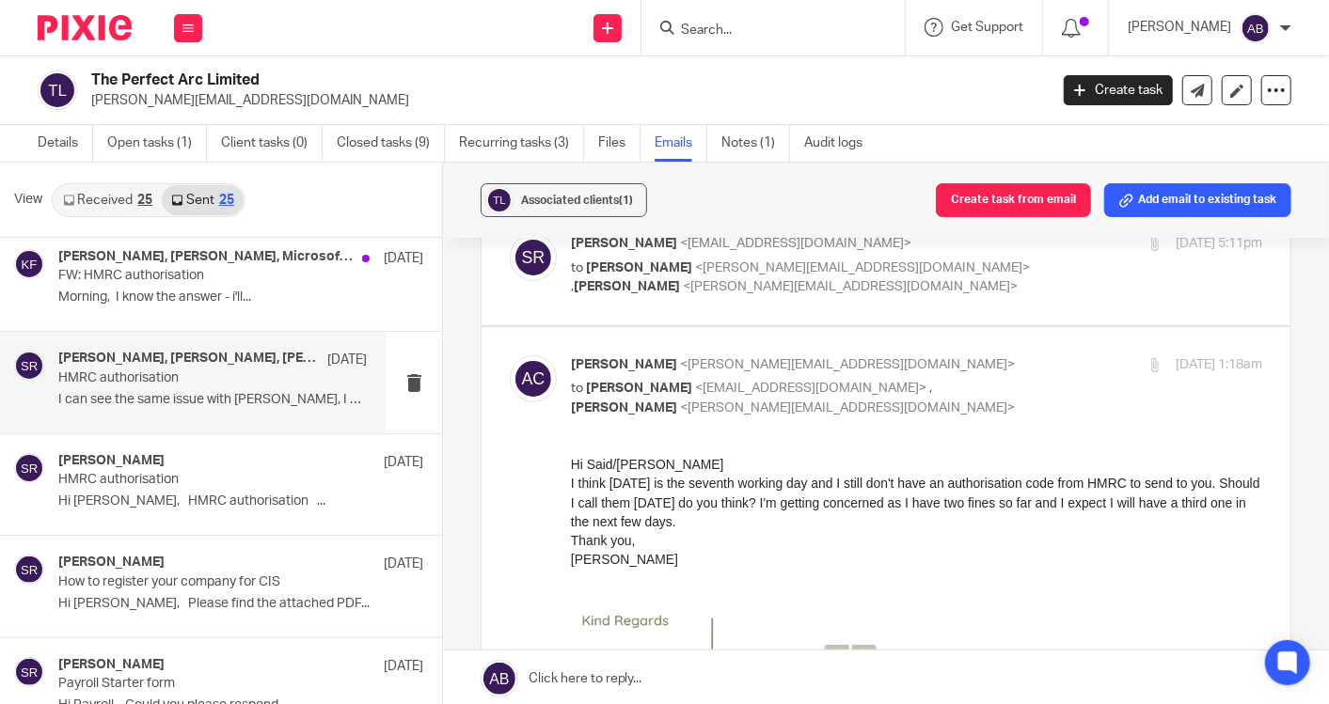
click at [972, 375] on div "[PERSON_NAME] <[PERSON_NAME][EMAIL_ADDRESS][DOMAIN_NAME]> to [PERSON_NAME] <[EM…" at bounding box center [801, 386] width 461 height 63
checkbox input "false"
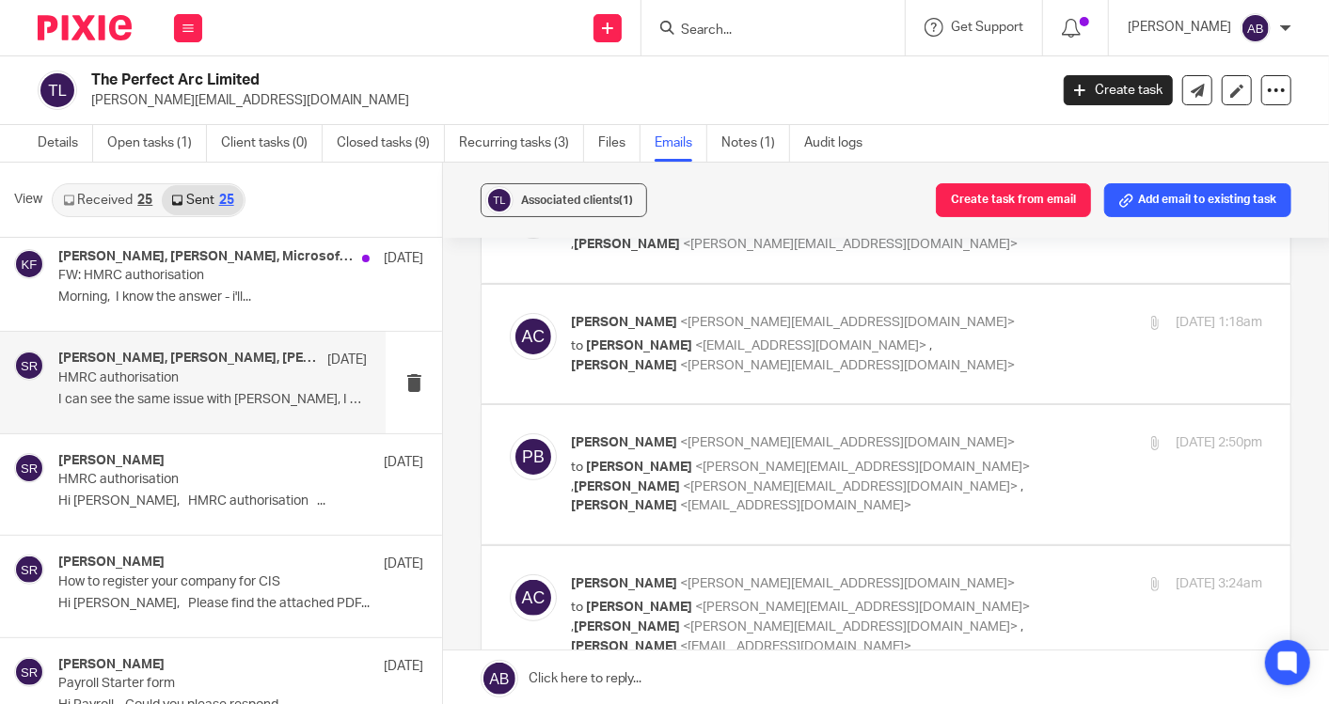
scroll to position [209, 0]
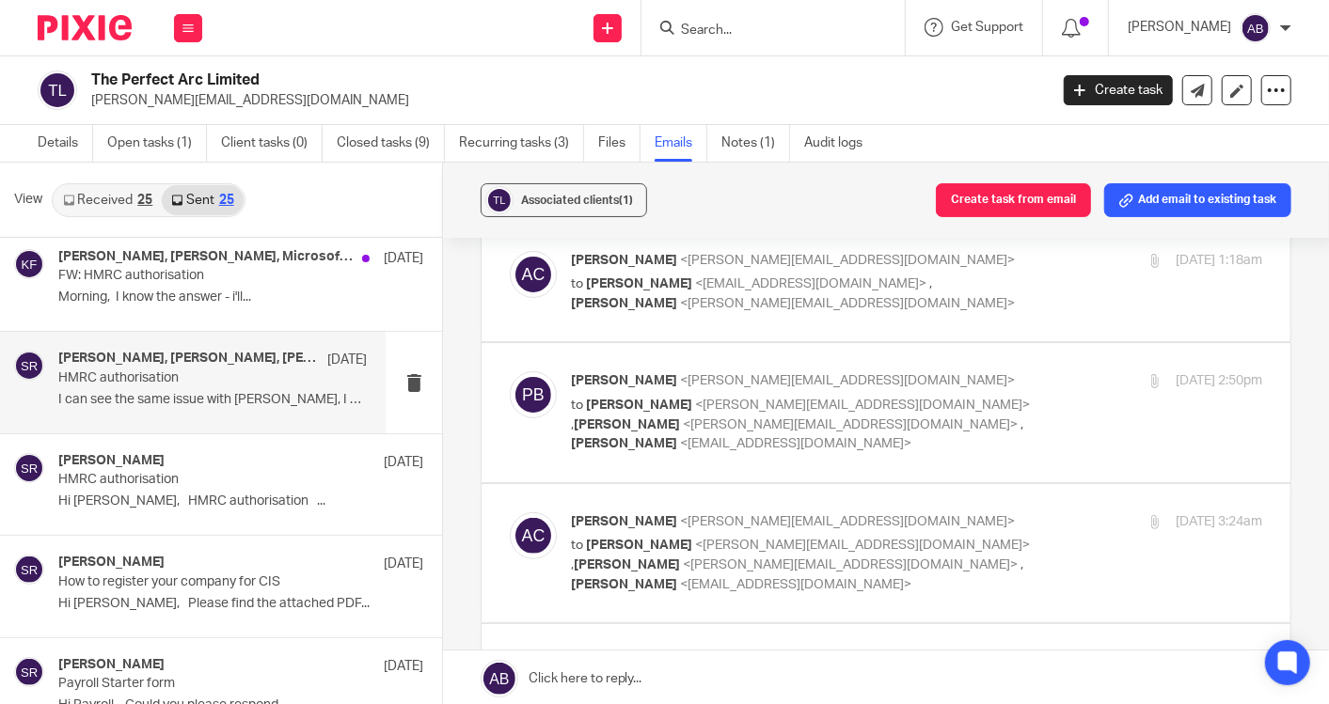
click at [972, 378] on p "[PERSON_NAME] <[PERSON_NAME][EMAIL_ADDRESS][DOMAIN_NAME]>" at bounding box center [801, 381] width 461 height 20
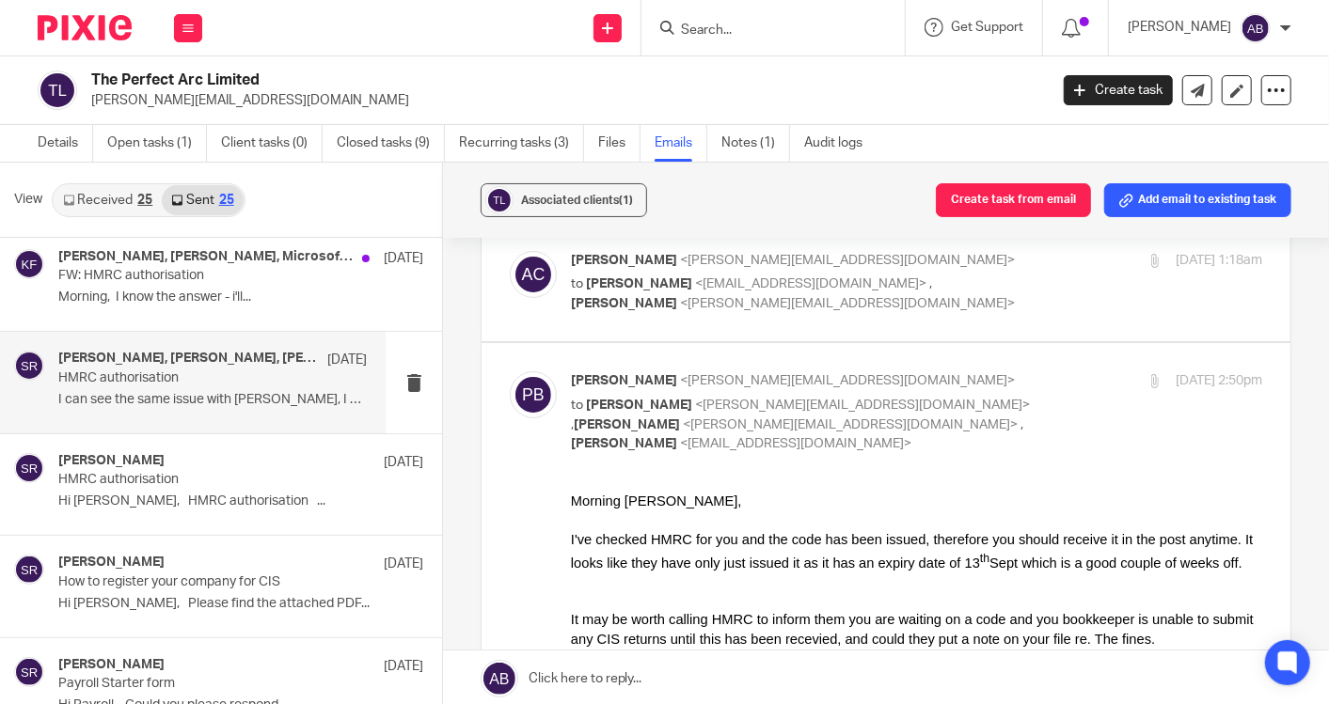
scroll to position [0, 0]
click at [972, 378] on p "[PERSON_NAME] <[PERSON_NAME][EMAIL_ADDRESS][DOMAIN_NAME]>" at bounding box center [801, 381] width 461 height 20
checkbox input "false"
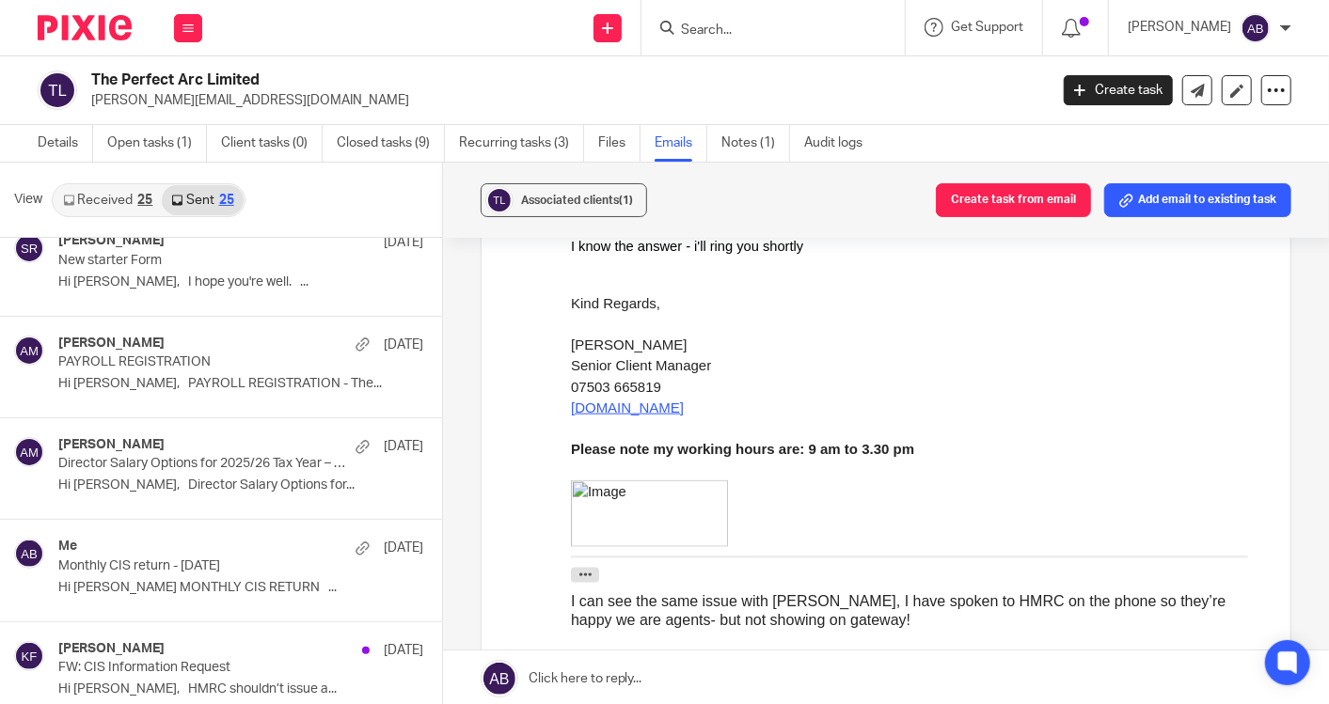
click at [123, 199] on link "Received 25" at bounding box center [108, 200] width 108 height 30
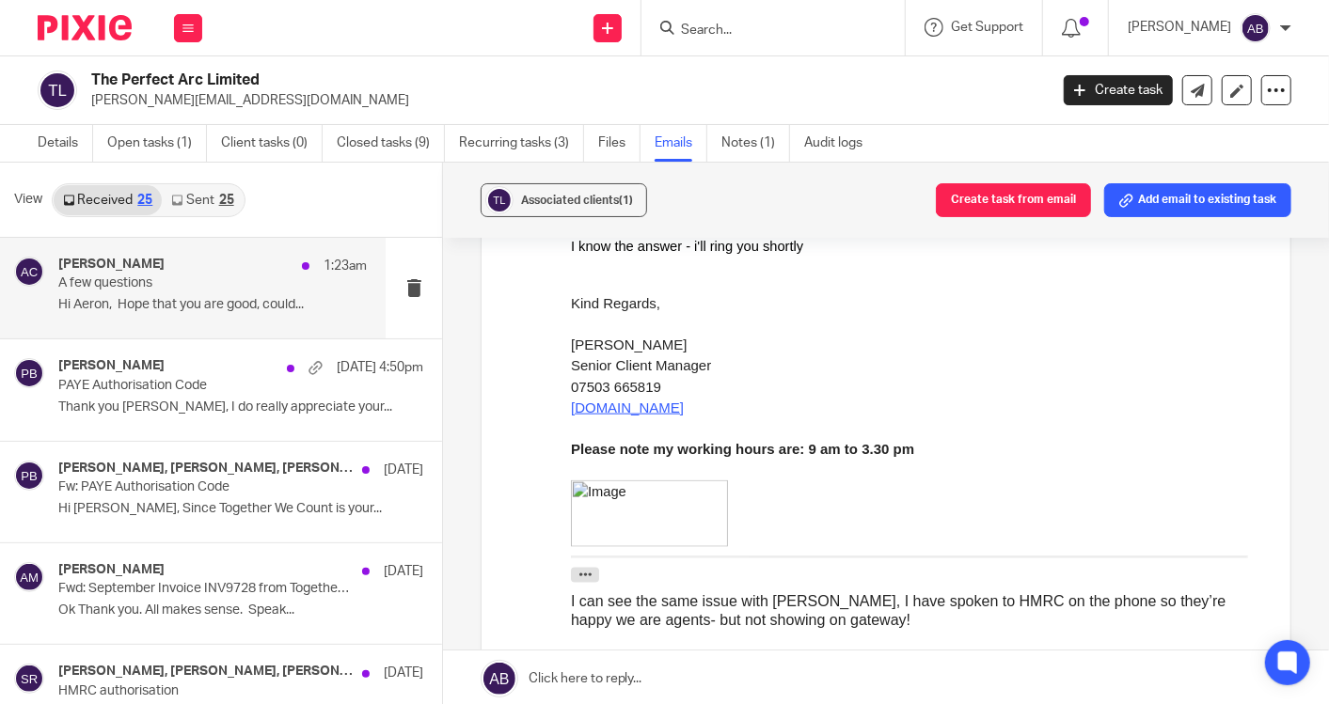
click at [161, 309] on p "Hi Aeron, Hope that you are good, could..." at bounding box center [212, 305] width 308 height 16
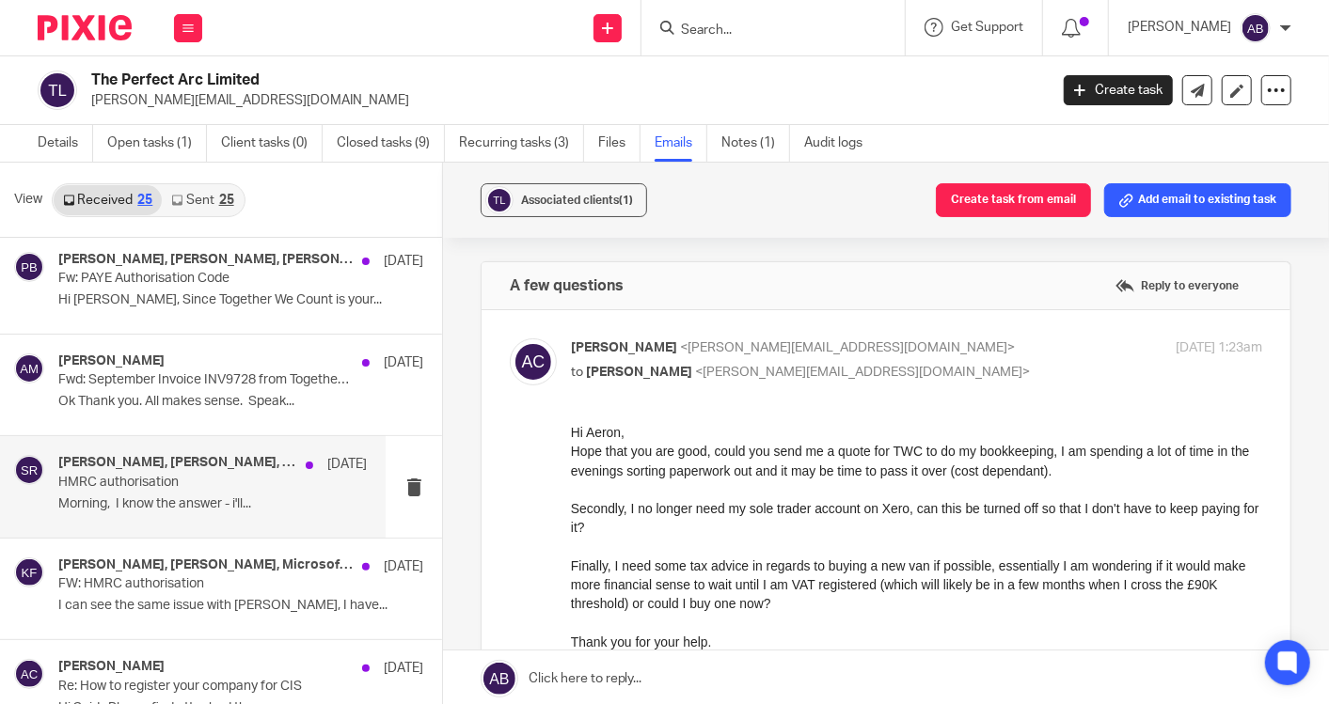
scroll to position [313, 0]
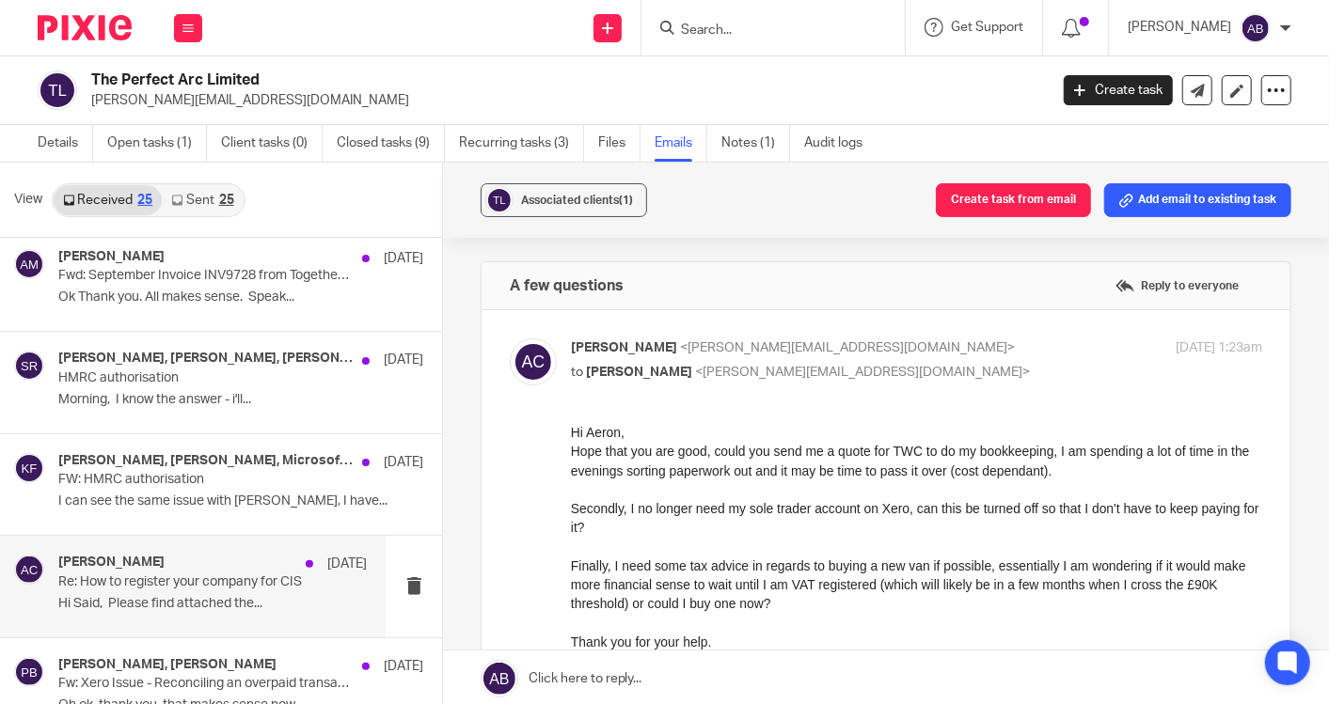
click at [214, 580] on p "Re: How to register your company for CIS" at bounding box center [181, 583] width 246 height 16
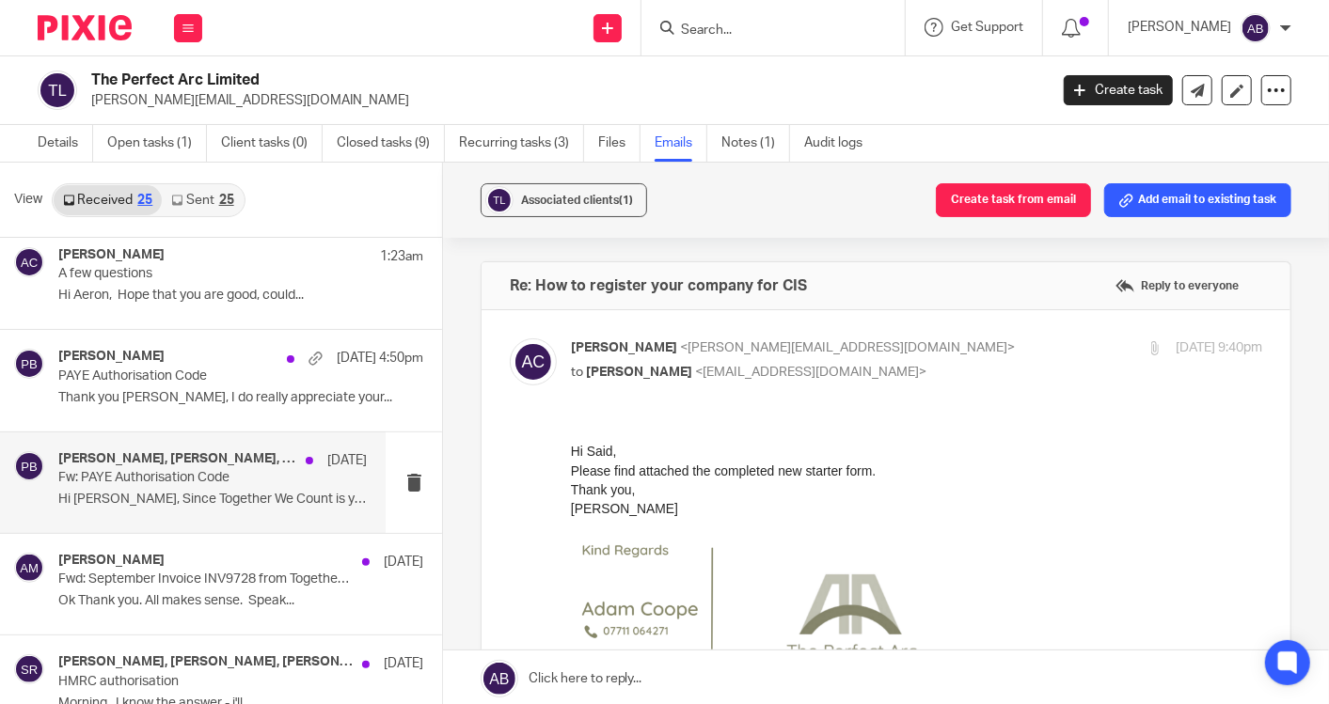
scroll to position [0, 0]
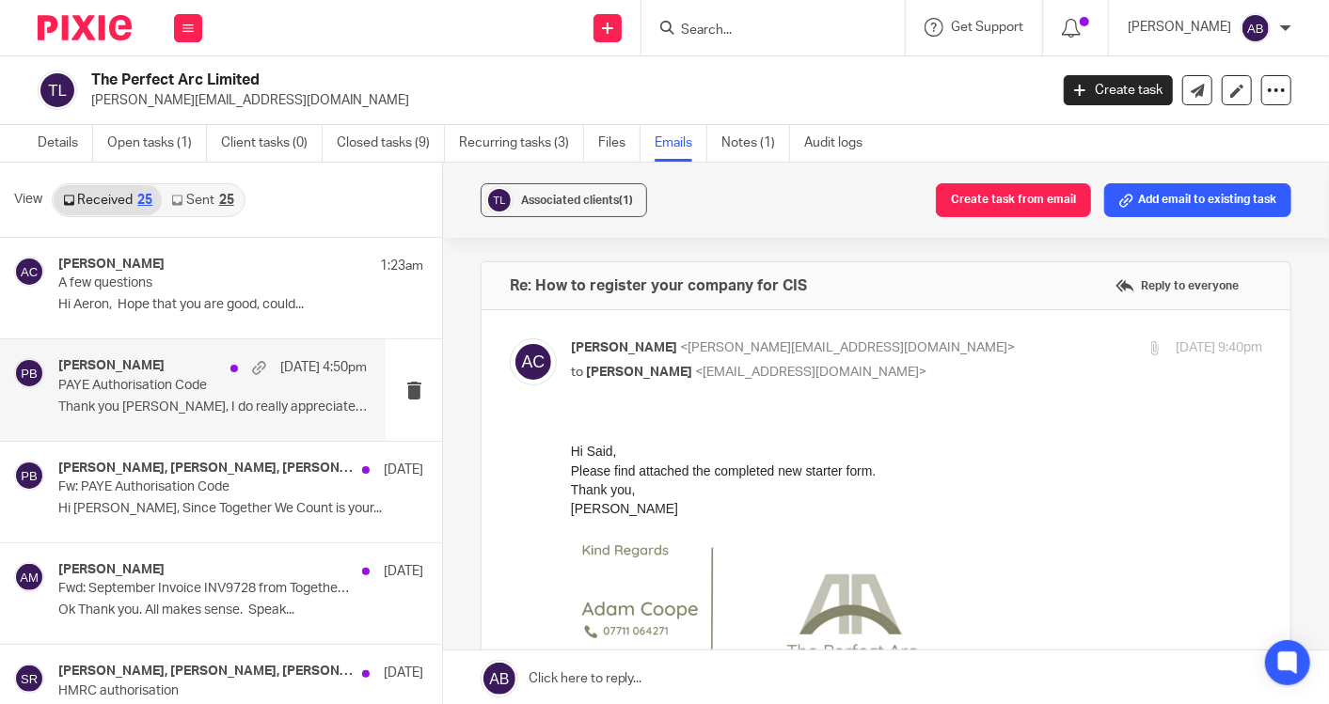
click at [177, 387] on p "PAYE Authorisation Code" at bounding box center [181, 386] width 246 height 16
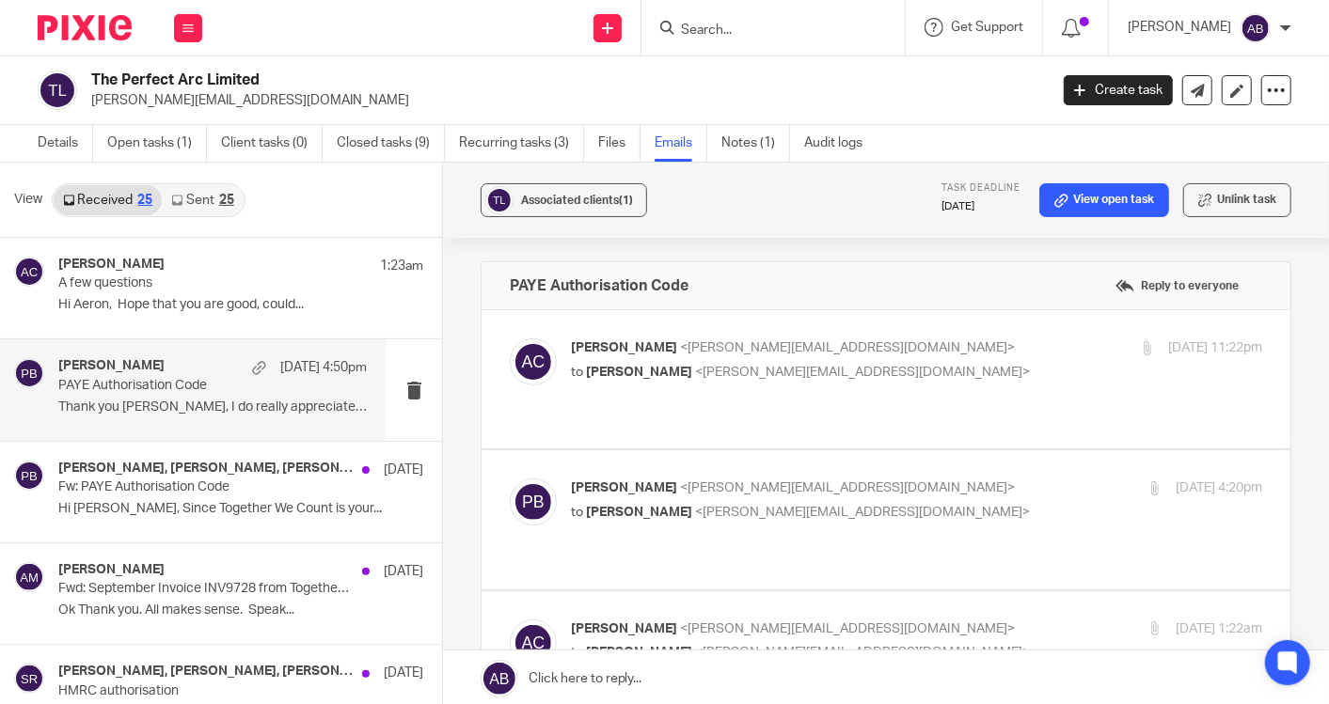
click at [953, 348] on p "[PERSON_NAME] <[PERSON_NAME][EMAIL_ADDRESS][DOMAIN_NAME]>" at bounding box center [801, 349] width 461 height 20
checkbox input "true"
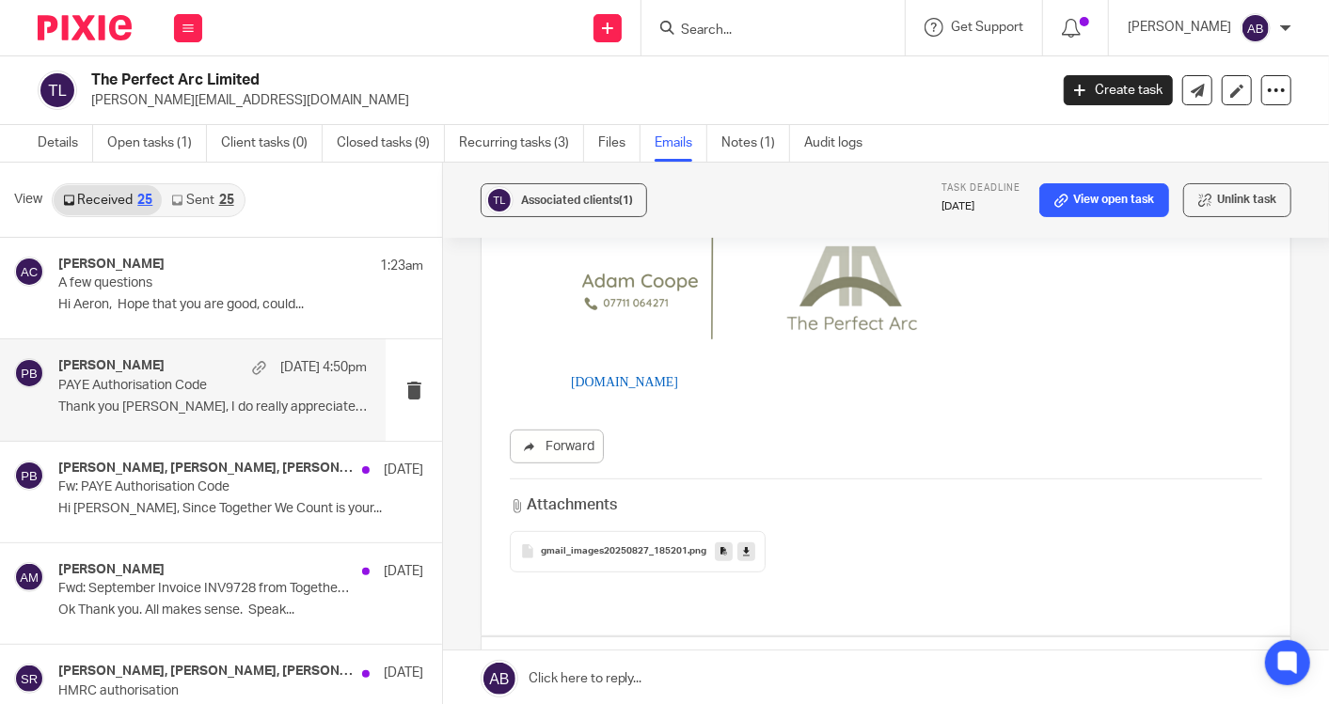
scroll to position [418, 0]
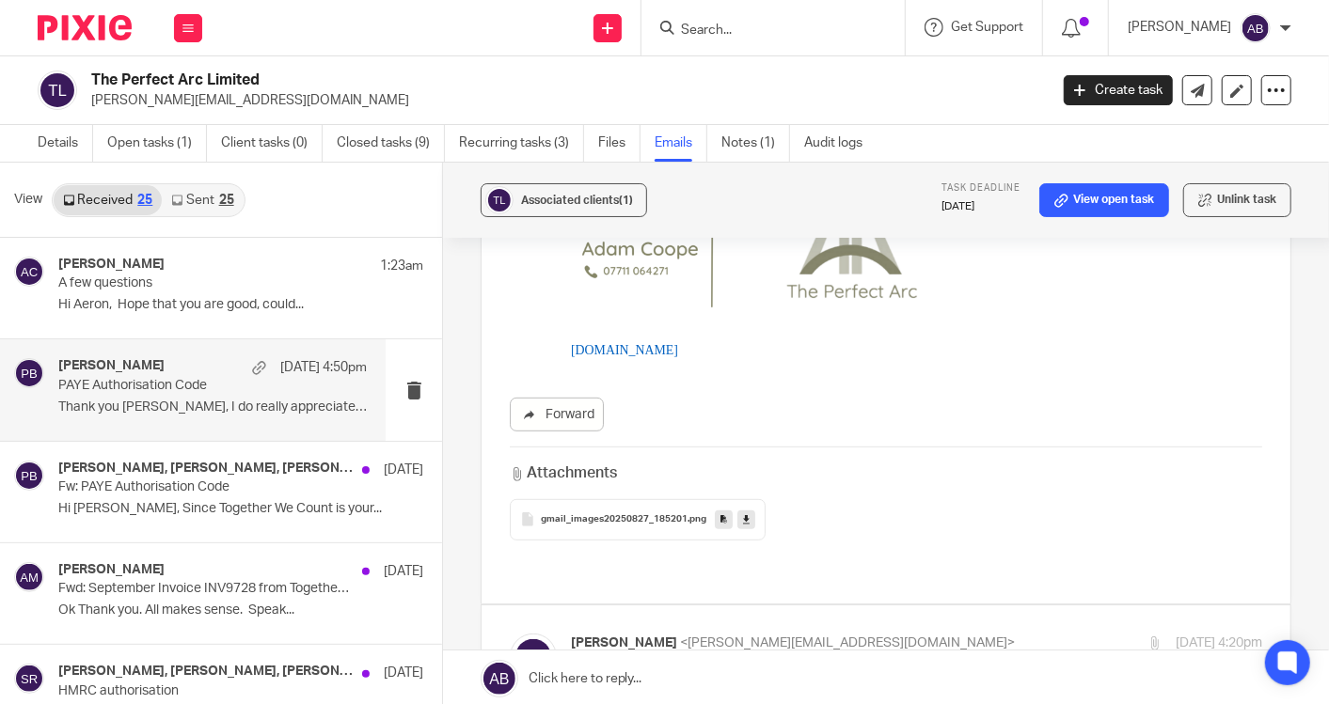
click at [602, 515] on span "gmail_images20250827_185201" at bounding box center [614, 519] width 147 height 11
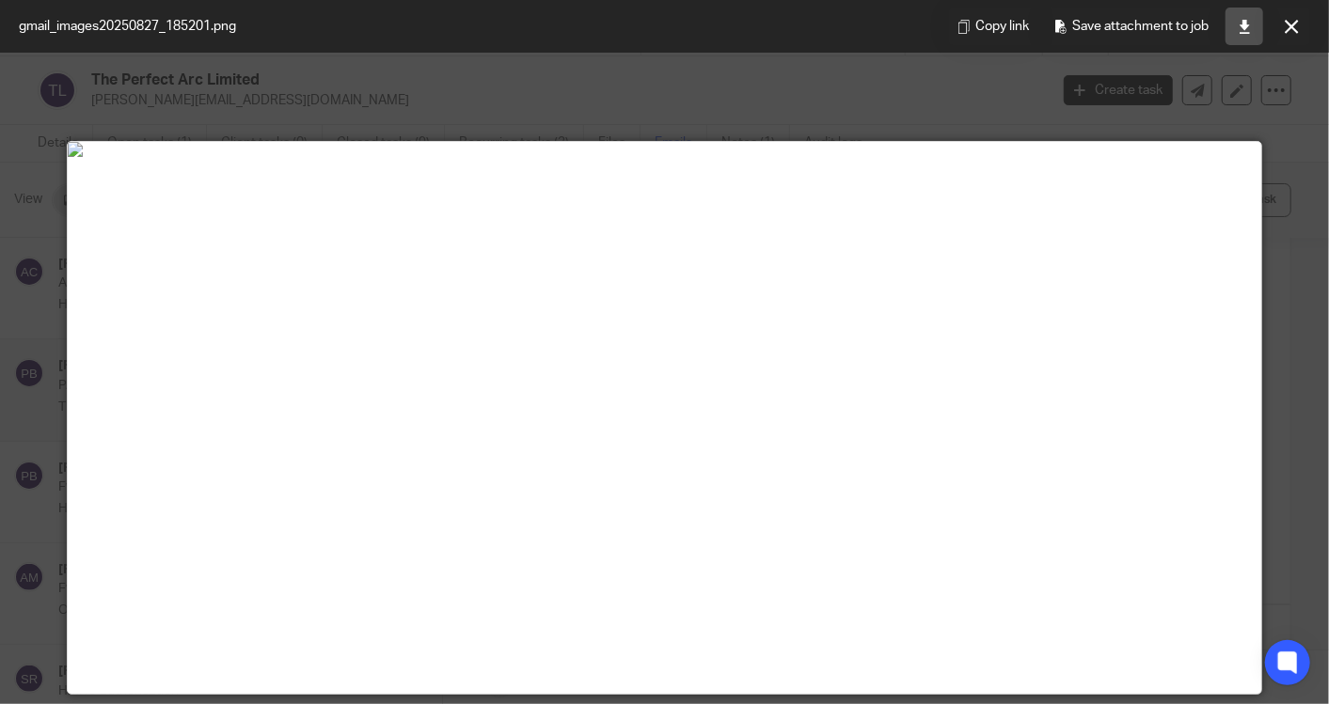
click at [1251, 22] on icon at bounding box center [1245, 27] width 14 height 14
drag, startPoint x: 1292, startPoint y: 29, endPoint x: 1321, endPoint y: 44, distance: 32.8
click at [1292, 29] on icon at bounding box center [1292, 27] width 14 height 14
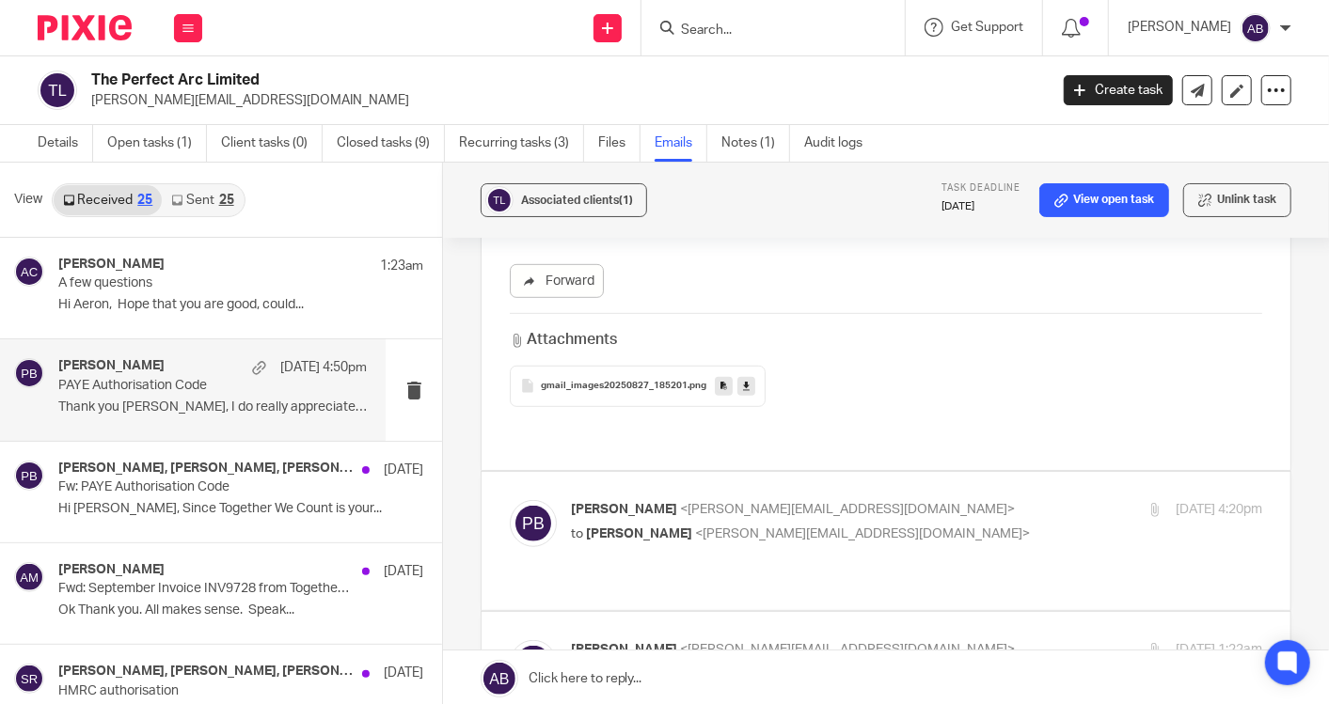
scroll to position [626, 0]
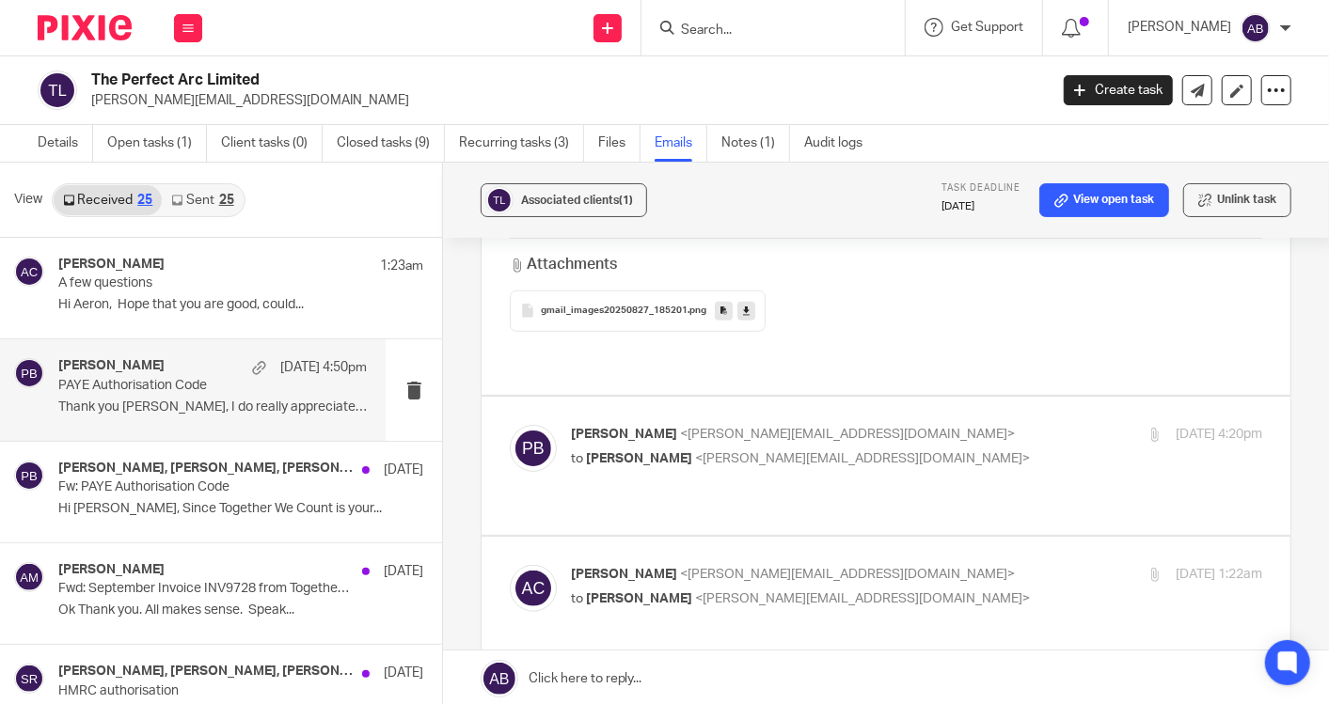
click at [914, 397] on label at bounding box center [886, 466] width 809 height 138
click at [510, 424] on input "checkbox" at bounding box center [509, 424] width 1 height 1
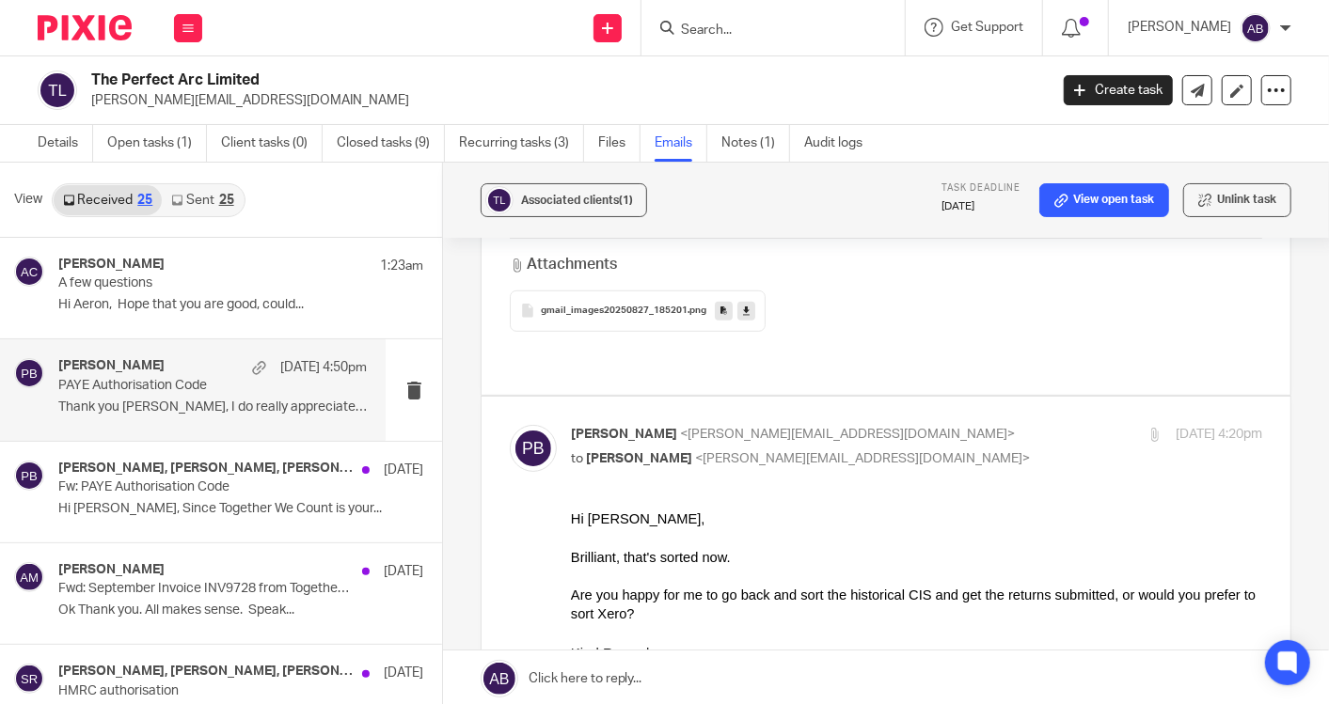
scroll to position [0, 0]
click at [914, 425] on p "[PERSON_NAME] <[PERSON_NAME][EMAIL_ADDRESS][DOMAIN_NAME]>" at bounding box center [801, 435] width 461 height 20
checkbox input "false"
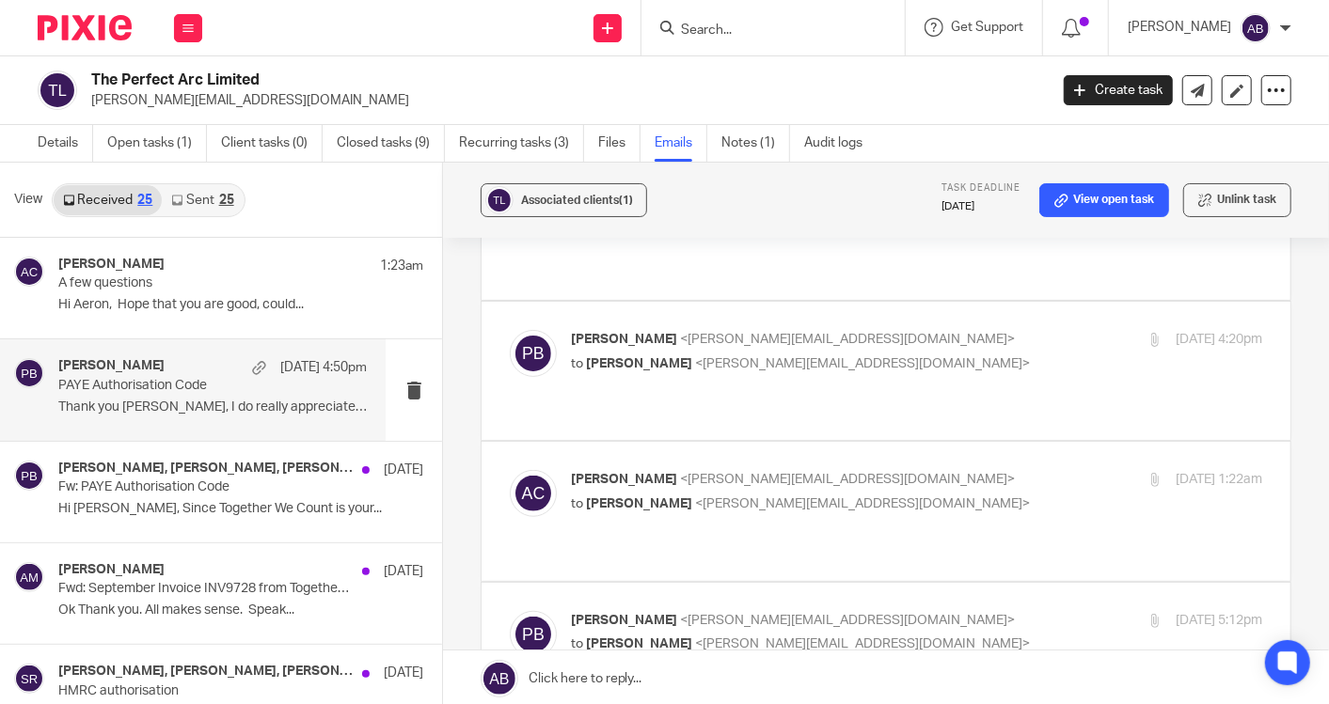
scroll to position [731, 0]
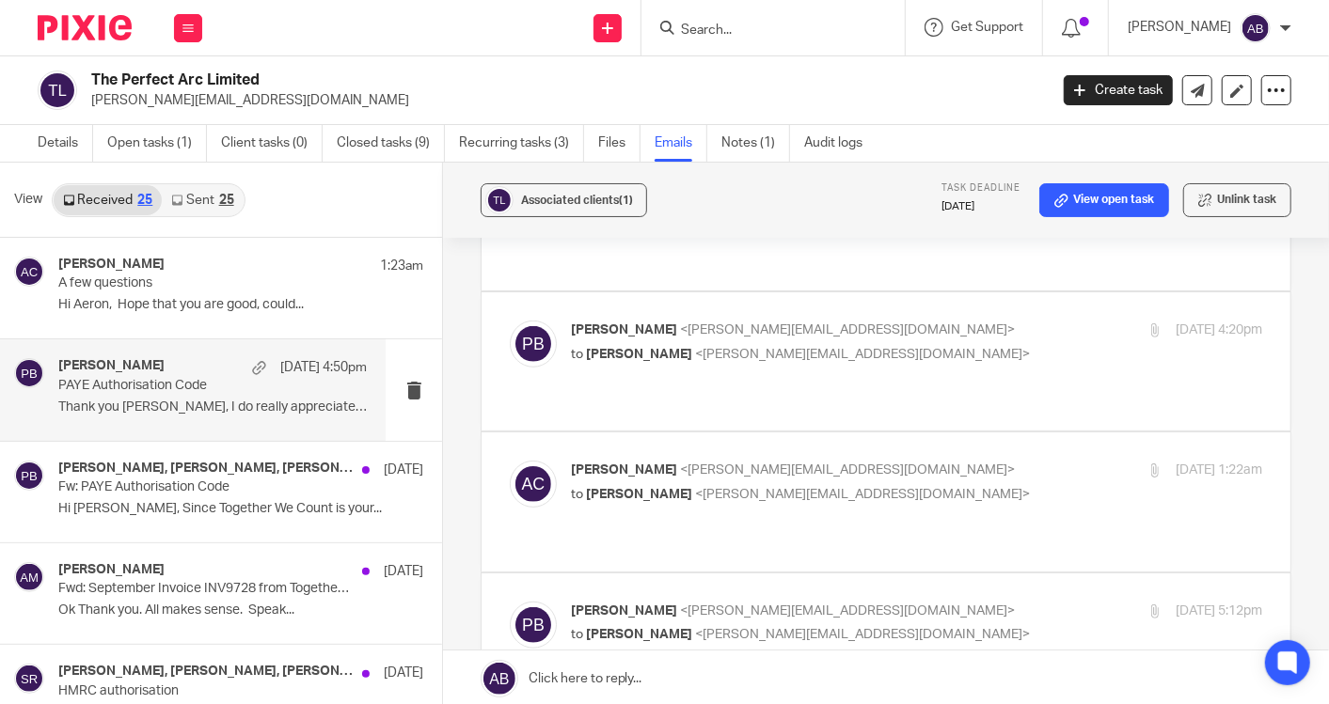
click at [924, 433] on label at bounding box center [886, 502] width 809 height 138
click at [510, 460] on input "checkbox" at bounding box center [509, 460] width 1 height 1
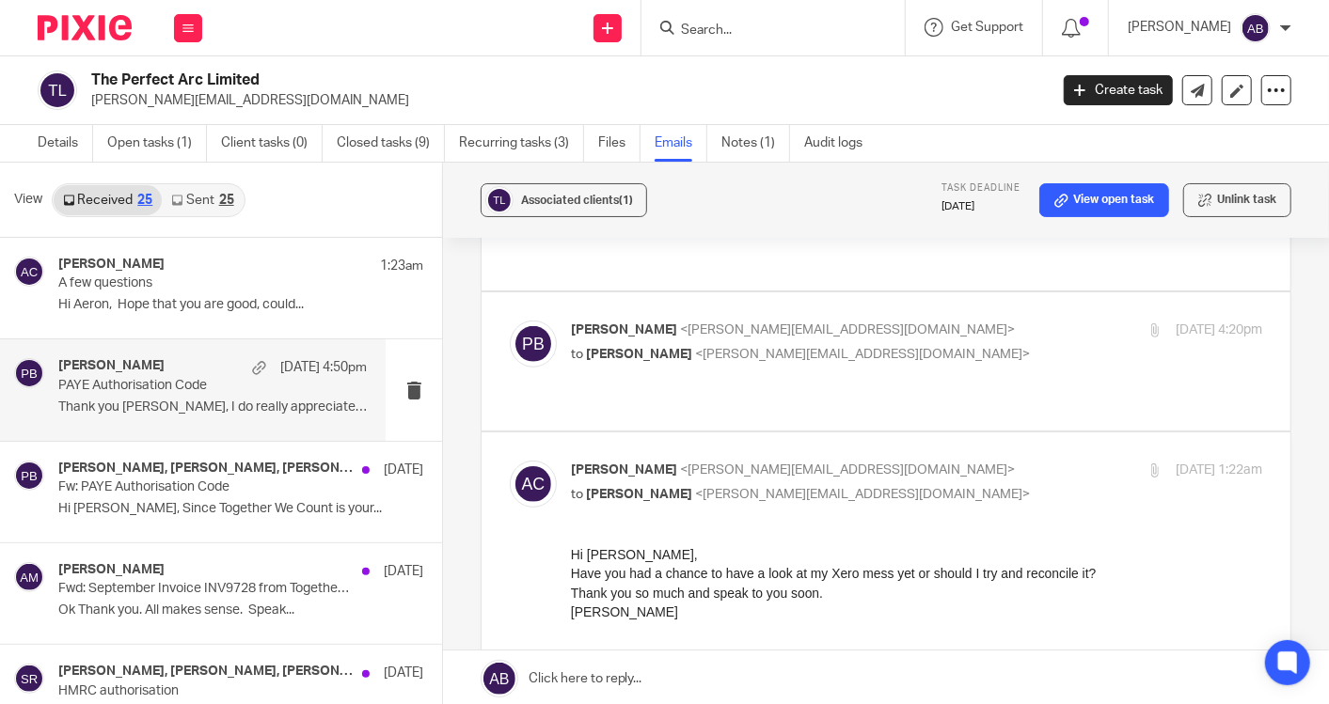
scroll to position [0, 0]
click at [510, 460] on input "checkbox" at bounding box center [509, 460] width 1 height 1
checkbox input "false"
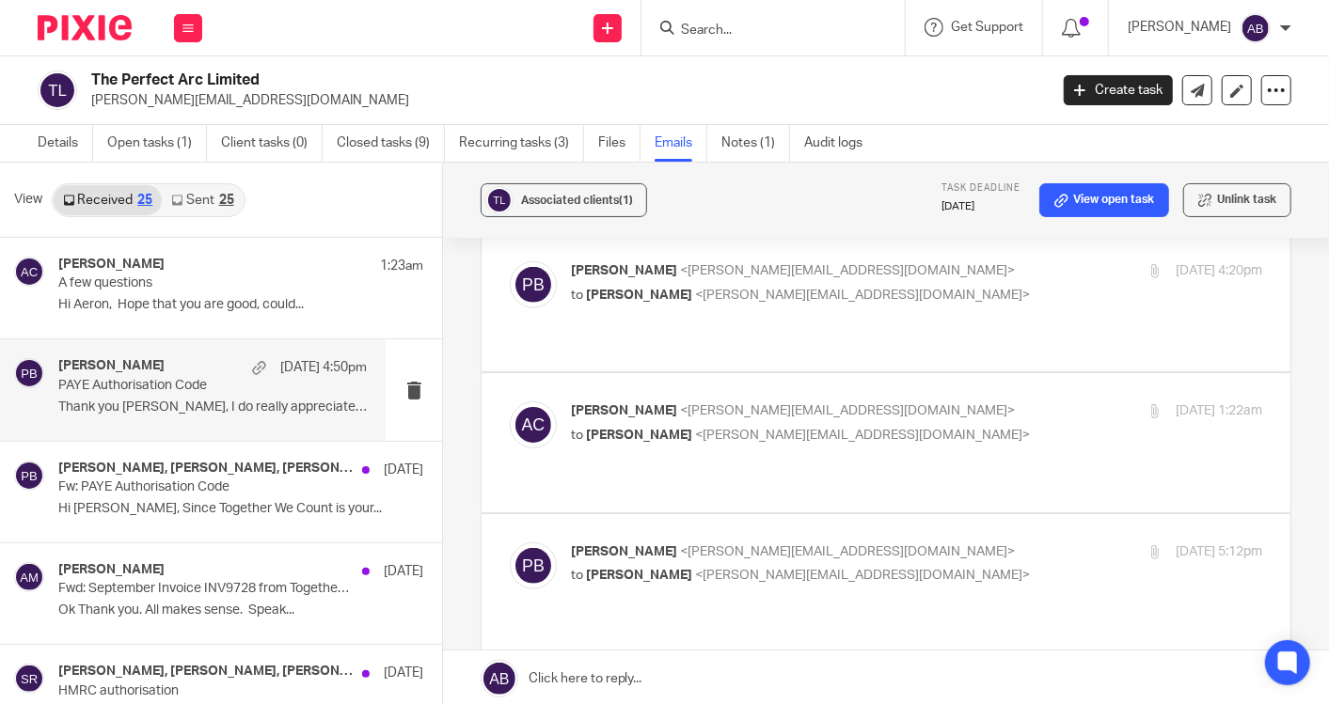
scroll to position [835, 0]
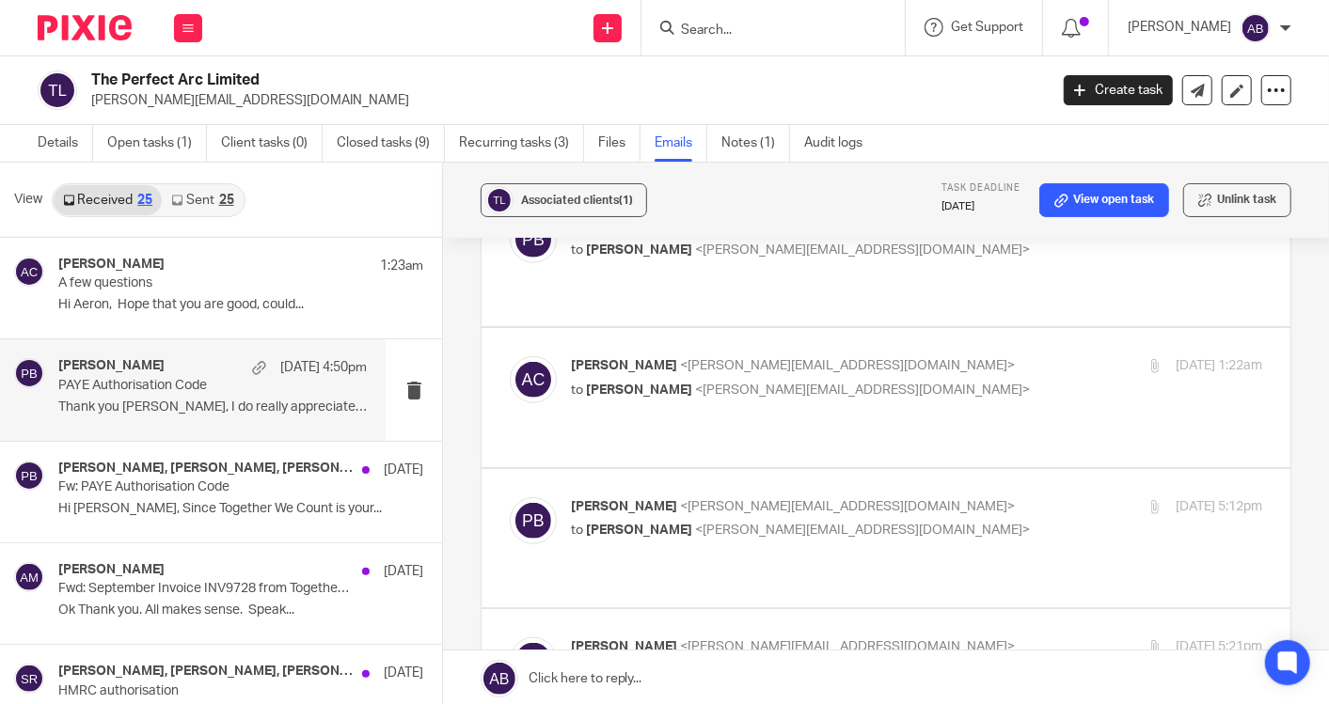
click at [923, 469] on label at bounding box center [886, 538] width 809 height 138
click at [510, 497] on input "checkbox" at bounding box center [509, 497] width 1 height 1
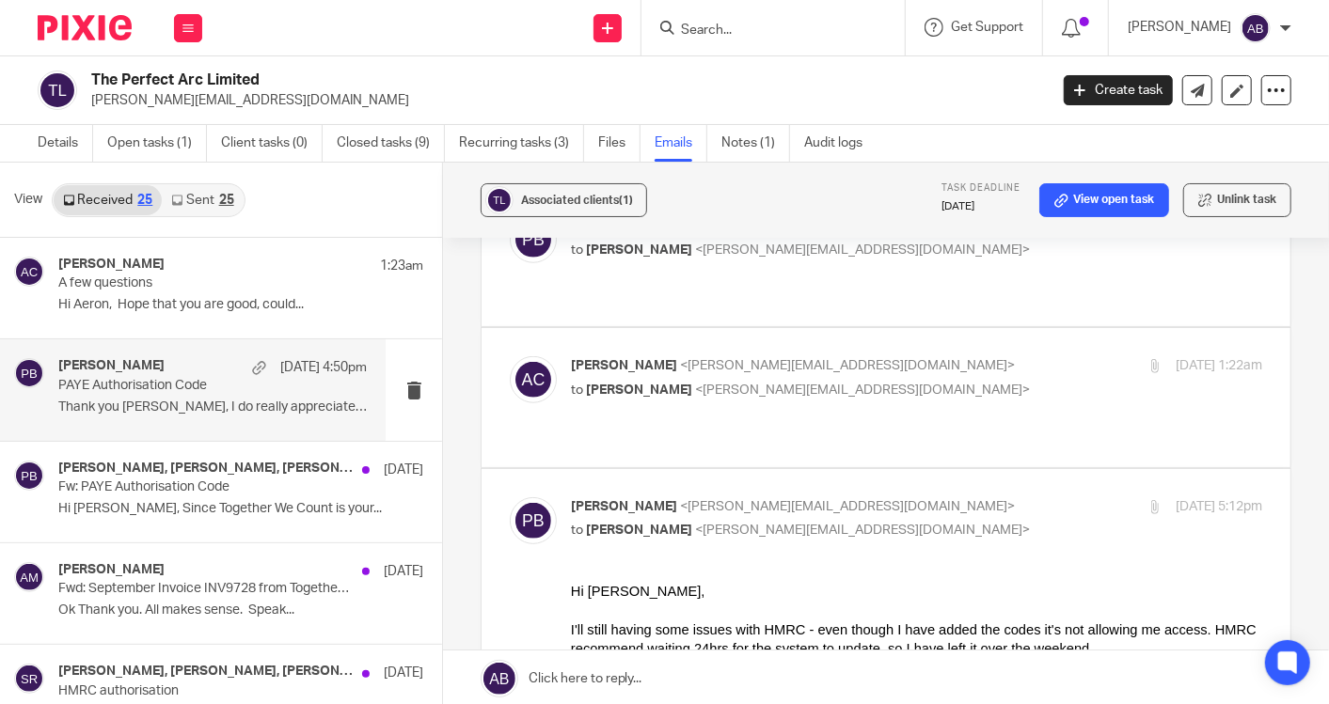
scroll to position [0, 0]
click at [510, 497] on input "checkbox" at bounding box center [509, 497] width 1 height 1
checkbox input "false"
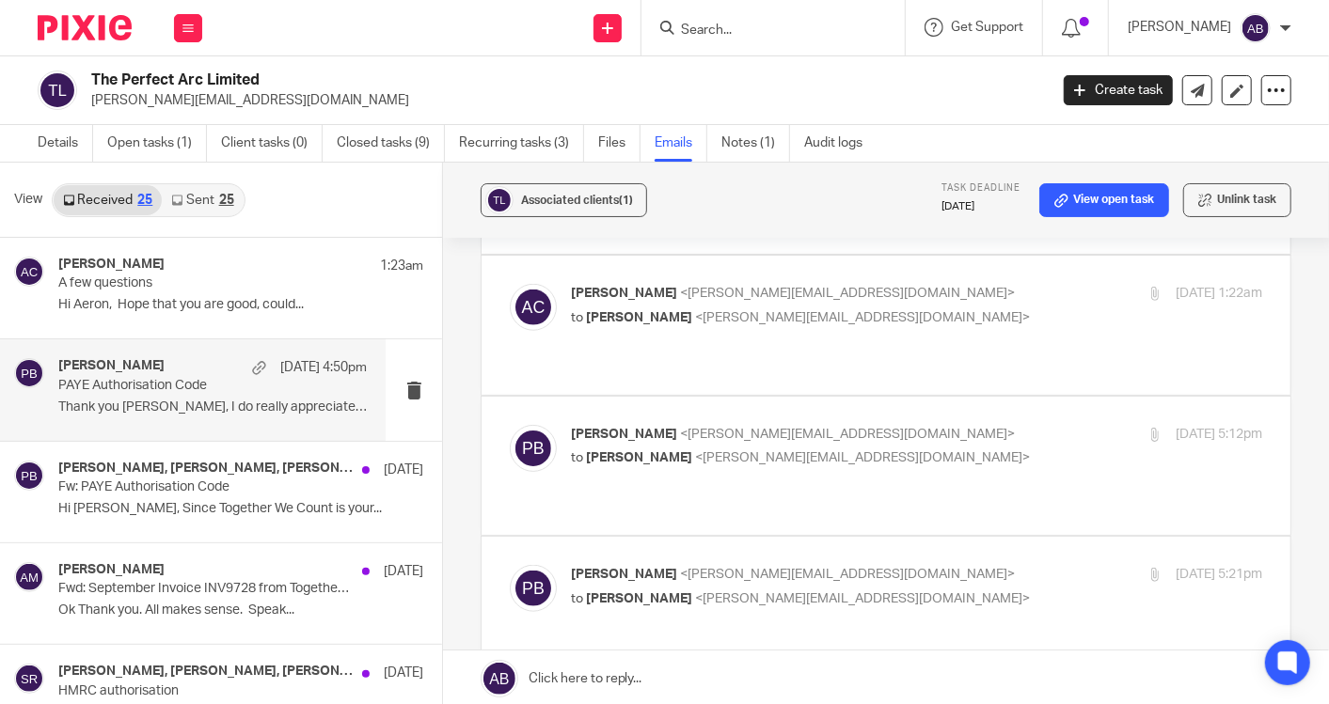
scroll to position [940, 0]
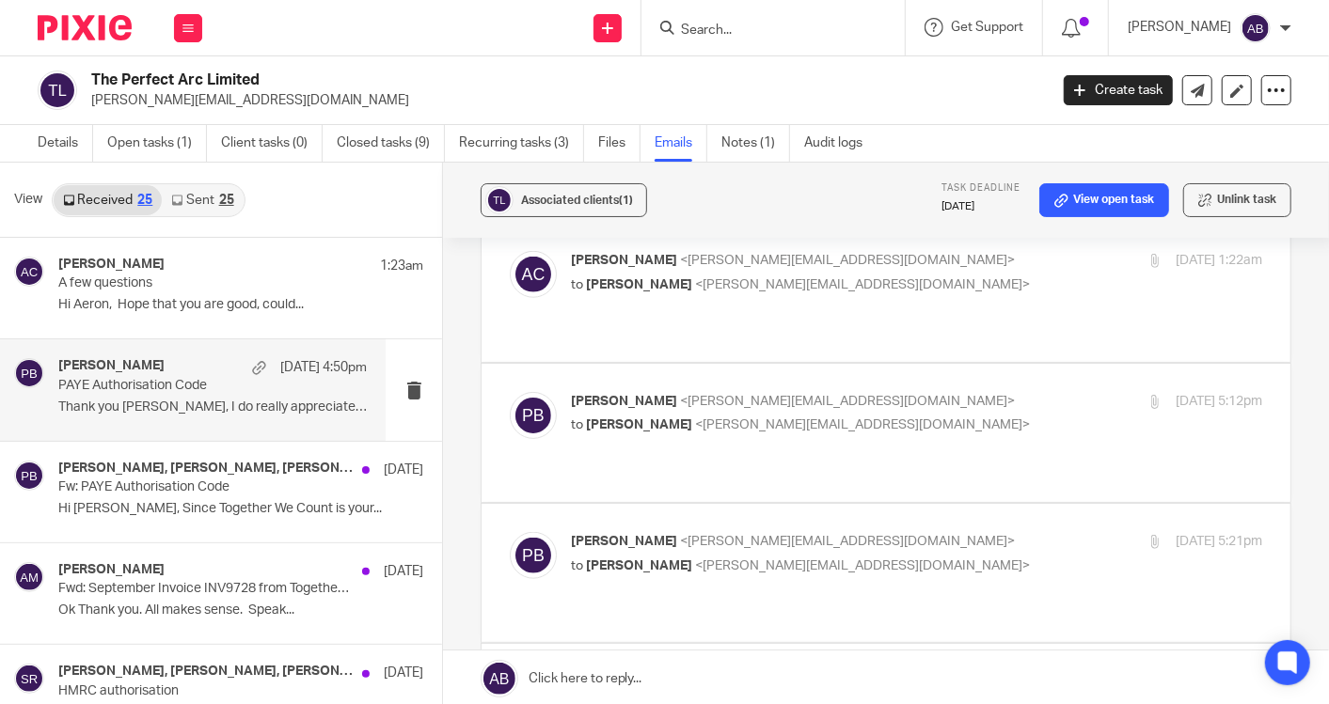
click at [923, 504] on label at bounding box center [886, 573] width 809 height 138
click at [510, 531] on input "checkbox" at bounding box center [509, 531] width 1 height 1
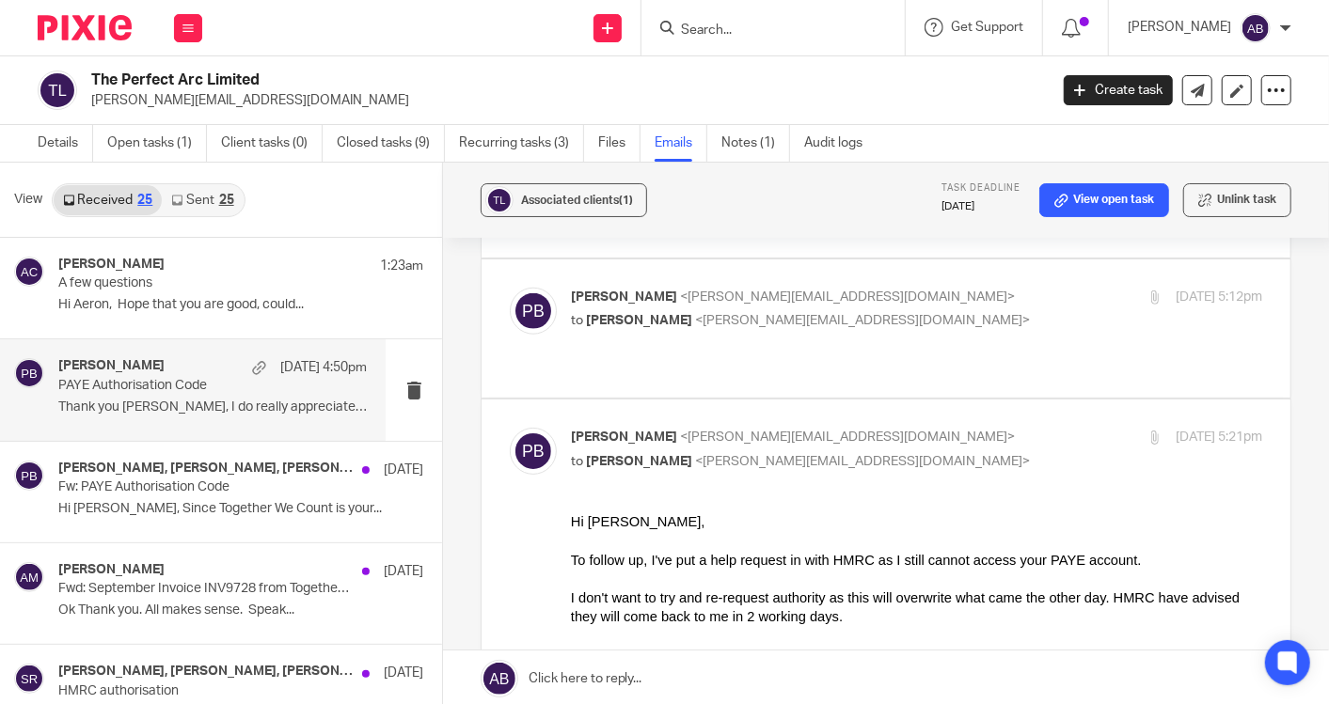
click at [922, 428] on p "[PERSON_NAME] <[PERSON_NAME][EMAIL_ADDRESS][DOMAIN_NAME]>" at bounding box center [801, 438] width 461 height 20
checkbox input "false"
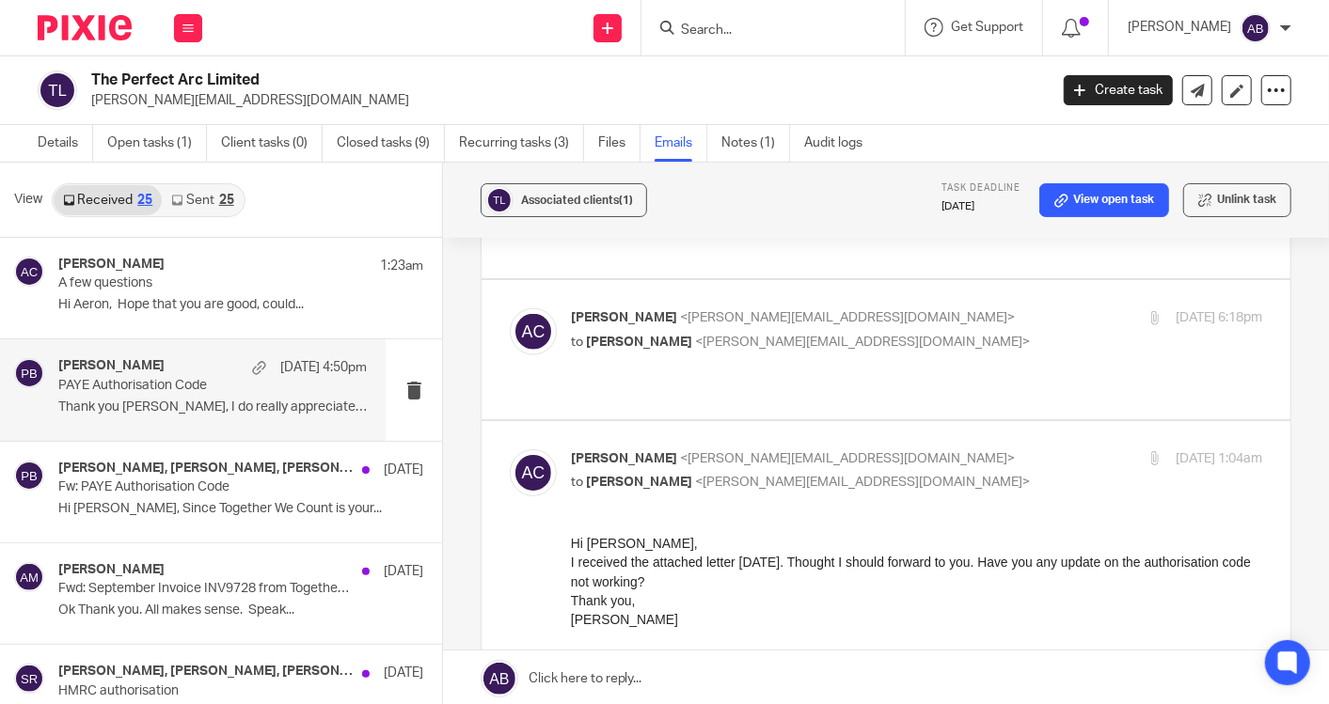
scroll to position [1254, 0]
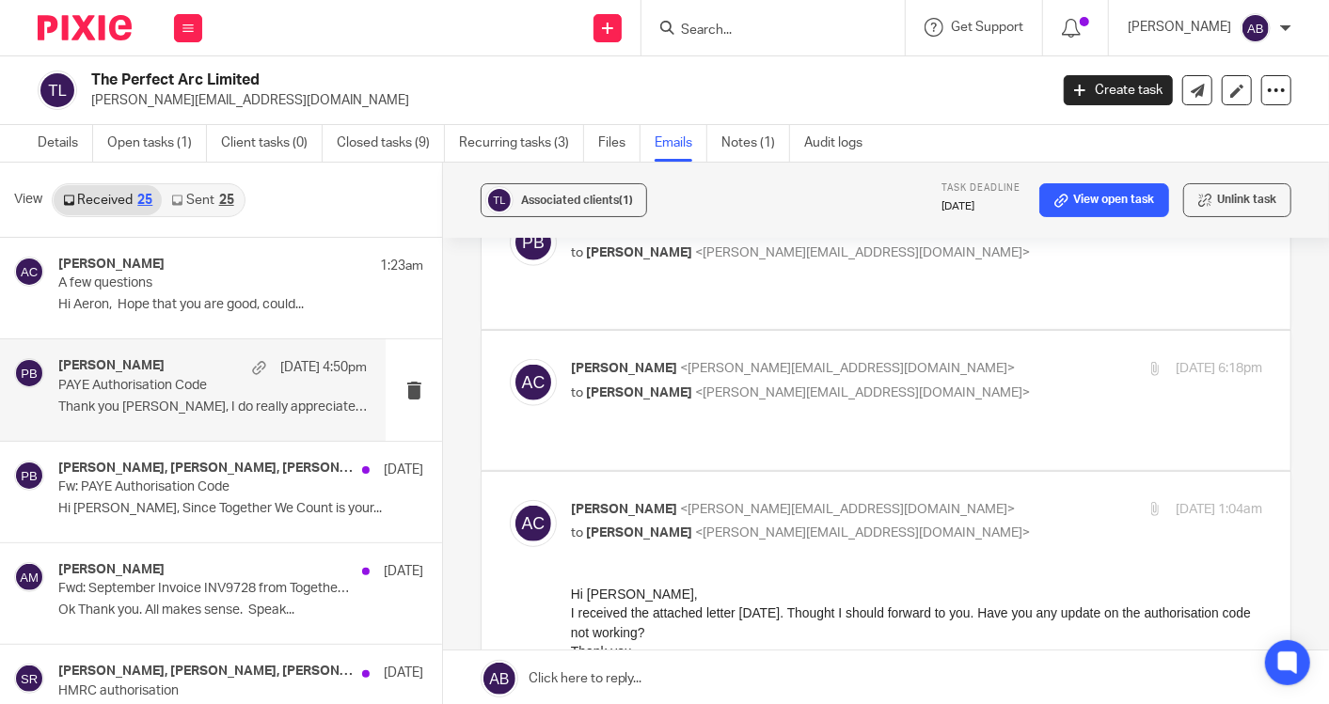
click at [935, 524] on p "to [PERSON_NAME] <[PERSON_NAME][EMAIL_ADDRESS][DOMAIN_NAME]>" at bounding box center [801, 534] width 461 height 20
checkbox input "false"
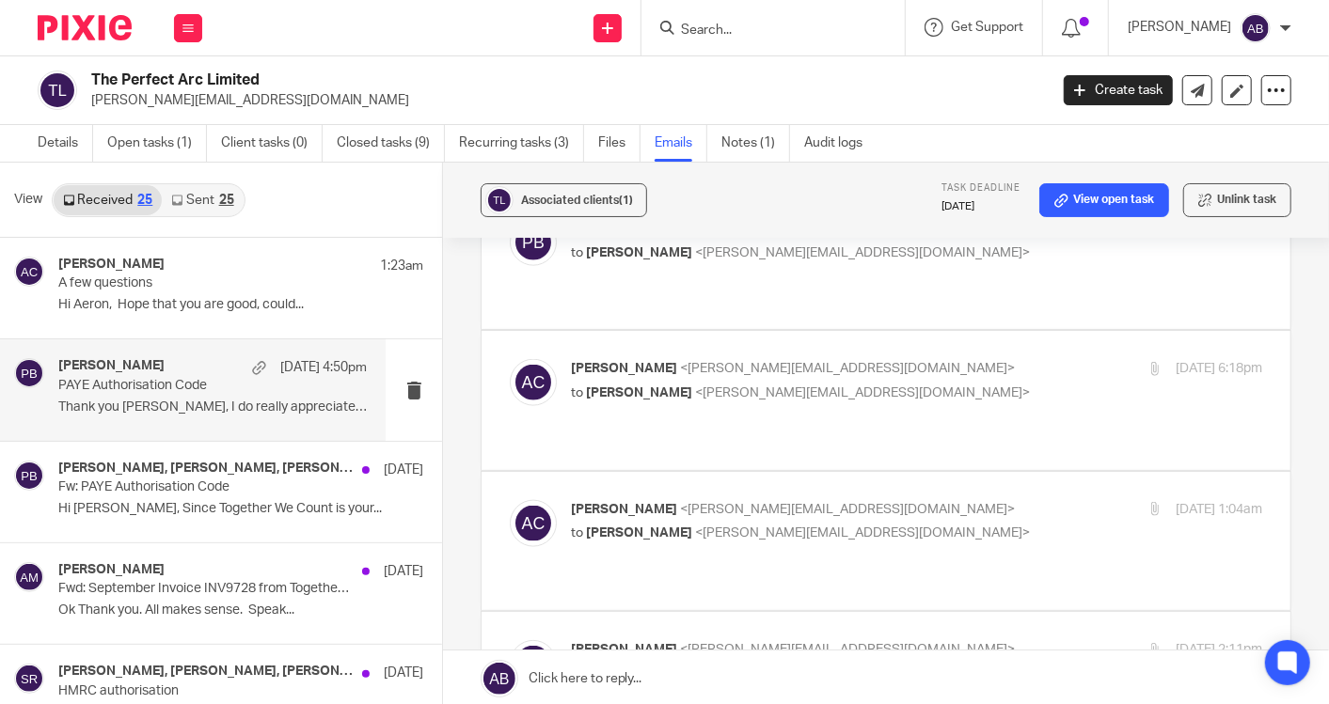
click at [914, 665] on p "to [PERSON_NAME] <[PERSON_NAME][EMAIL_ADDRESS][DOMAIN_NAME]>" at bounding box center [801, 675] width 461 height 20
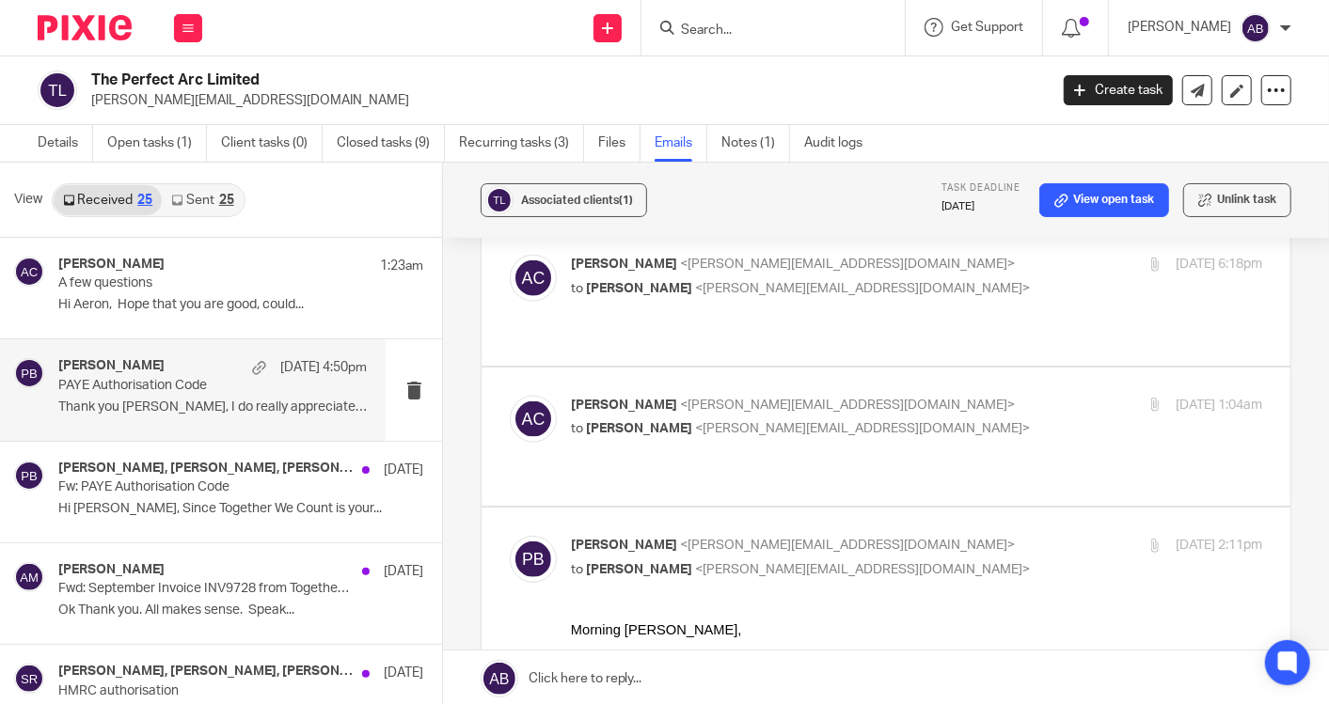
click at [948, 536] on p "[PERSON_NAME] <[PERSON_NAME][EMAIL_ADDRESS][DOMAIN_NAME]>" at bounding box center [801, 546] width 461 height 20
checkbox input "false"
click at [957, 676] on p "[PERSON_NAME] <[PERSON_NAME][EMAIL_ADDRESS][DOMAIN_NAME]>" at bounding box center [801, 686] width 461 height 20
checkbox input "true"
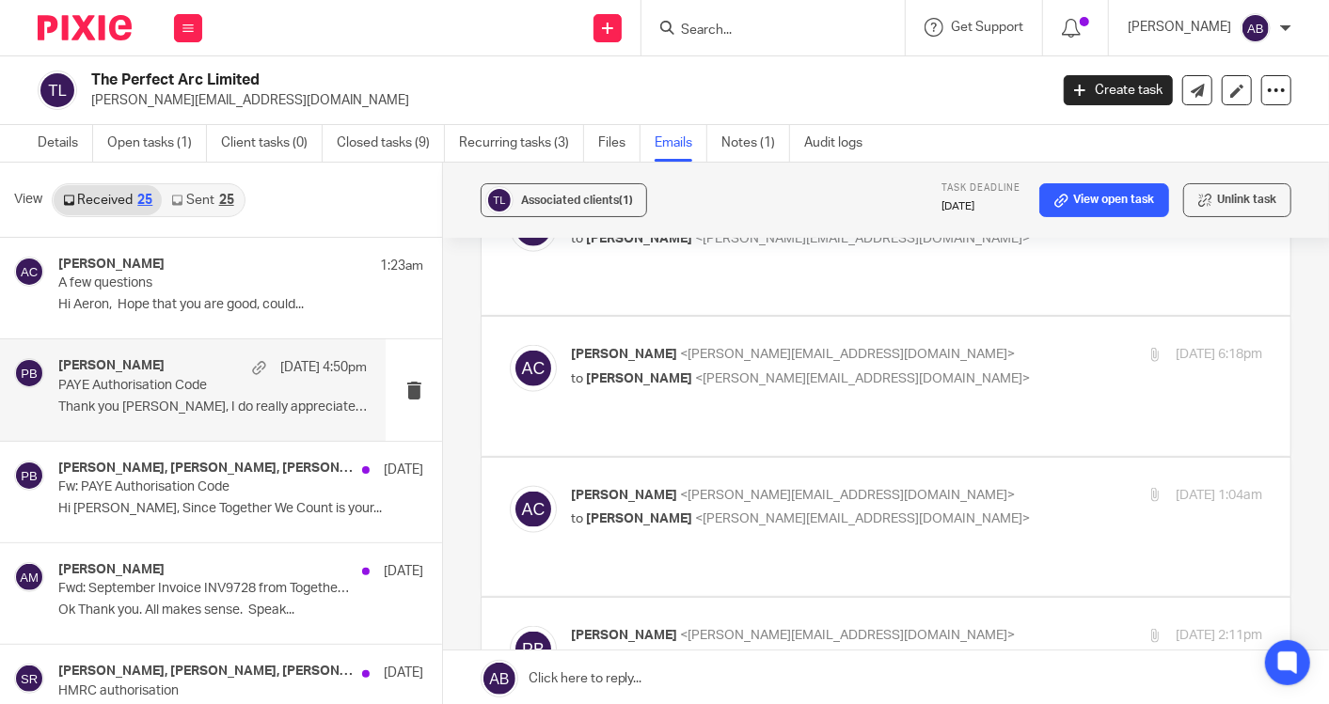
scroll to position [1254, 0]
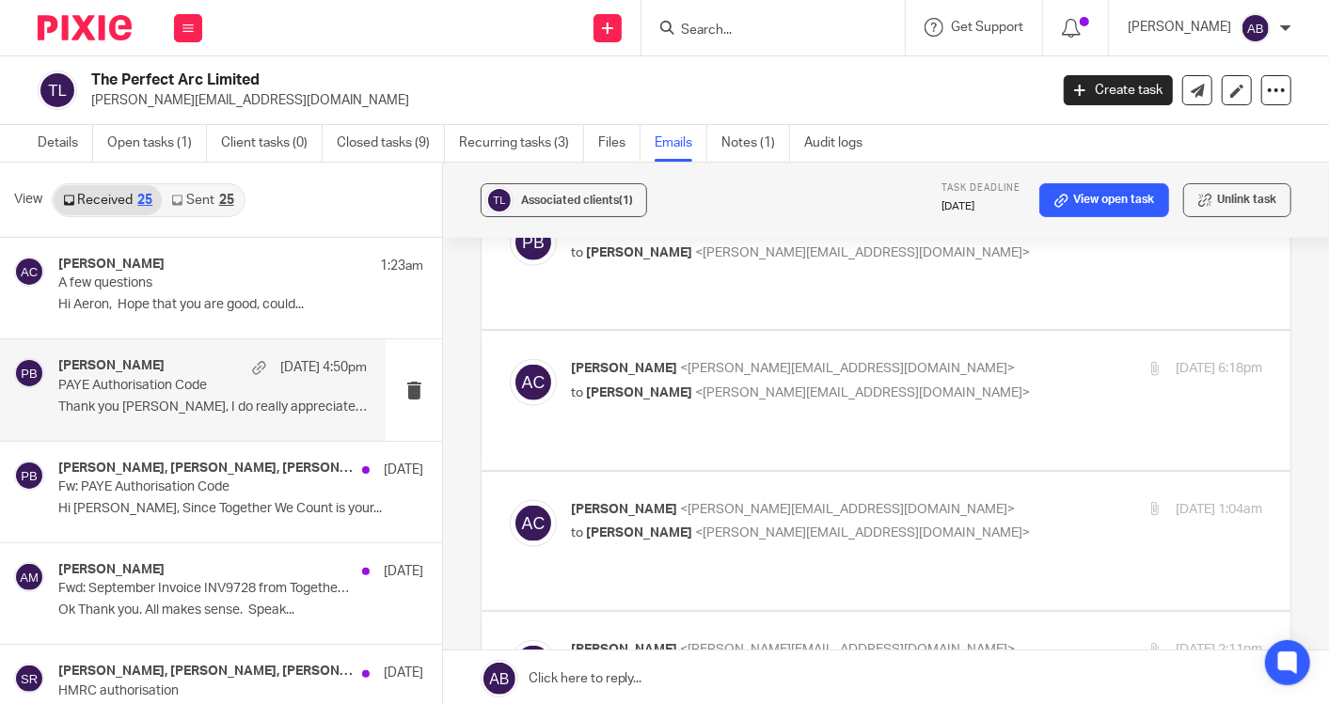
click at [959, 640] on p "[PERSON_NAME] <[PERSON_NAME][EMAIL_ADDRESS][DOMAIN_NAME]>" at bounding box center [801, 650] width 461 height 20
checkbox input "true"
click at [945, 500] on p "[PERSON_NAME] <[PERSON_NAME][EMAIL_ADDRESS][DOMAIN_NAME]>" at bounding box center [801, 510] width 461 height 20
checkbox input "true"
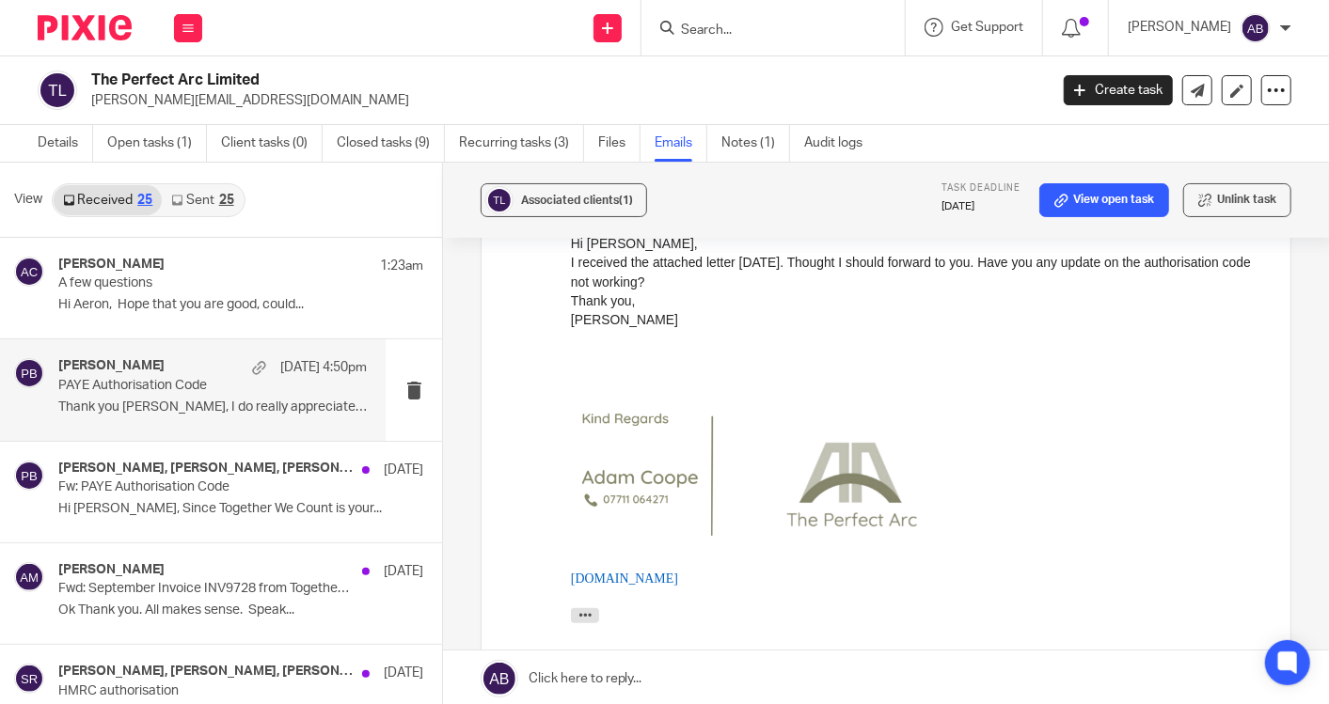
scroll to position [1671, 0]
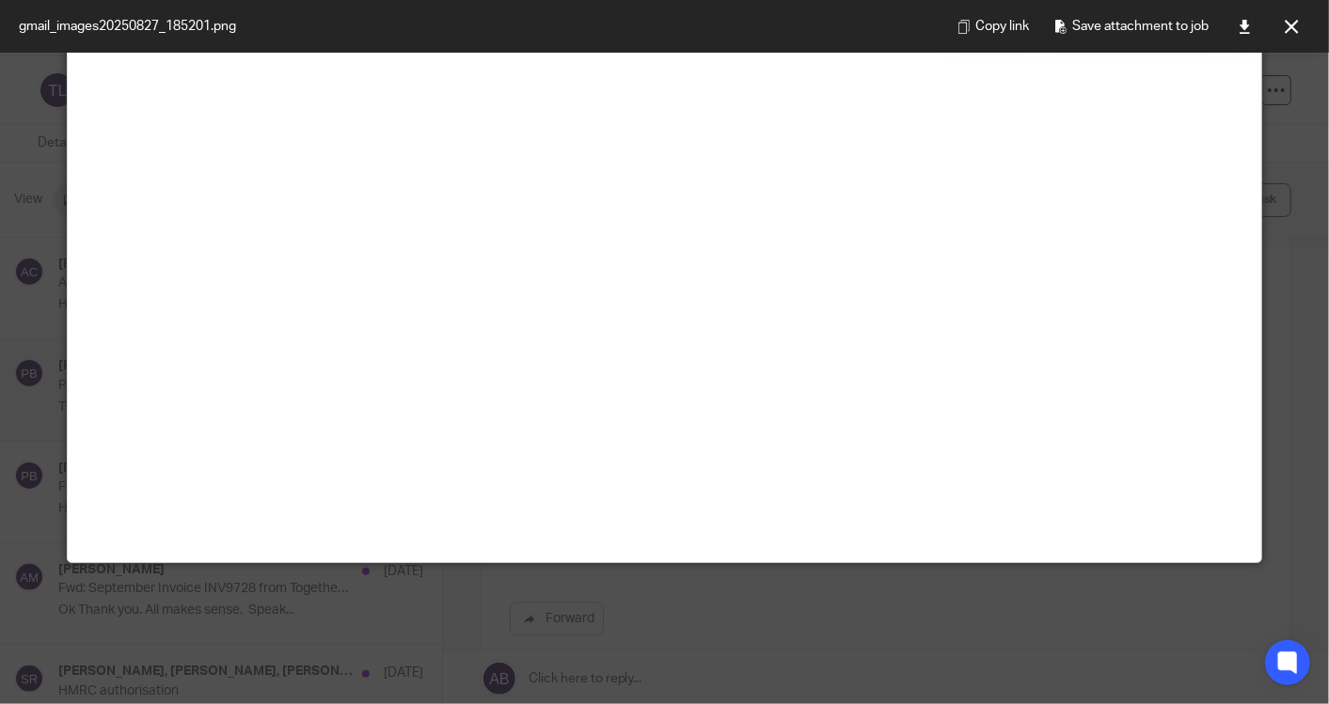
scroll to position [1172, 0]
click at [1294, 29] on icon at bounding box center [1292, 27] width 14 height 14
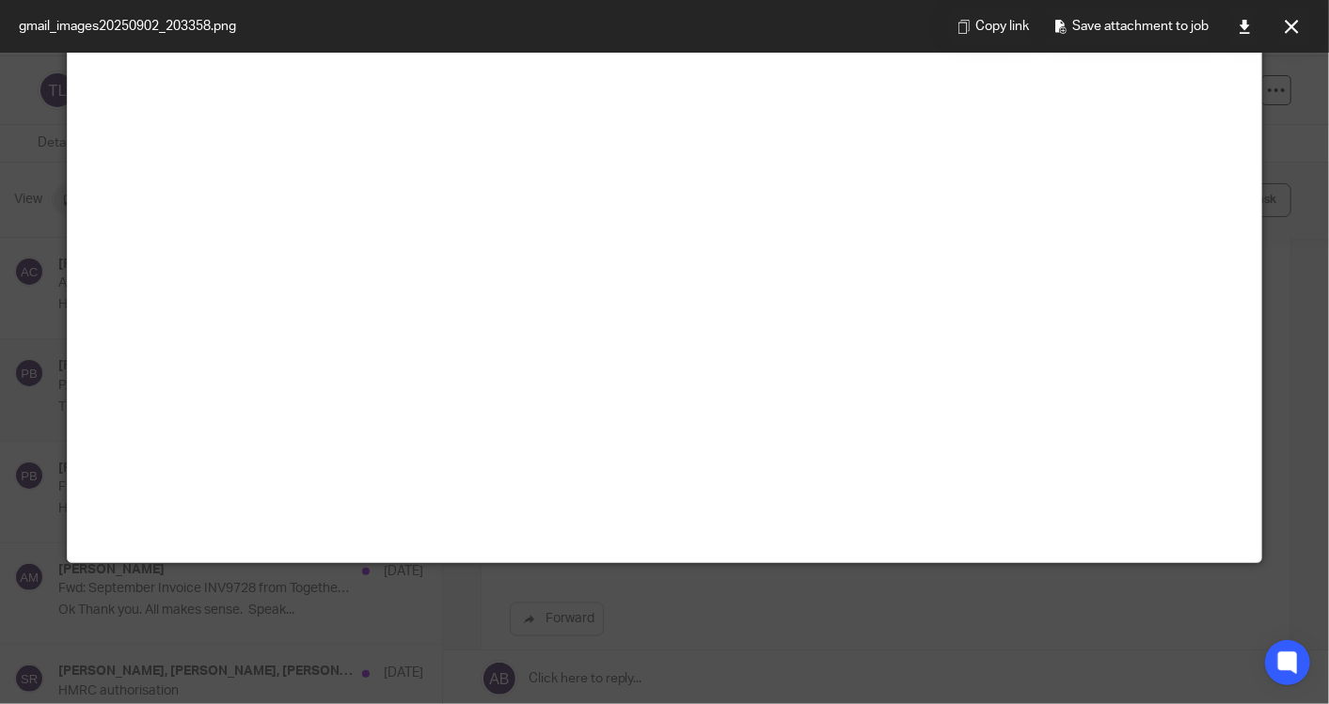
scroll to position [650, 0]
click at [1287, 24] on icon at bounding box center [1292, 27] width 14 height 14
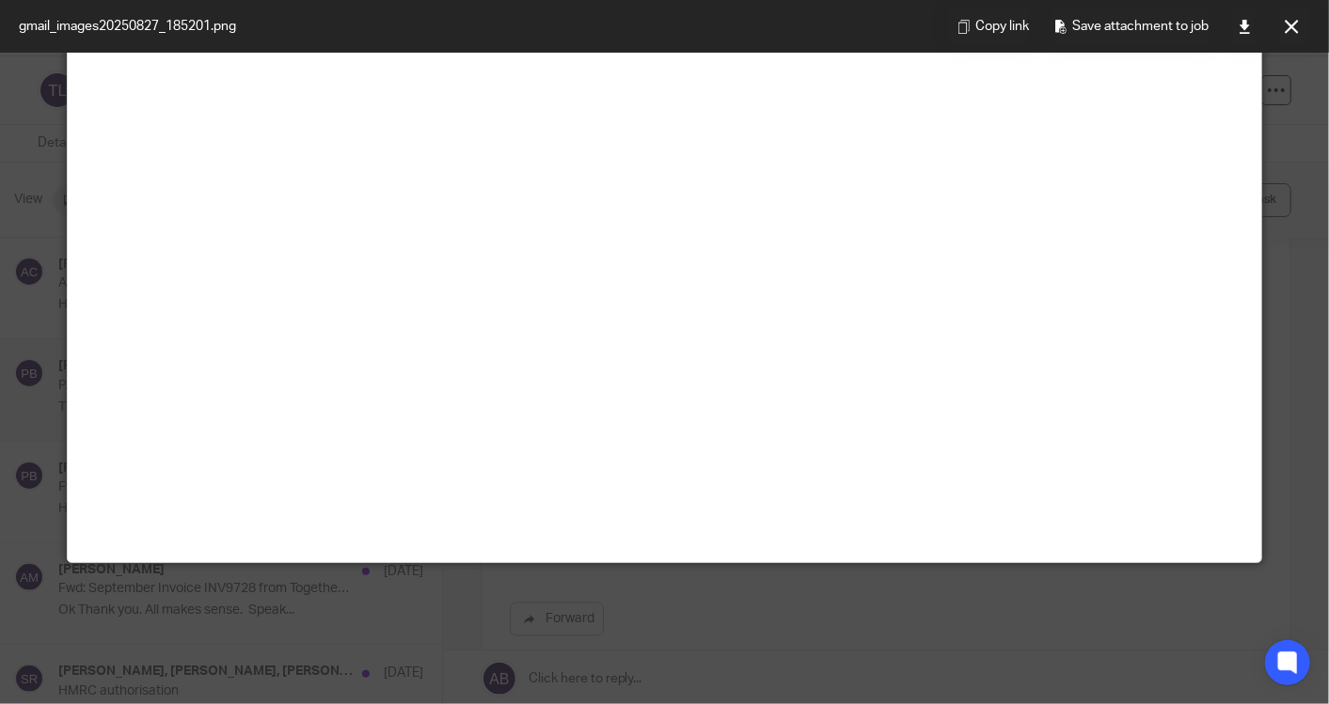
scroll to position [731, 0]
click at [1288, 24] on icon at bounding box center [1292, 27] width 14 height 14
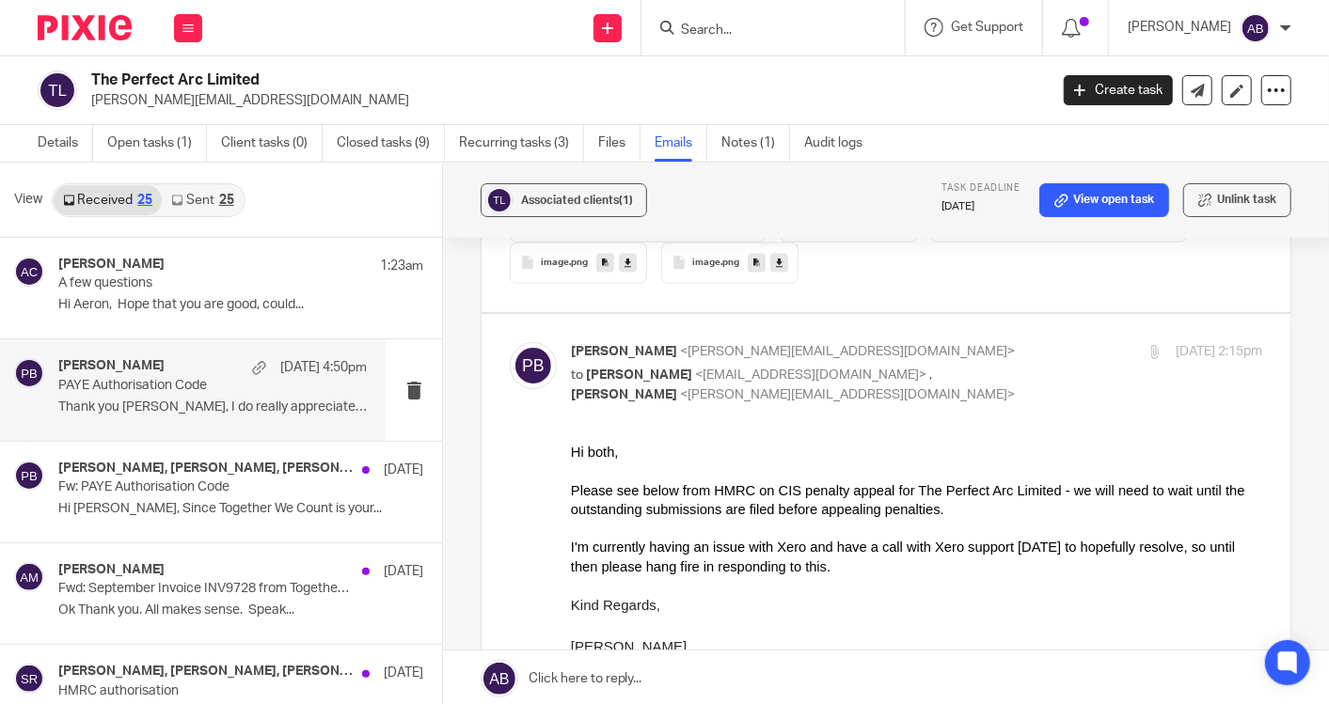
scroll to position [5120, 0]
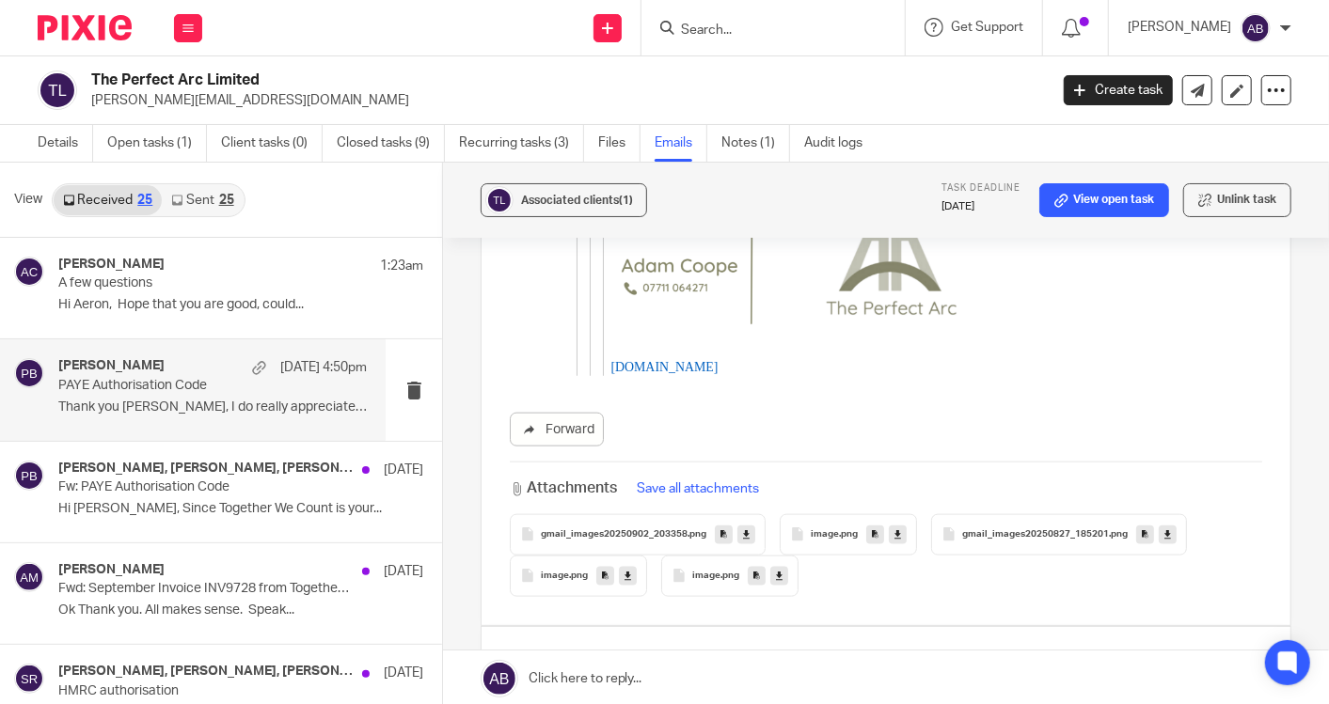
click at [510, 655] on input "checkbox" at bounding box center [509, 655] width 1 height 1
checkbox input "false"
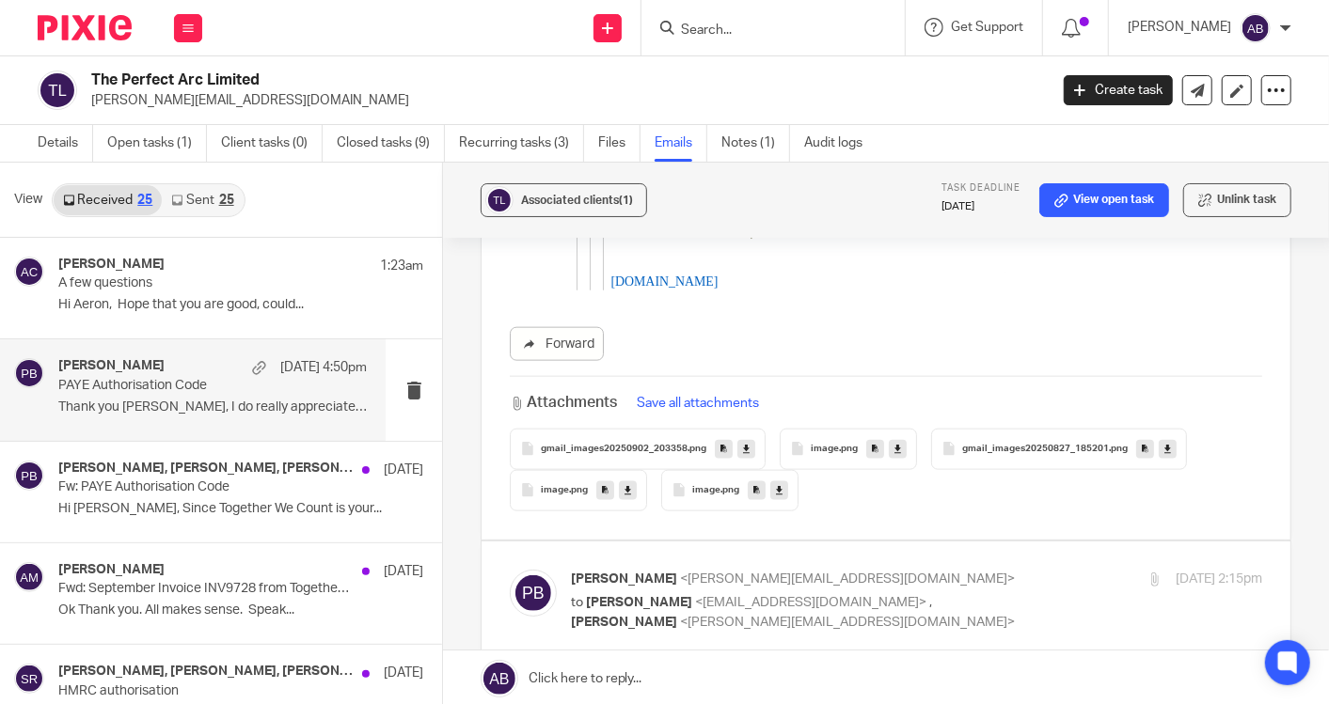
scroll to position [5224, 0]
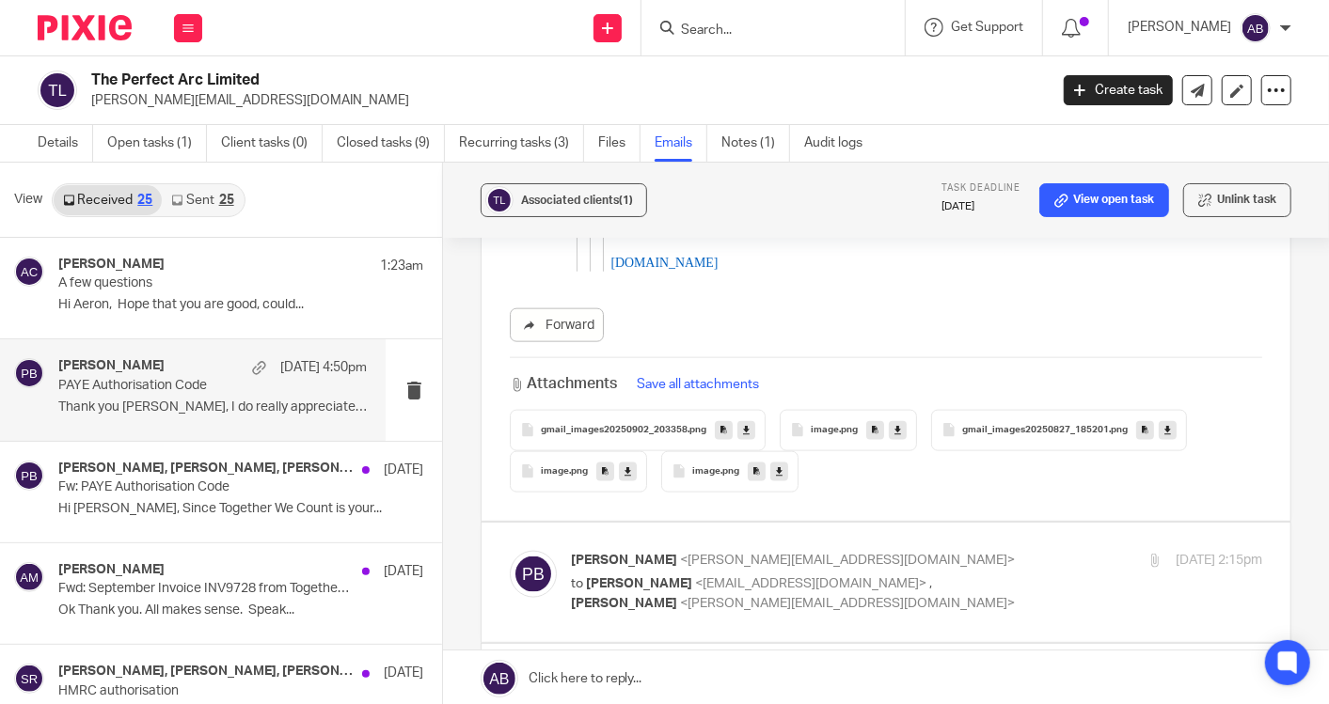
click at [924, 644] on label at bounding box center [886, 713] width 809 height 138
click at [510, 671] on input "checkbox" at bounding box center [509, 671] width 1 height 1
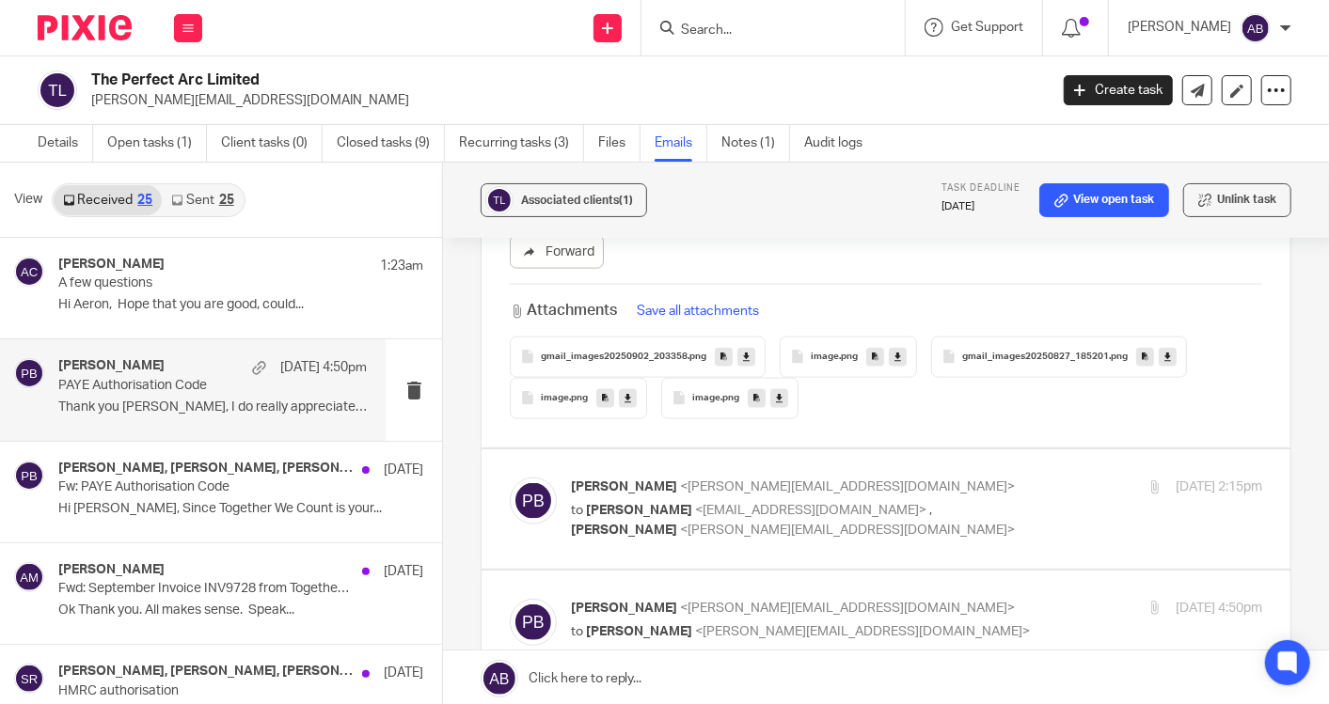
scroll to position [5120, 0]
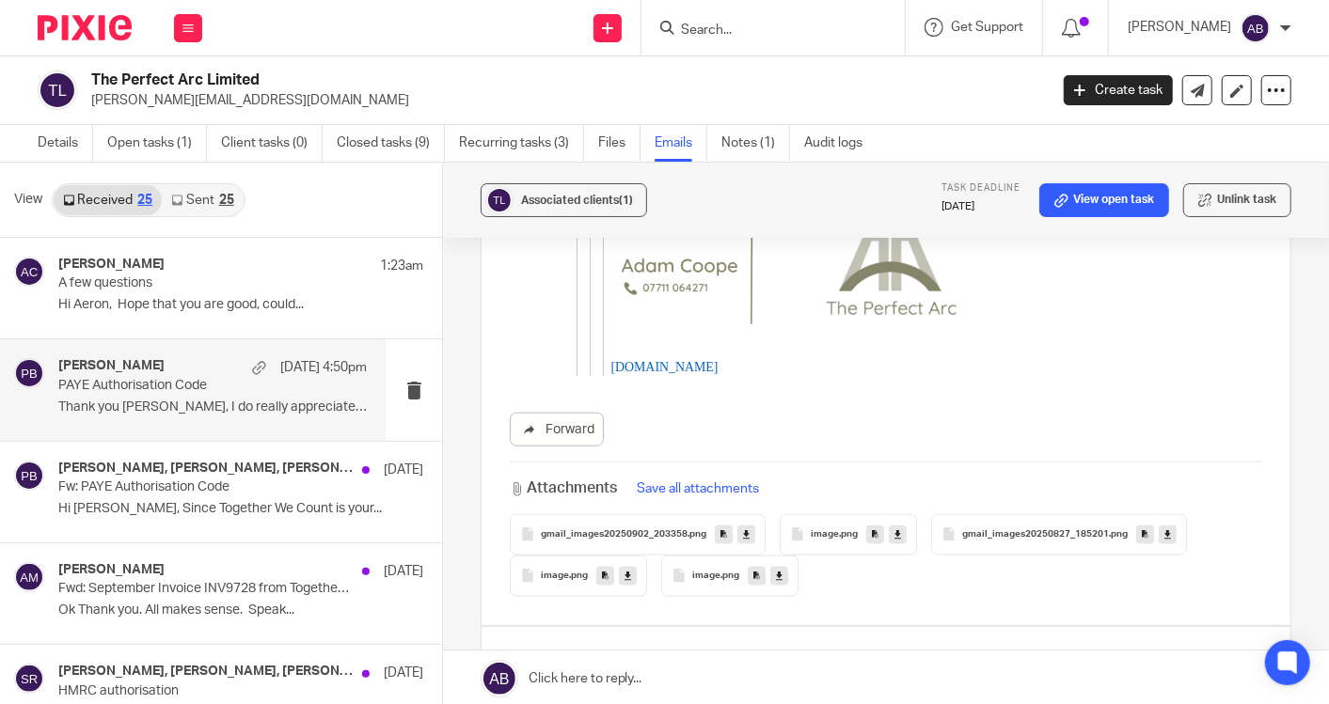
checkbox input "false"
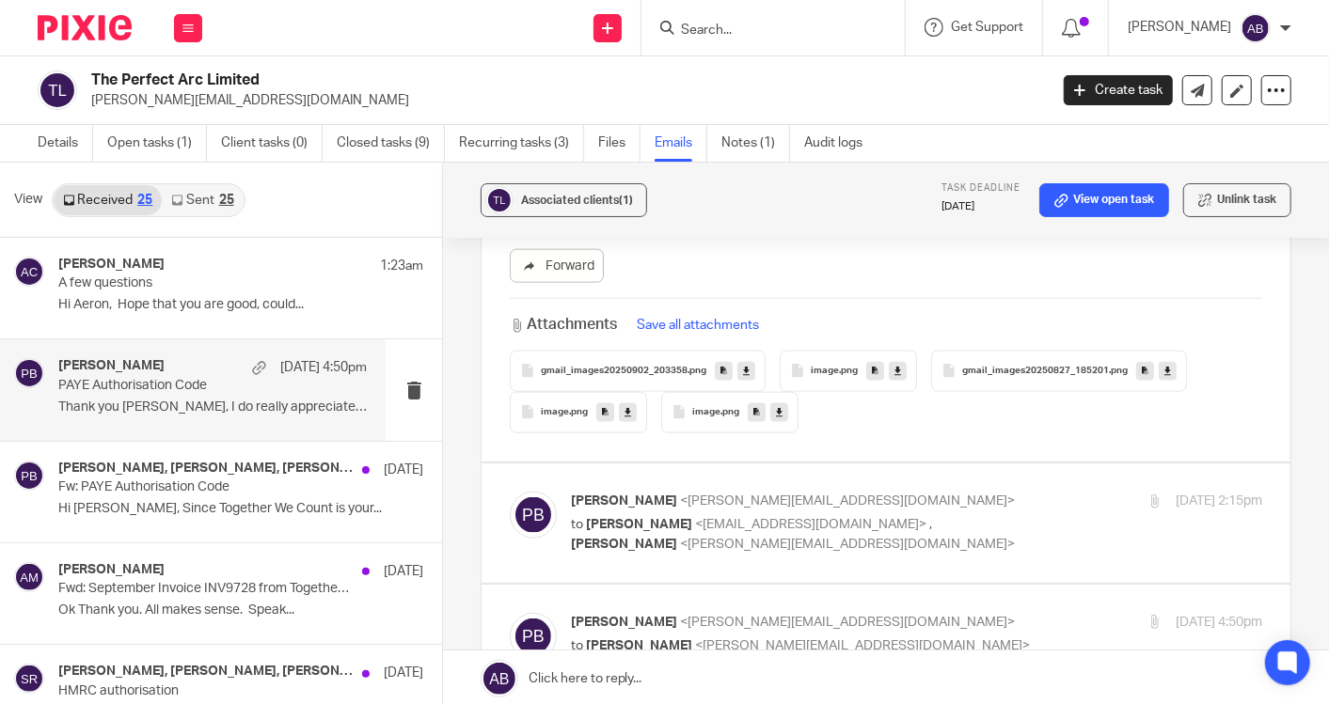
scroll to position [5329, 0]
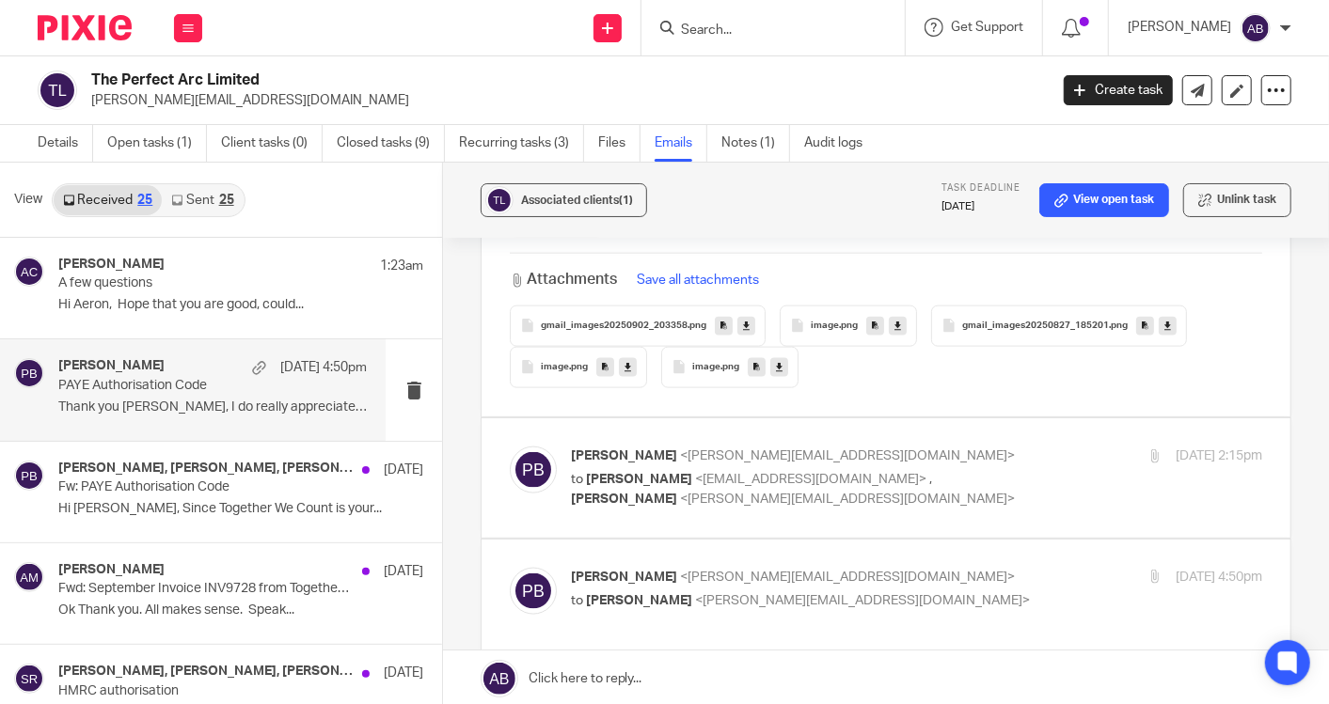
click at [934, 703] on p "[PERSON_NAME] <[PERSON_NAME][EMAIL_ADDRESS][DOMAIN_NAME]>" at bounding box center [801, 718] width 461 height 20
click at [933, 703] on p "[PERSON_NAME] <[PERSON_NAME][EMAIL_ADDRESS][DOMAIN_NAME]>" at bounding box center [801, 718] width 461 height 20
checkbox input "false"
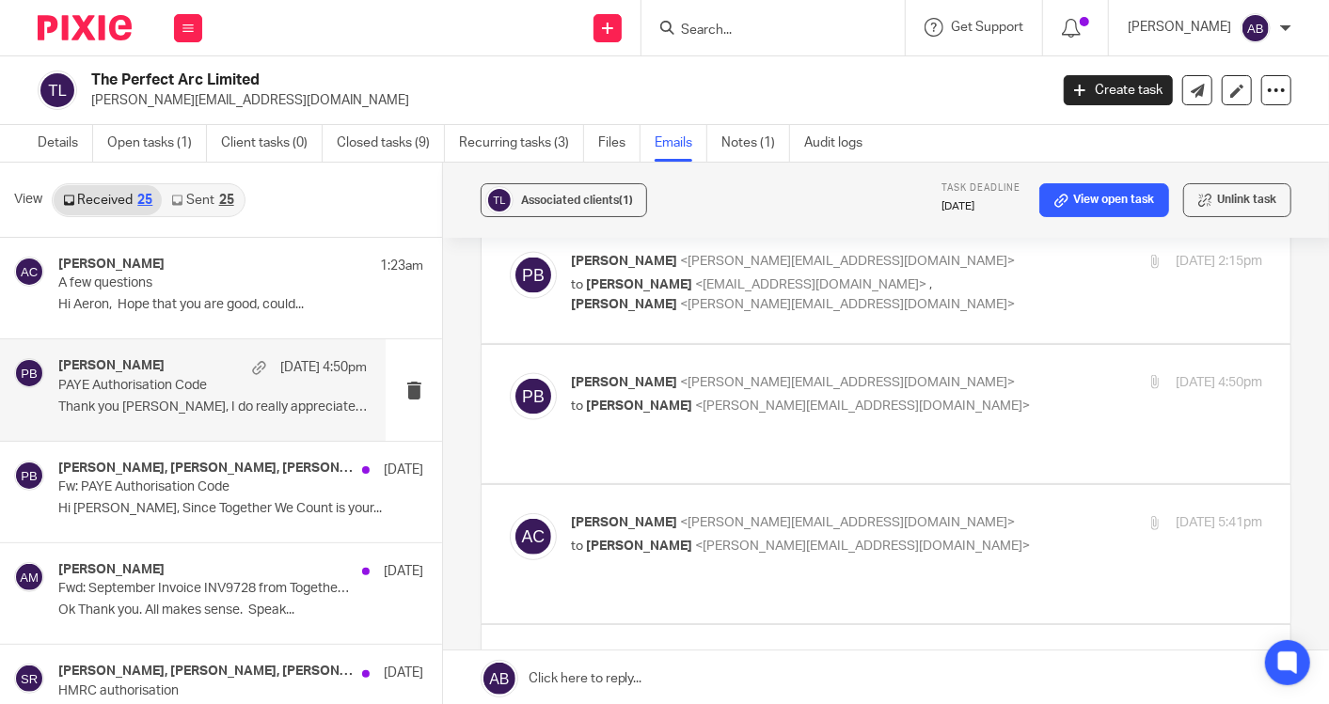
scroll to position [5537, 0]
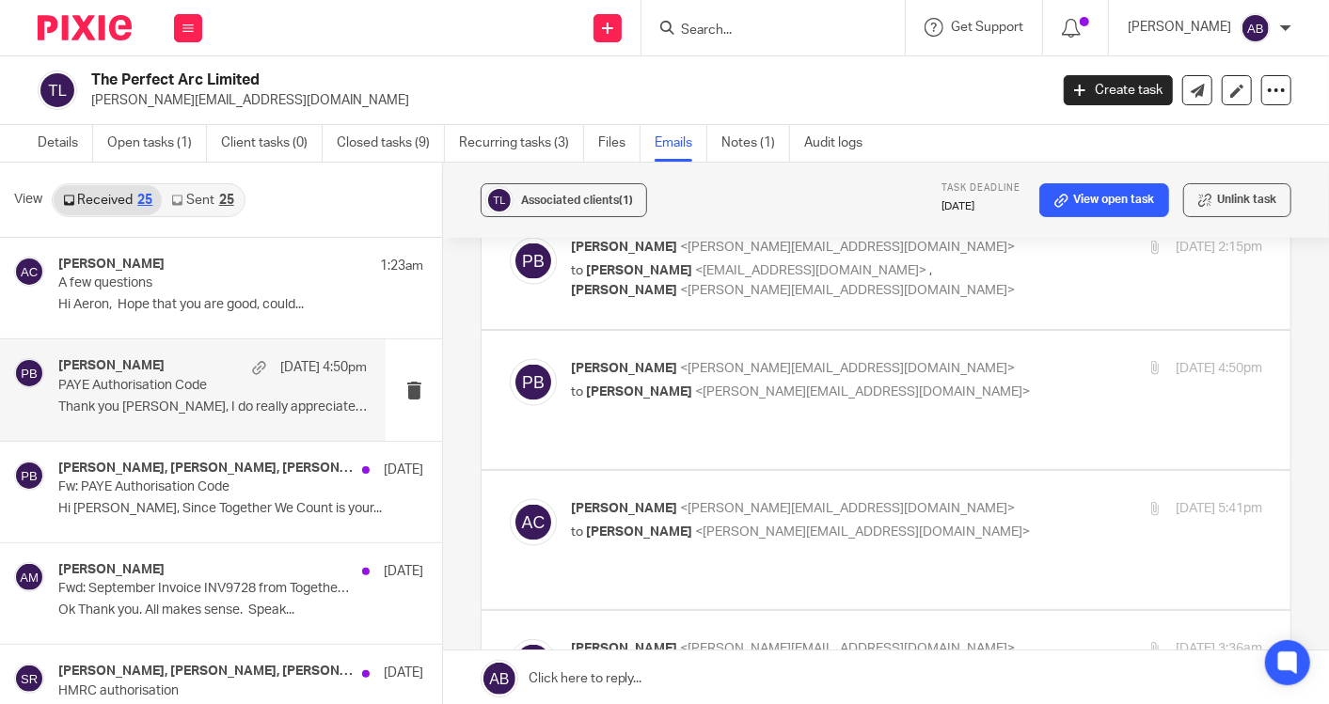
click at [935, 664] on p "to [PERSON_NAME] <[PERSON_NAME][EMAIL_ADDRESS][DOMAIN_NAME]>" at bounding box center [801, 674] width 461 height 20
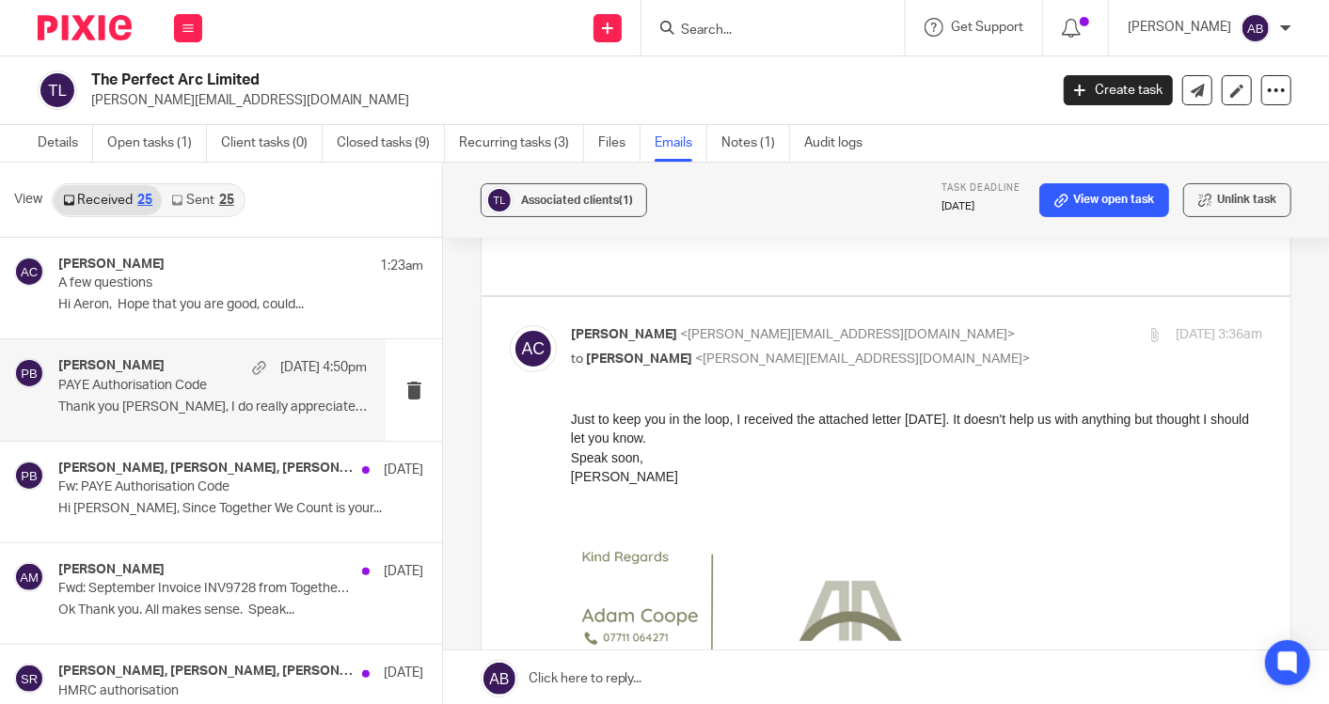
scroll to position [5956, 0]
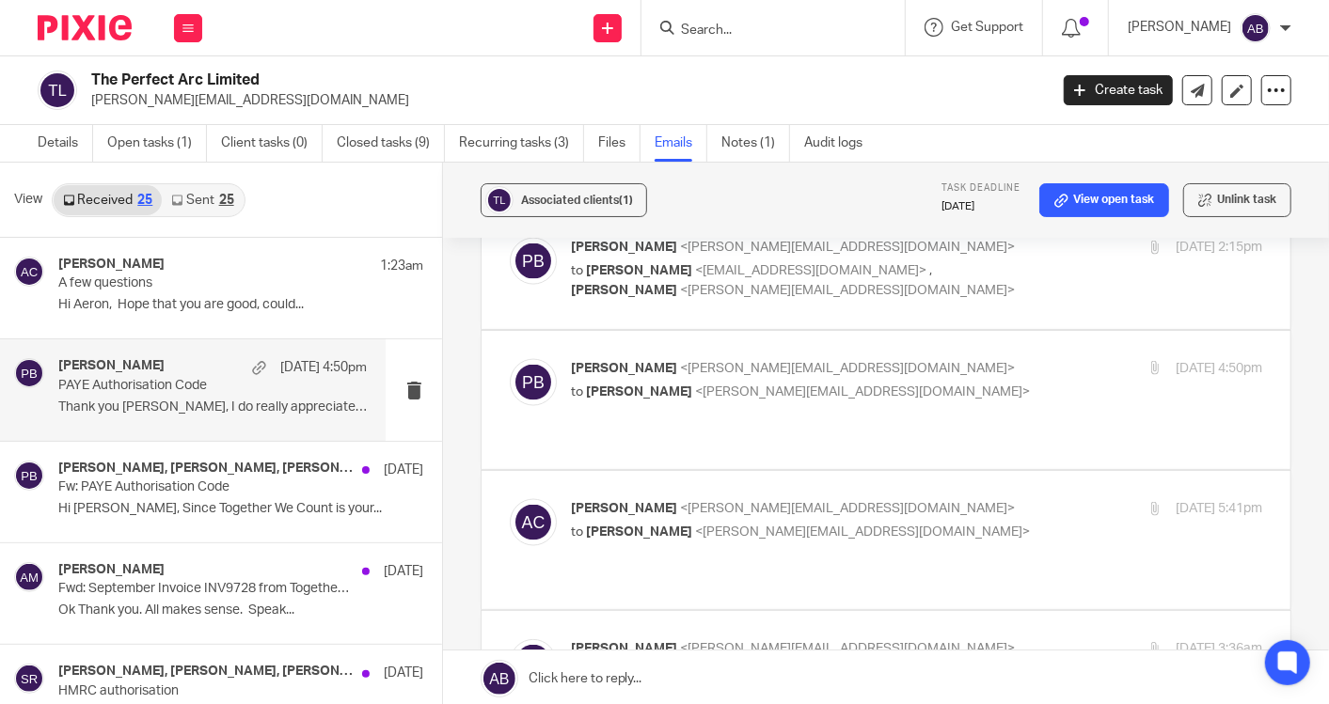
click at [510, 639] on input "checkbox" at bounding box center [509, 639] width 1 height 1
checkbox input "false"
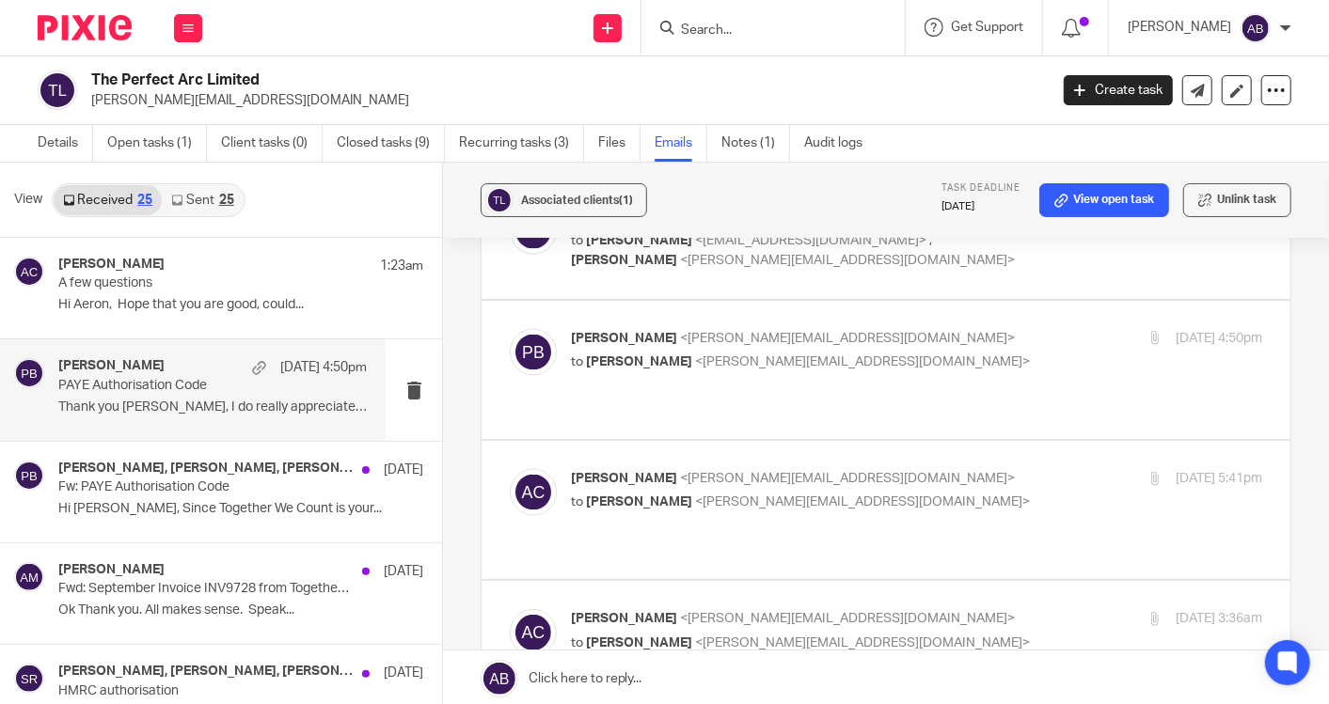
scroll to position [5643, 0]
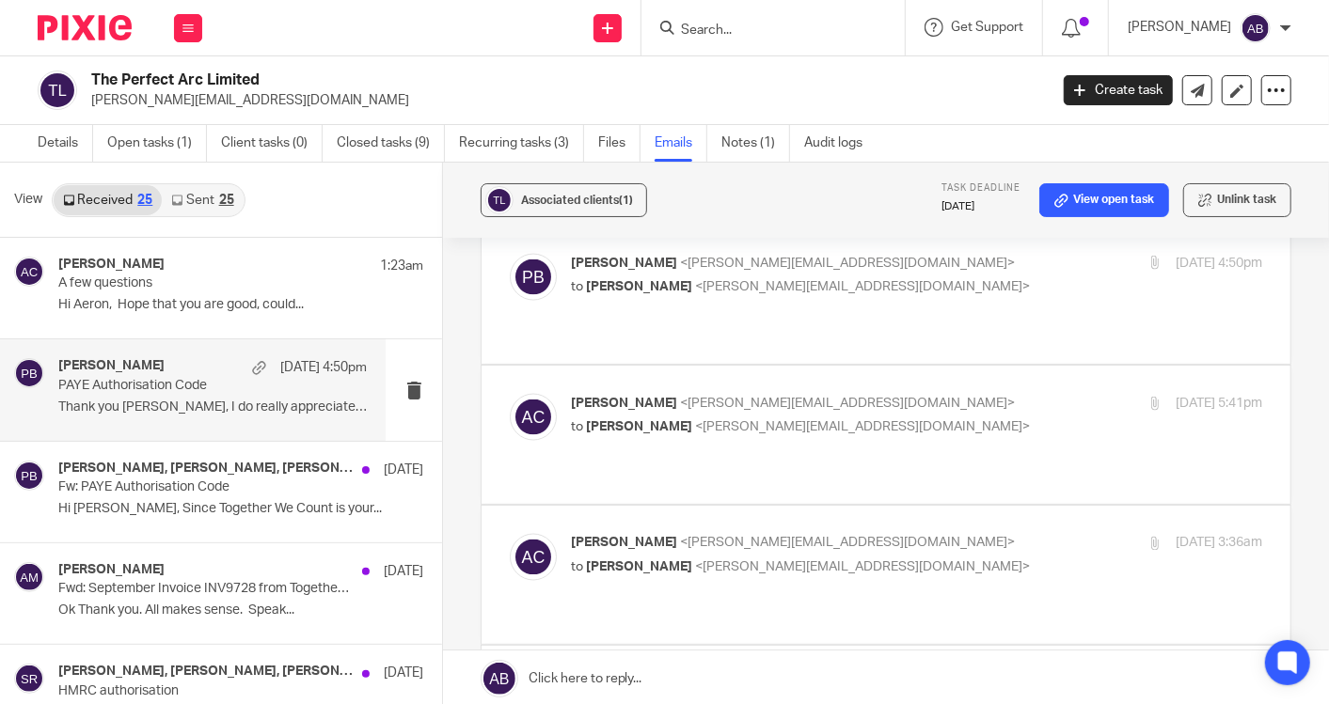
click at [1032, 674] on div "[DATE] 3:18pm" at bounding box center [1147, 684] width 230 height 20
click at [999, 674] on p "[PERSON_NAME] <[PERSON_NAME][EMAIL_ADDRESS][DOMAIN_NAME]>" at bounding box center [801, 684] width 461 height 20
checkbox input "false"
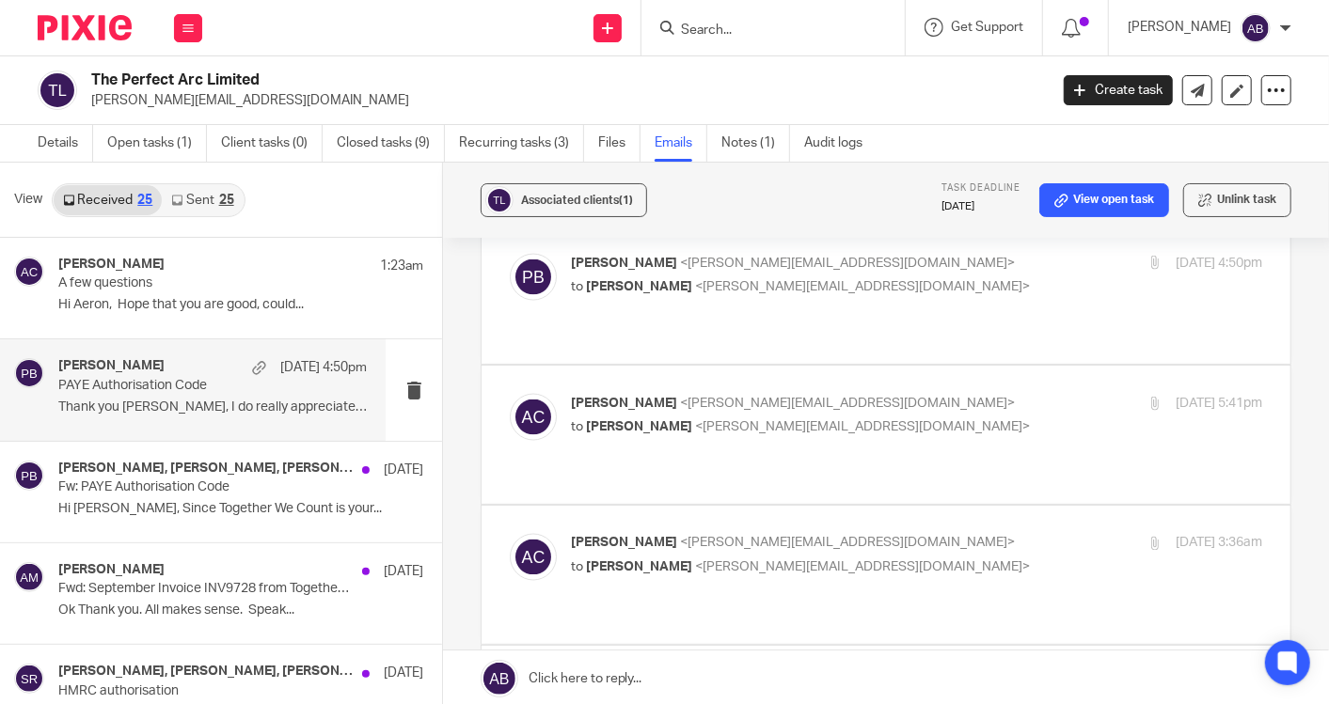
scroll to position [5747, 0]
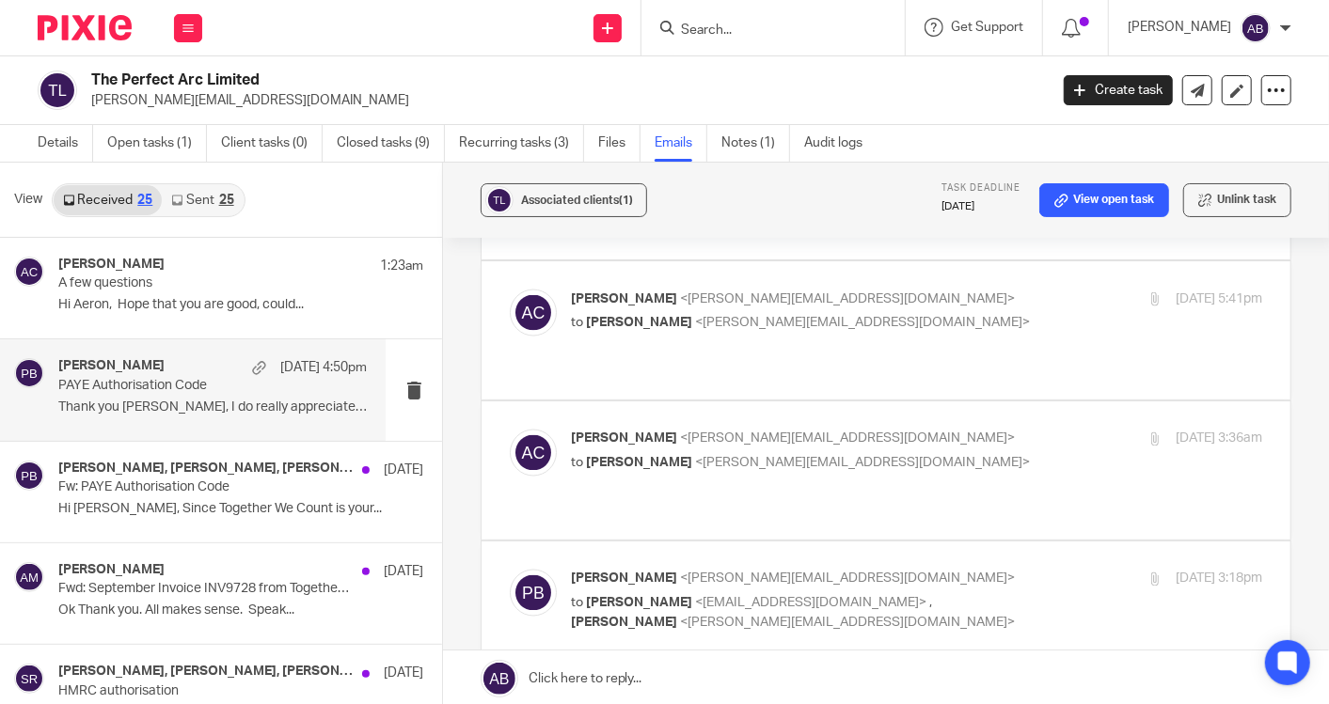
click at [971, 691] on p "[PERSON_NAME] <[PERSON_NAME][EMAIL_ADDRESS][DOMAIN_NAME]>" at bounding box center [801, 701] width 461 height 20
checkbox input "false"
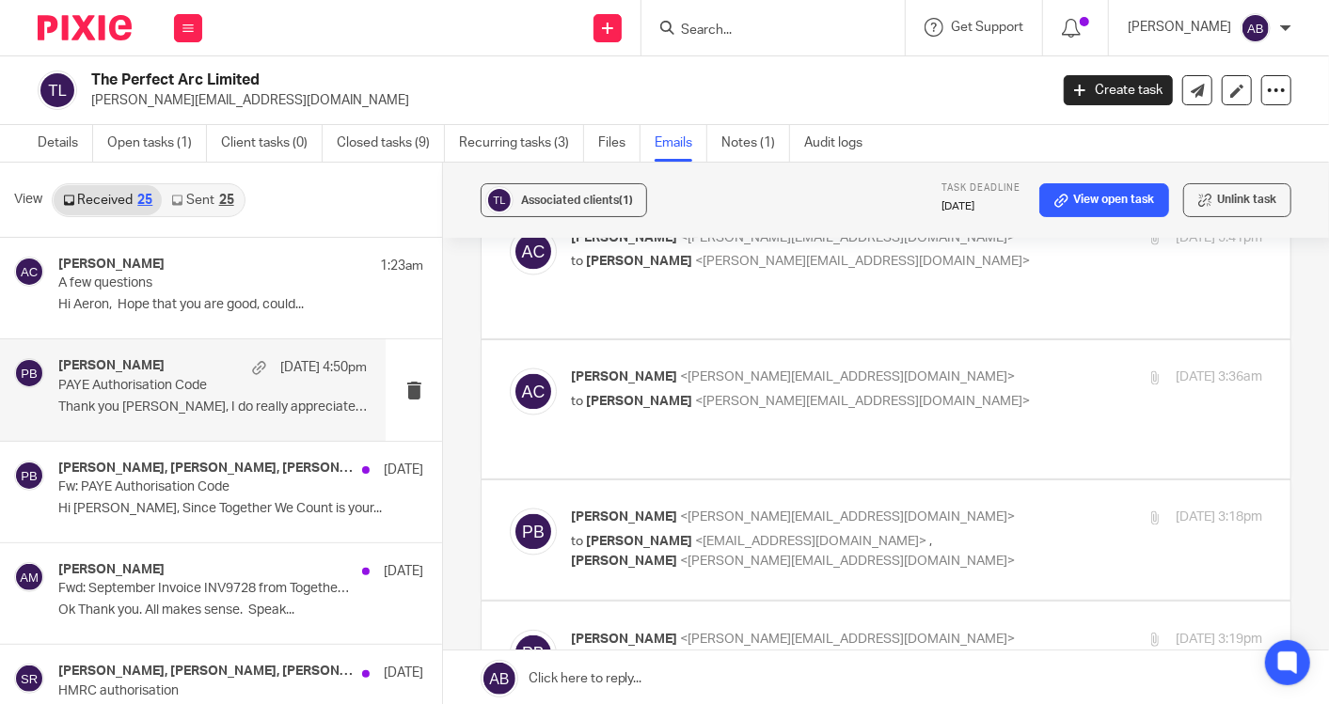
scroll to position [5956, 0]
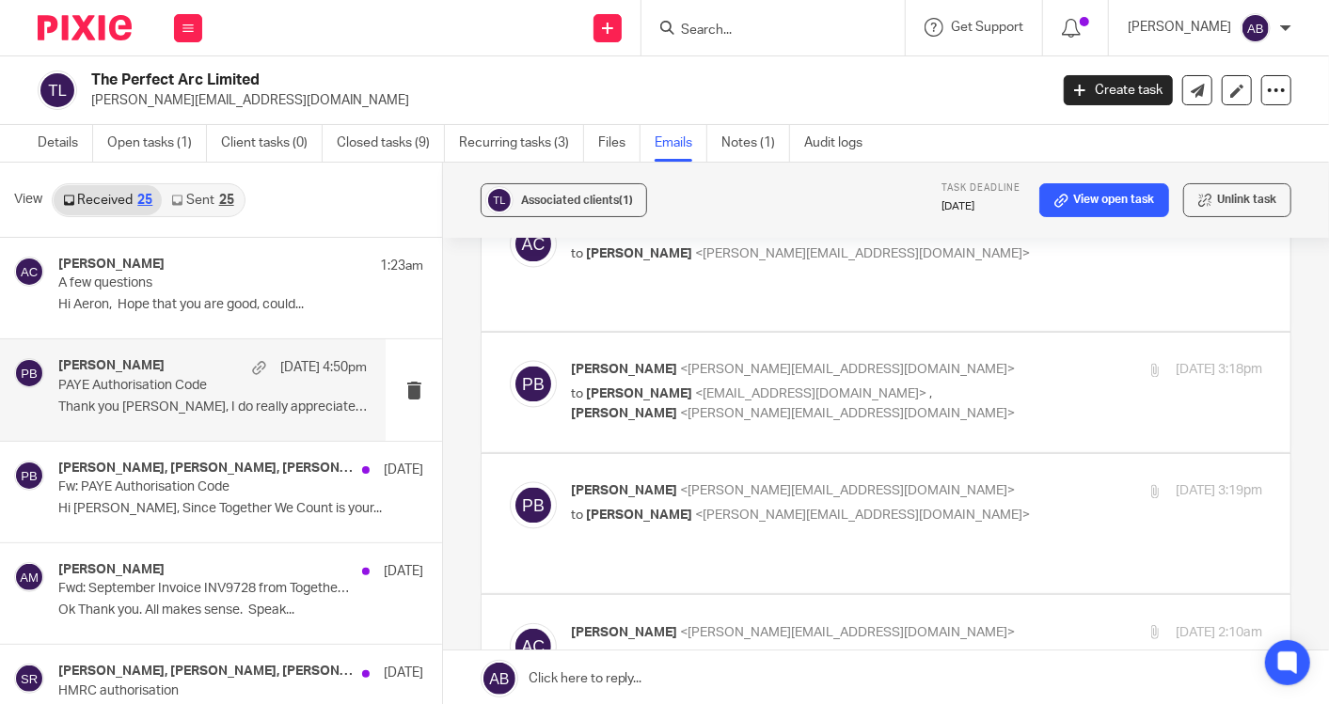
click at [934, 624] on p "[PERSON_NAME] <[PERSON_NAME][EMAIL_ADDRESS][DOMAIN_NAME]>" at bounding box center [801, 634] width 461 height 20
drag, startPoint x: 703, startPoint y: 797, endPoint x: 935, endPoint y: 798, distance: 232.3
drag, startPoint x: 365, startPoint y: 91, endPoint x: 870, endPoint y: 309, distance: 550.1
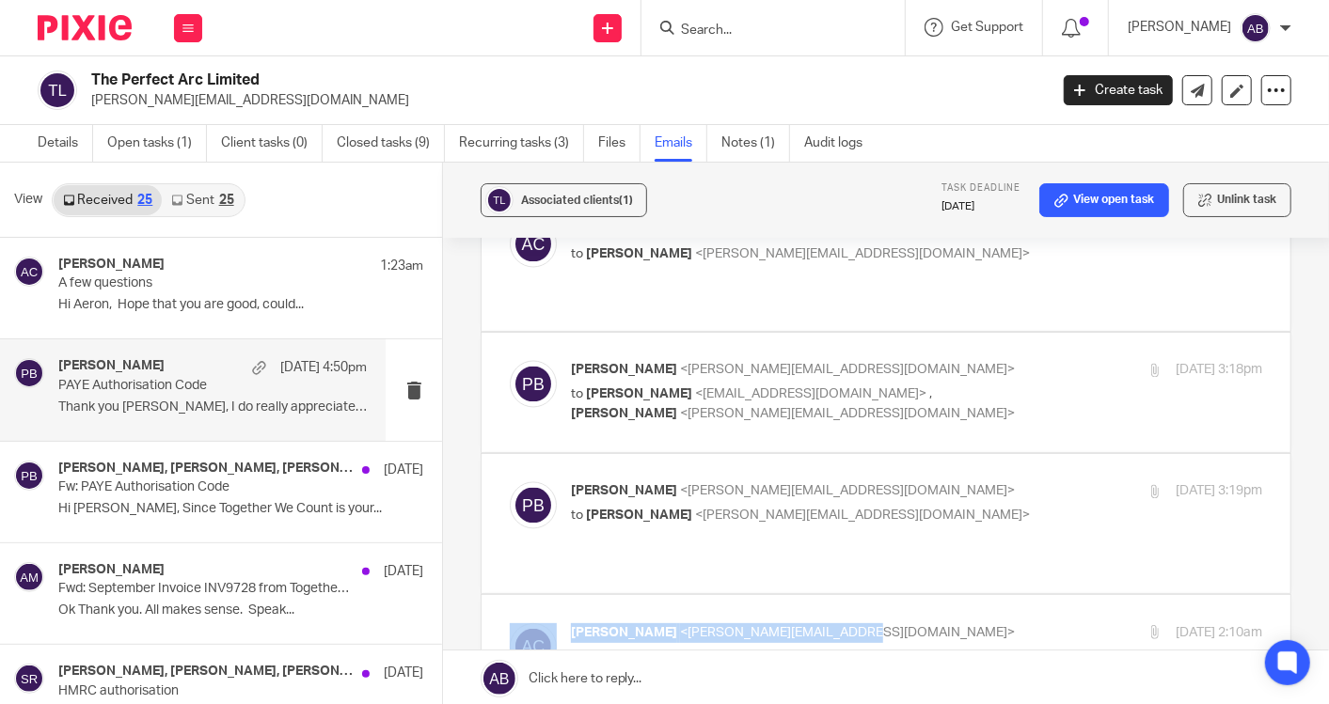
drag, startPoint x: 870, startPoint y: 309, endPoint x: 856, endPoint y: 319, distance: 17.0
click at [856, 624] on p "[PERSON_NAME] <[PERSON_NAME][EMAIL_ADDRESS][DOMAIN_NAME]>" at bounding box center [801, 634] width 461 height 20
click at [910, 624] on p "[PERSON_NAME] <[PERSON_NAME][EMAIL_ADDRESS][DOMAIN_NAME]>" at bounding box center [801, 634] width 461 height 20
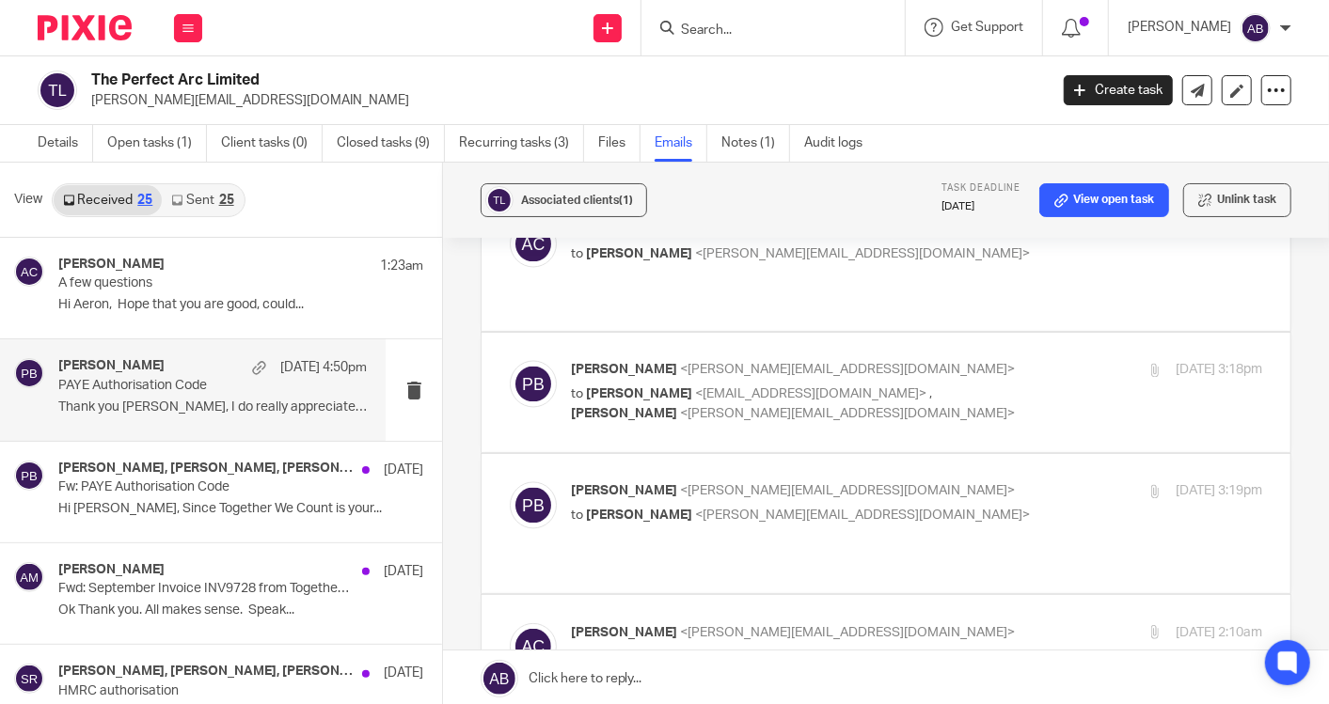
checkbox input "false"
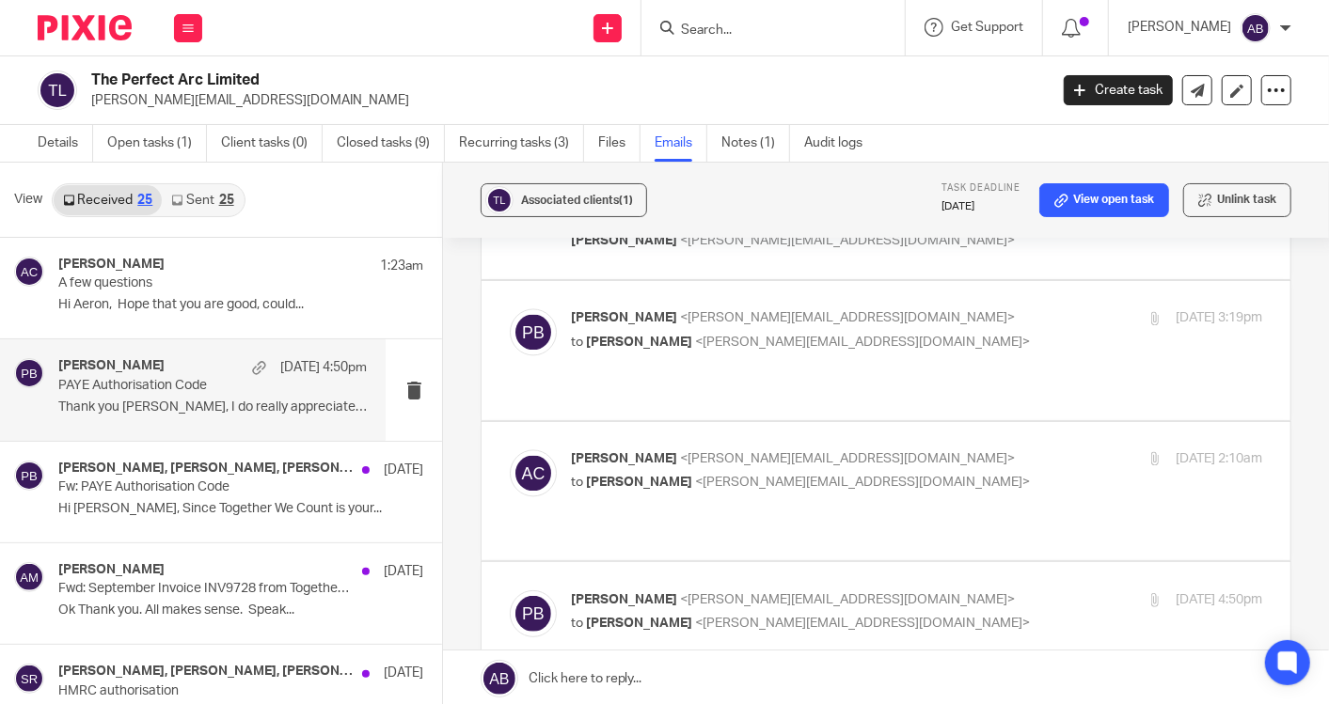
scroll to position [6060, 0]
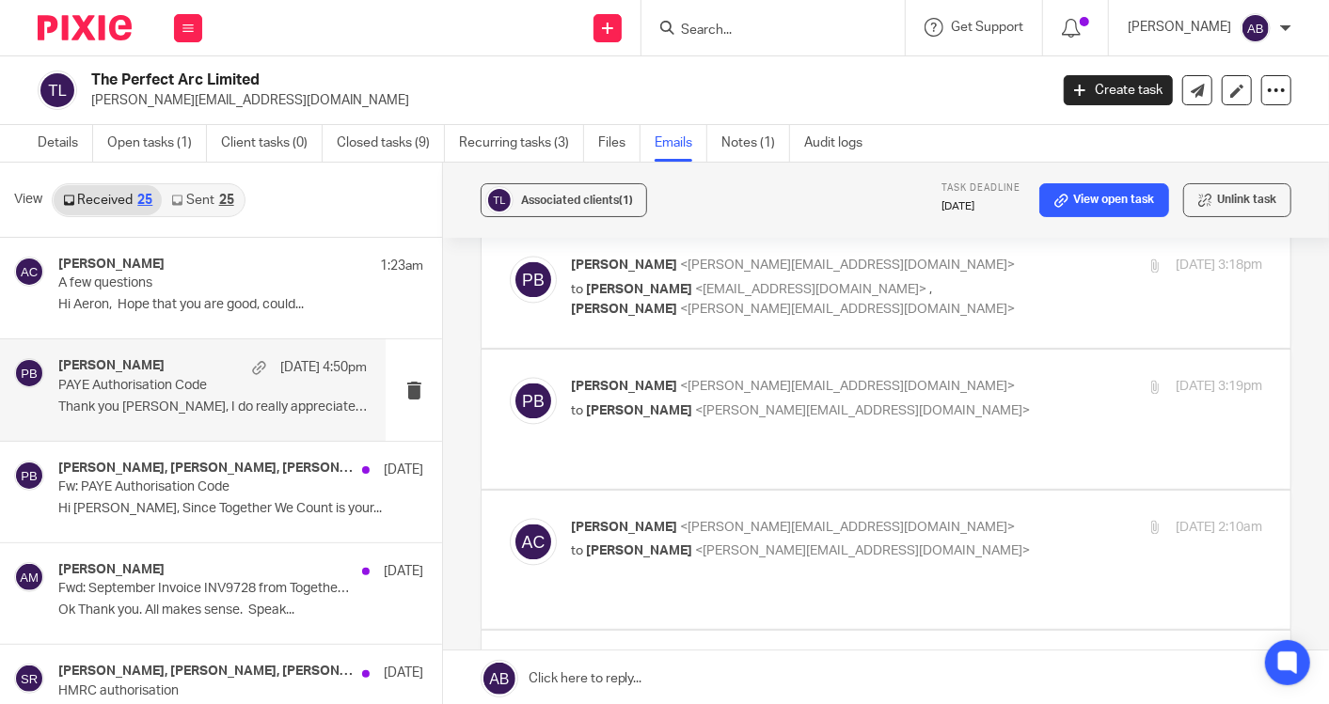
click at [892, 659] on p "[PERSON_NAME] <[PERSON_NAME][EMAIL_ADDRESS][DOMAIN_NAME]>" at bounding box center [801, 669] width 461 height 20
checkbox input "false"
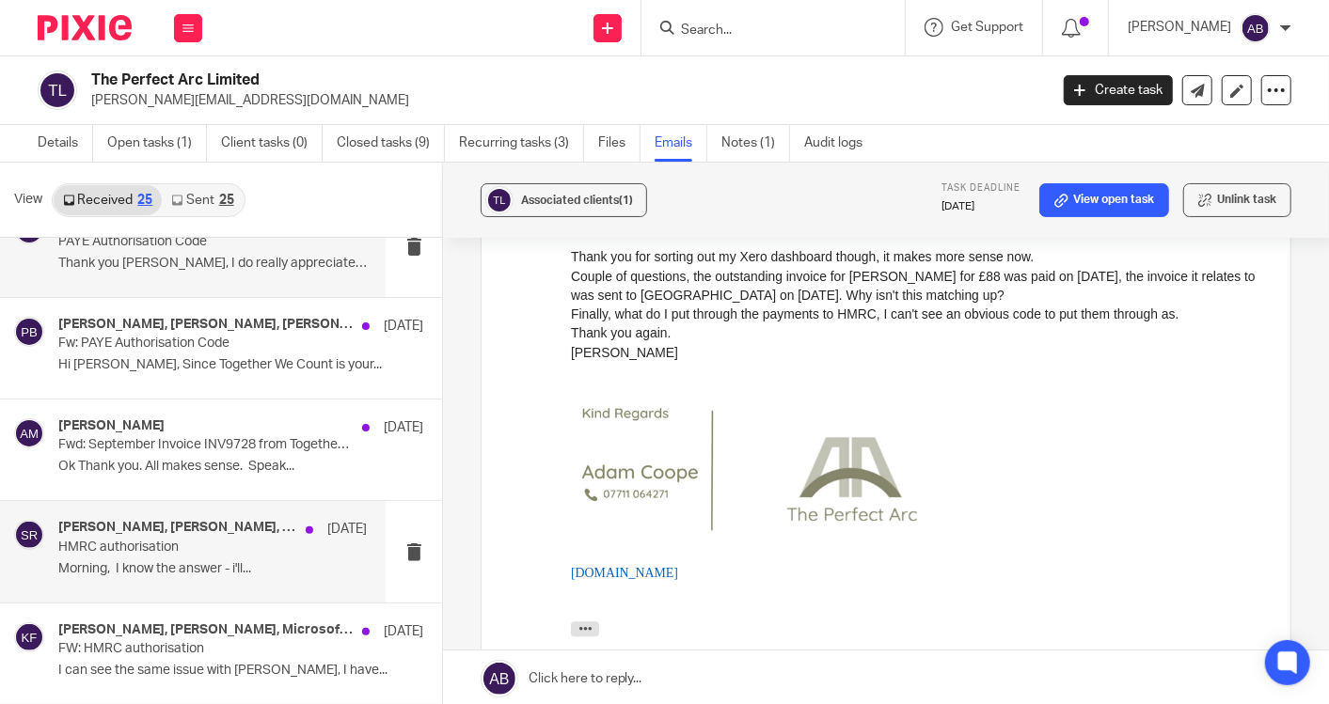
scroll to position [209, 0]
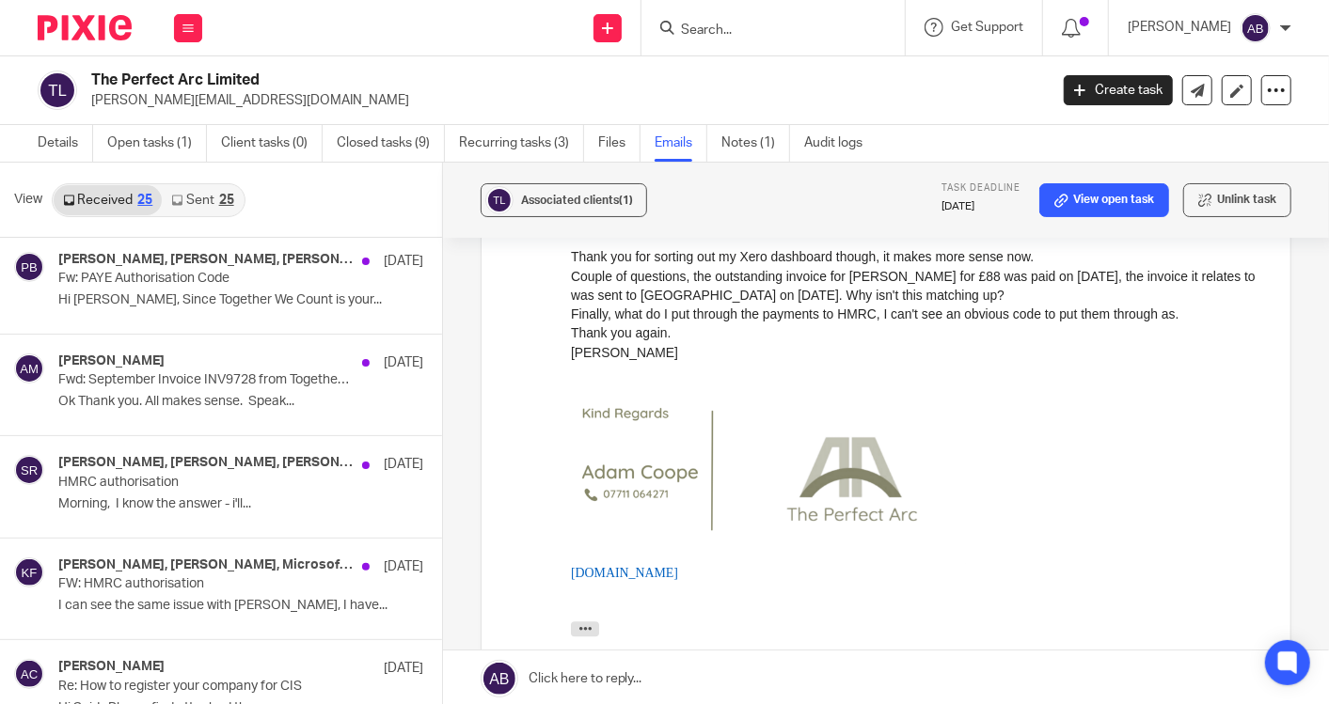
click at [118, 201] on link "Received 25" at bounding box center [108, 200] width 108 height 30
click at [190, 195] on link "Sent 25" at bounding box center [202, 200] width 81 height 30
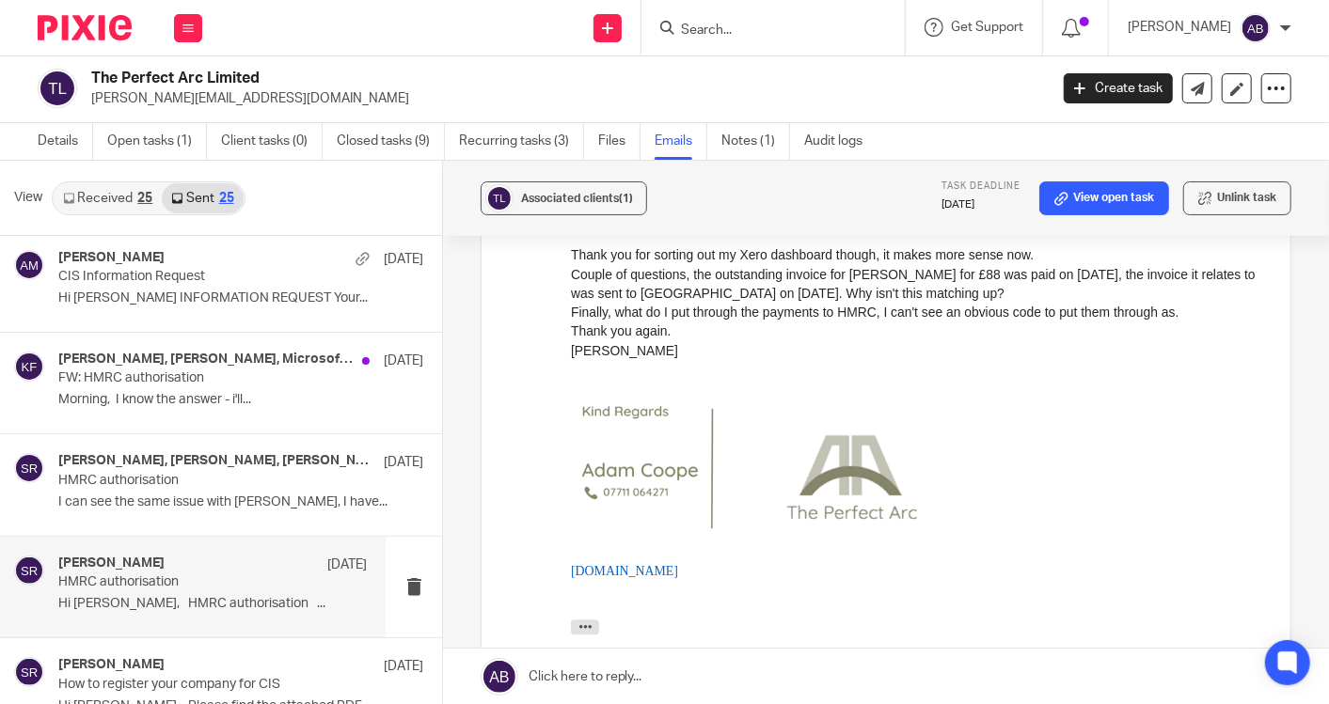
click at [190, 575] on p "HMRC authorisation" at bounding box center [181, 583] width 246 height 16
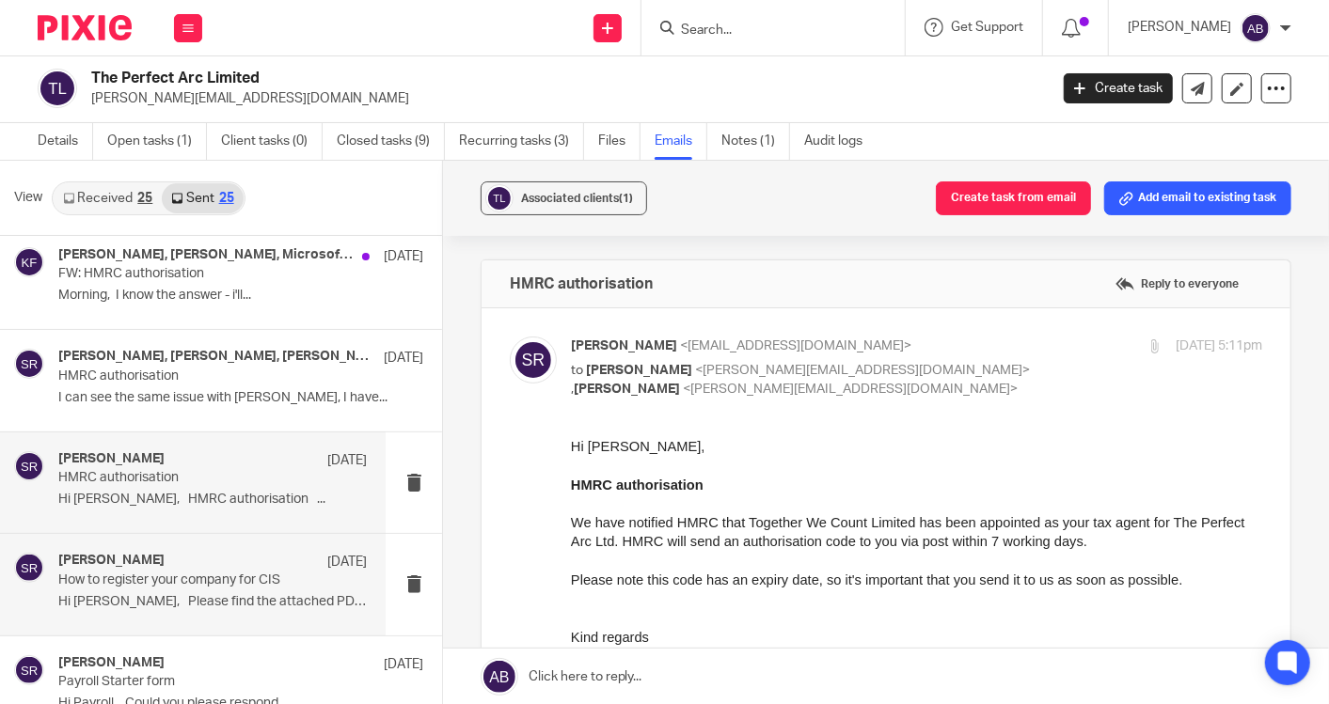
scroll to position [0, 0]
